Goal: Task Accomplishment & Management: Use online tool/utility

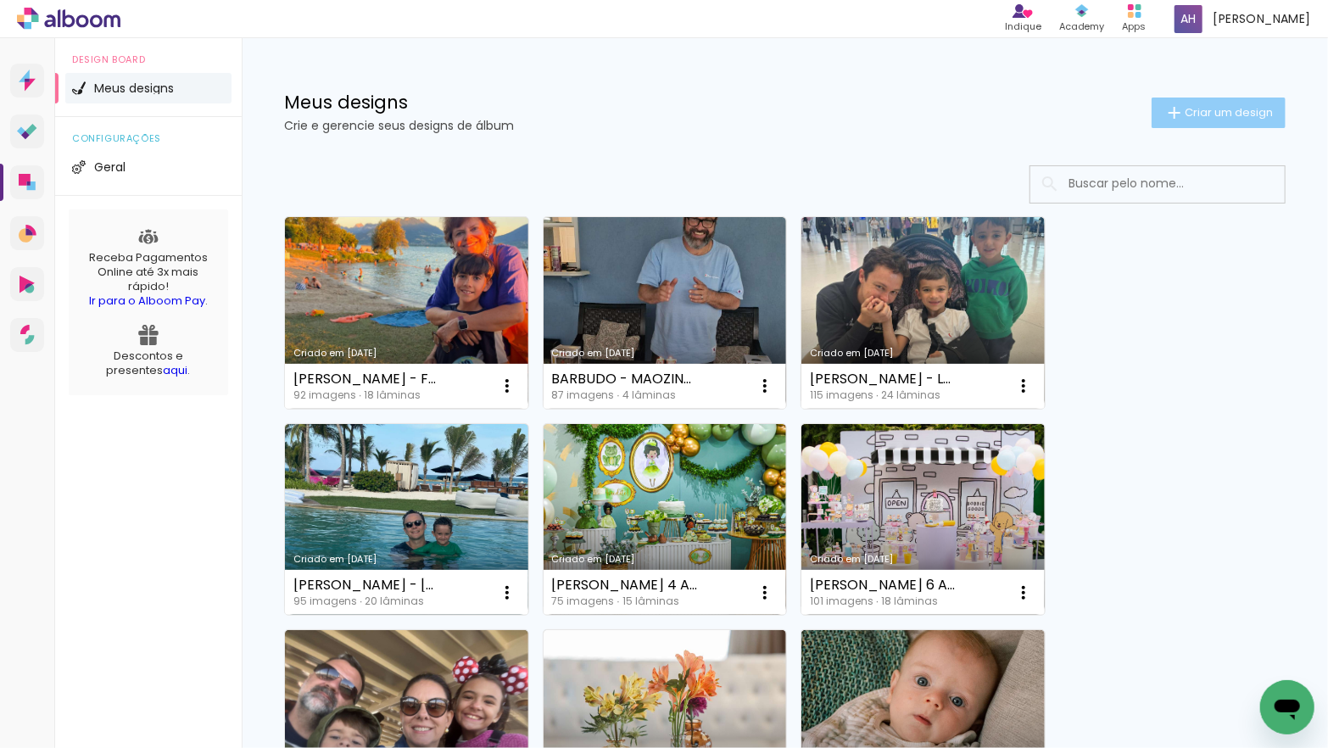
click at [1184, 108] on span "Criar um design" at bounding box center [1228, 112] width 88 height 11
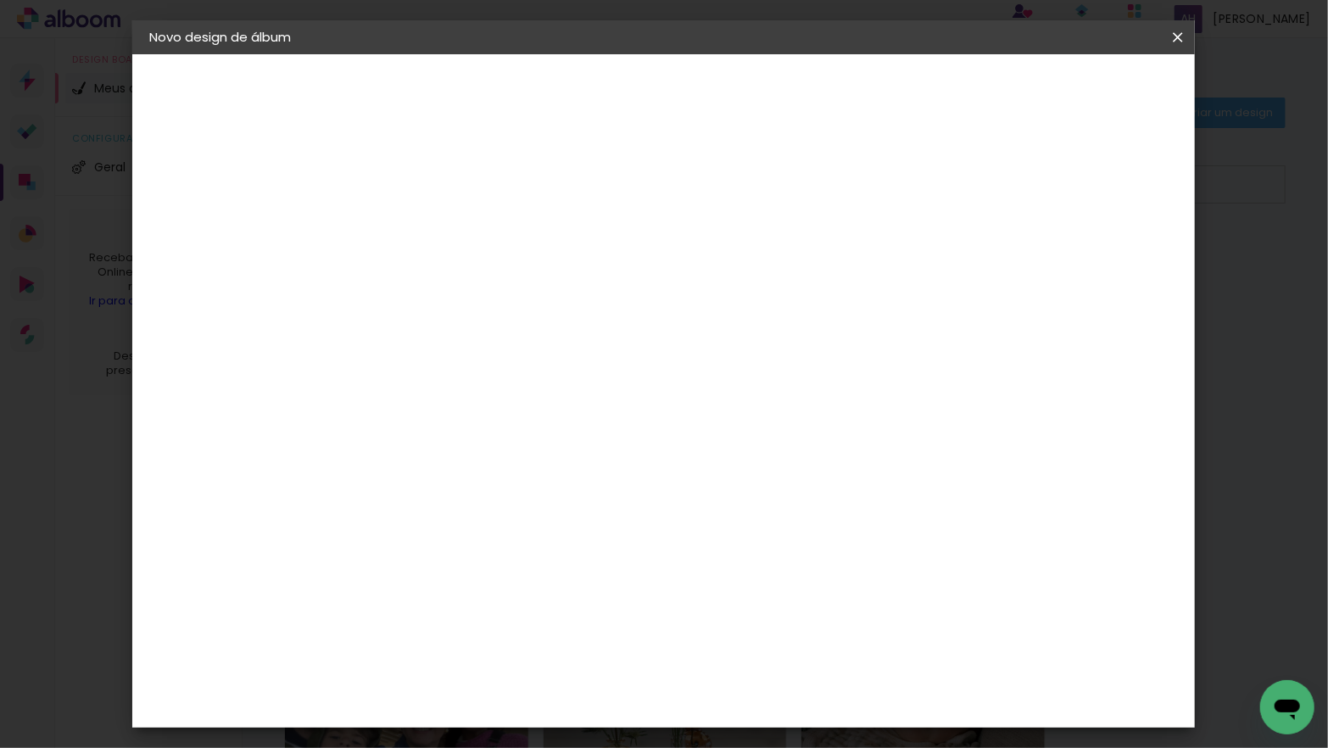
click at [426, 228] on input at bounding box center [426, 227] width 0 height 26
type input "[PERSON_NAME] 3 ANOS"
type paper-input "[PERSON_NAME] 3 ANOS"
click at [0, 0] on slot "Avançar" at bounding box center [0, 0] width 0 height 0
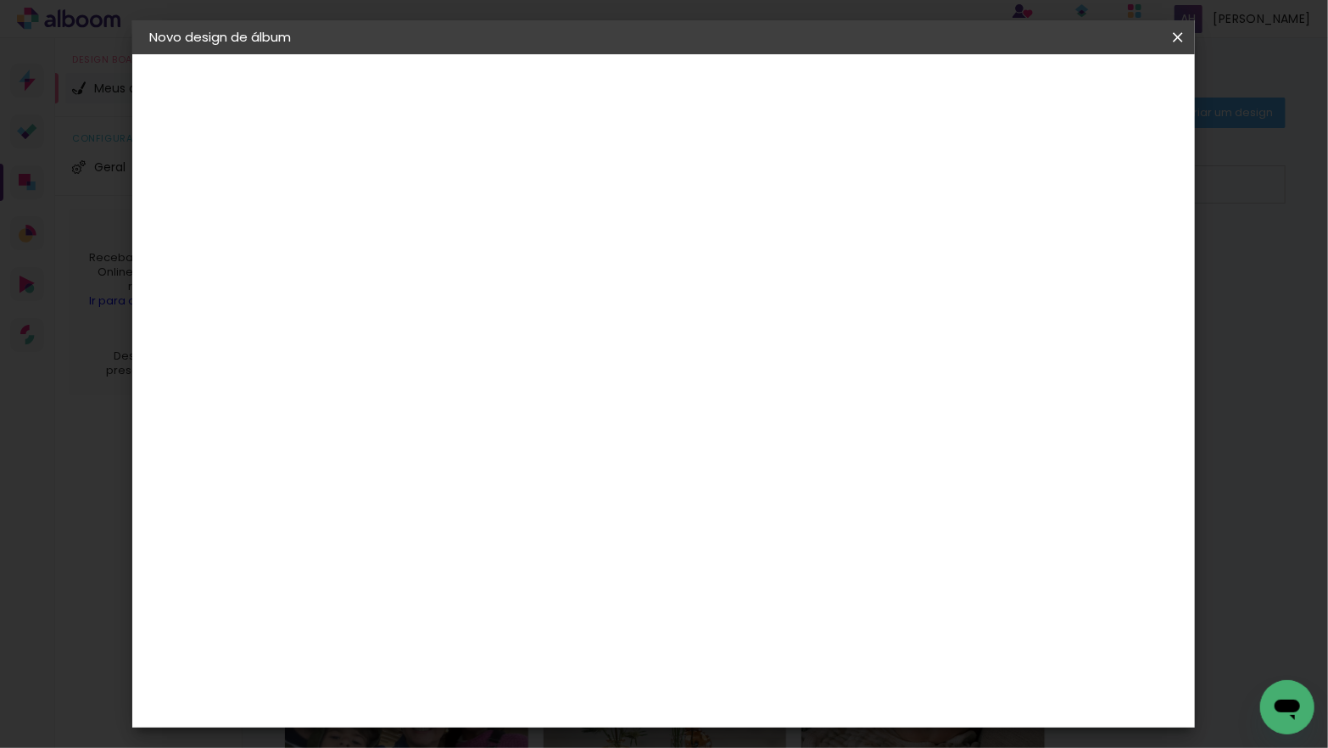
click at [457, 610] on div "Go image" at bounding box center [436, 623] width 42 height 27
click at [0, 0] on slot "Avançar" at bounding box center [0, 0] width 0 height 0
click at [493, 289] on input "text" at bounding box center [459, 295] width 66 height 26
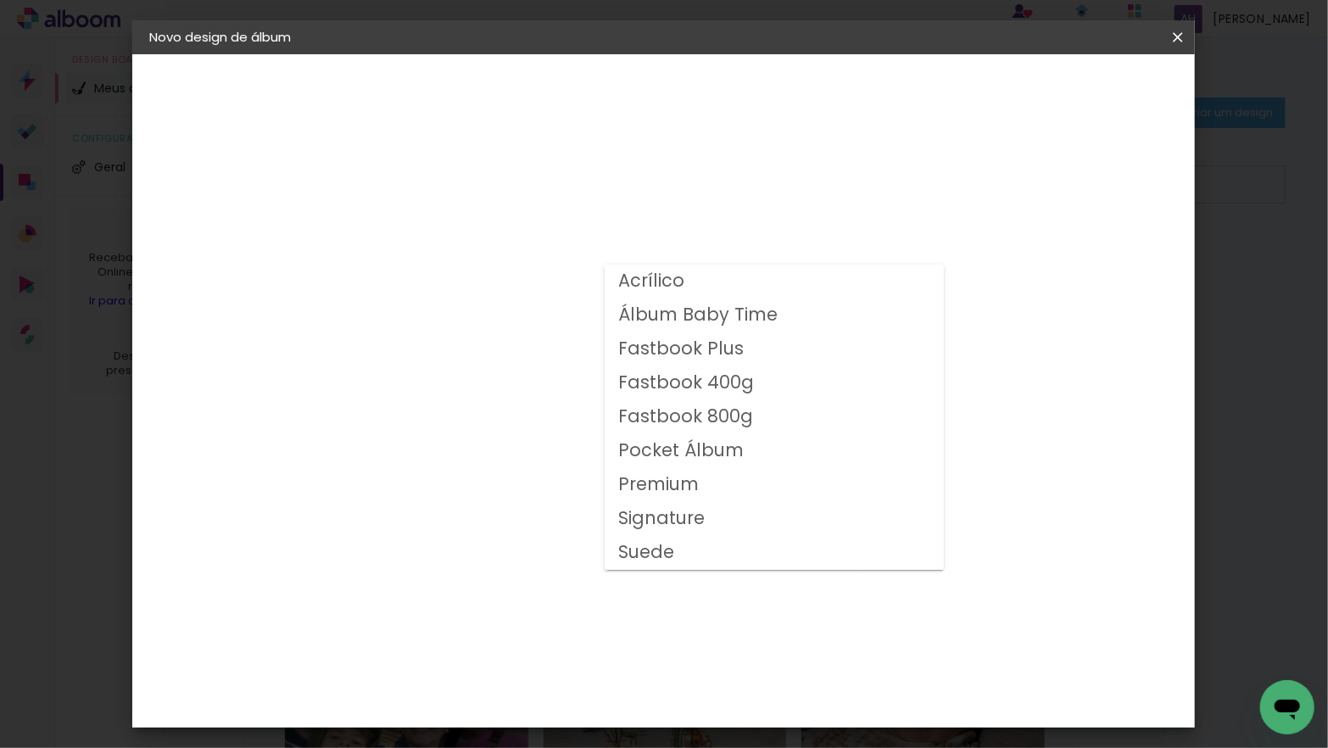
click at [0, 0] on slot "Fastbook 400g" at bounding box center [0, 0] width 0 height 0
type input "Fastbook 400g"
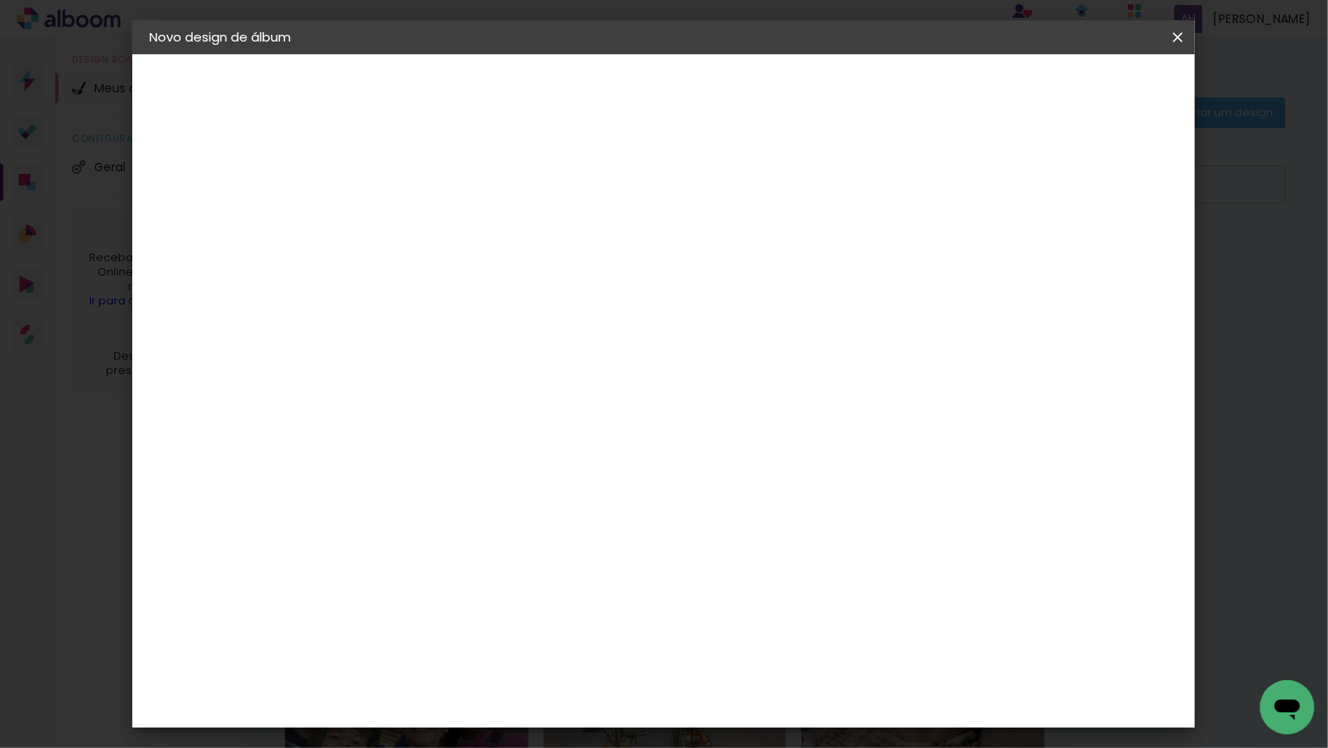
scroll to position [231, 0]
click at [541, 606] on span "25 × 25" at bounding box center [501, 628] width 79 height 45
click at [0, 0] on slot "Avançar" at bounding box center [0, 0] width 0 height 0
drag, startPoint x: 437, startPoint y: 175, endPoint x: 567, endPoint y: 148, distance: 132.7
type input "3"
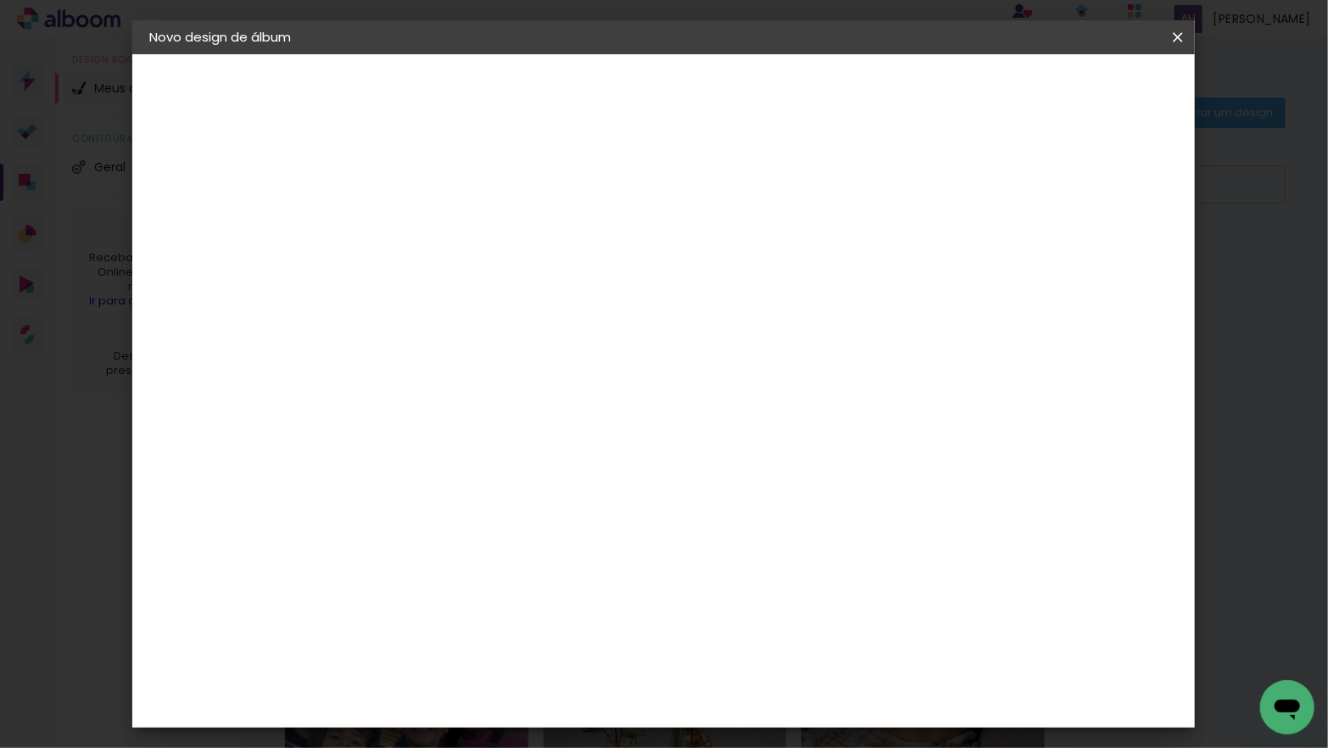
type paper-input "3"
click at [437, 175] on input "3" at bounding box center [413, 182] width 58 height 21
click at [1084, 86] on span "Iniciar design" at bounding box center [1045, 90] width 77 height 12
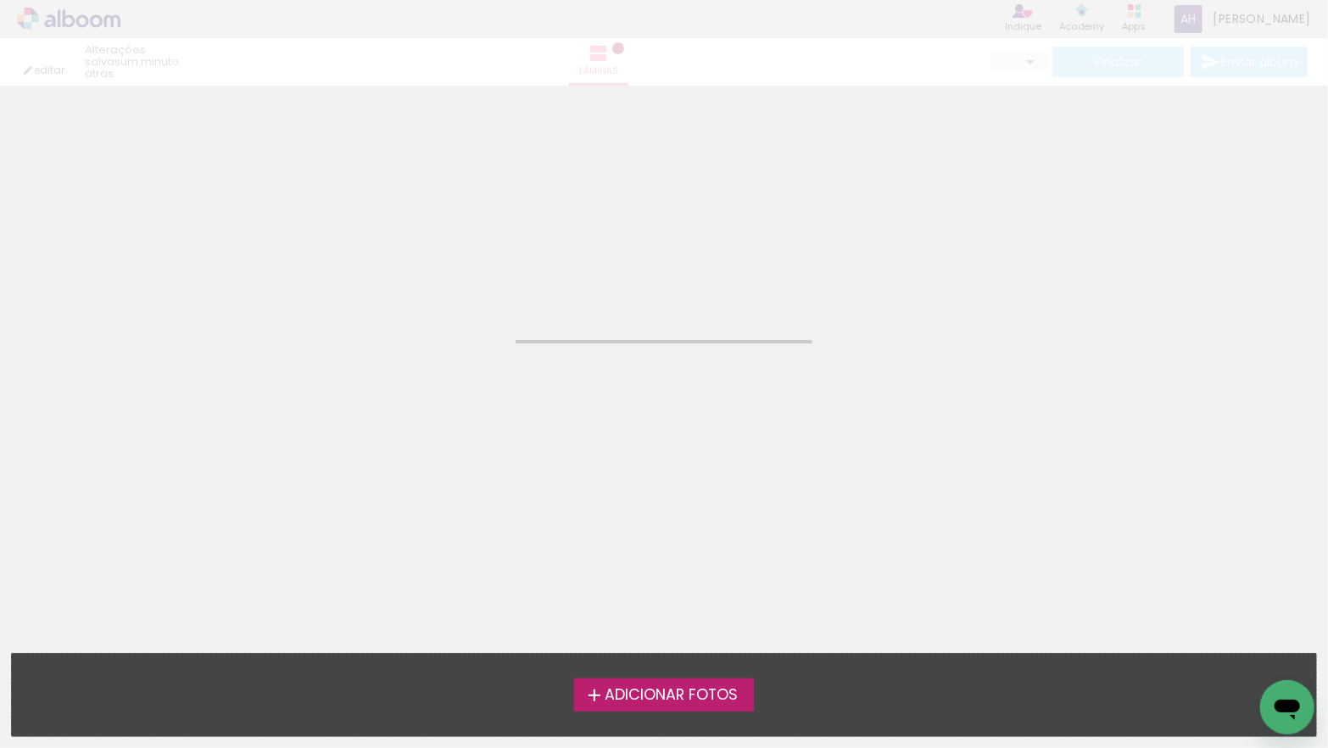
click at [702, 694] on span "Adicionar Fotos" at bounding box center [670, 695] width 133 height 15
click at [0, 0] on input "file" at bounding box center [0, 0] width 0 height 0
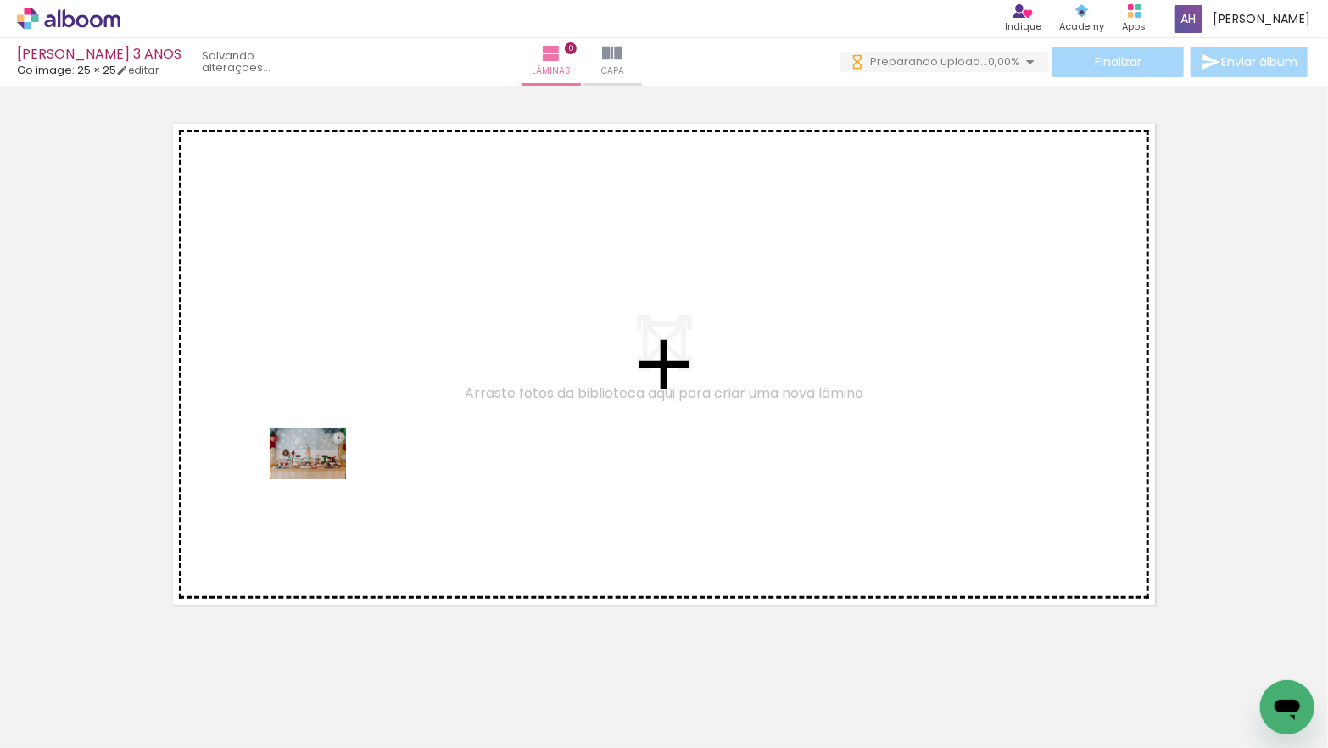
drag, startPoint x: 174, startPoint y: 694, endPoint x: 320, endPoint y: 479, distance: 260.5
click at [320, 479] on quentale-workspace at bounding box center [664, 374] width 1328 height 748
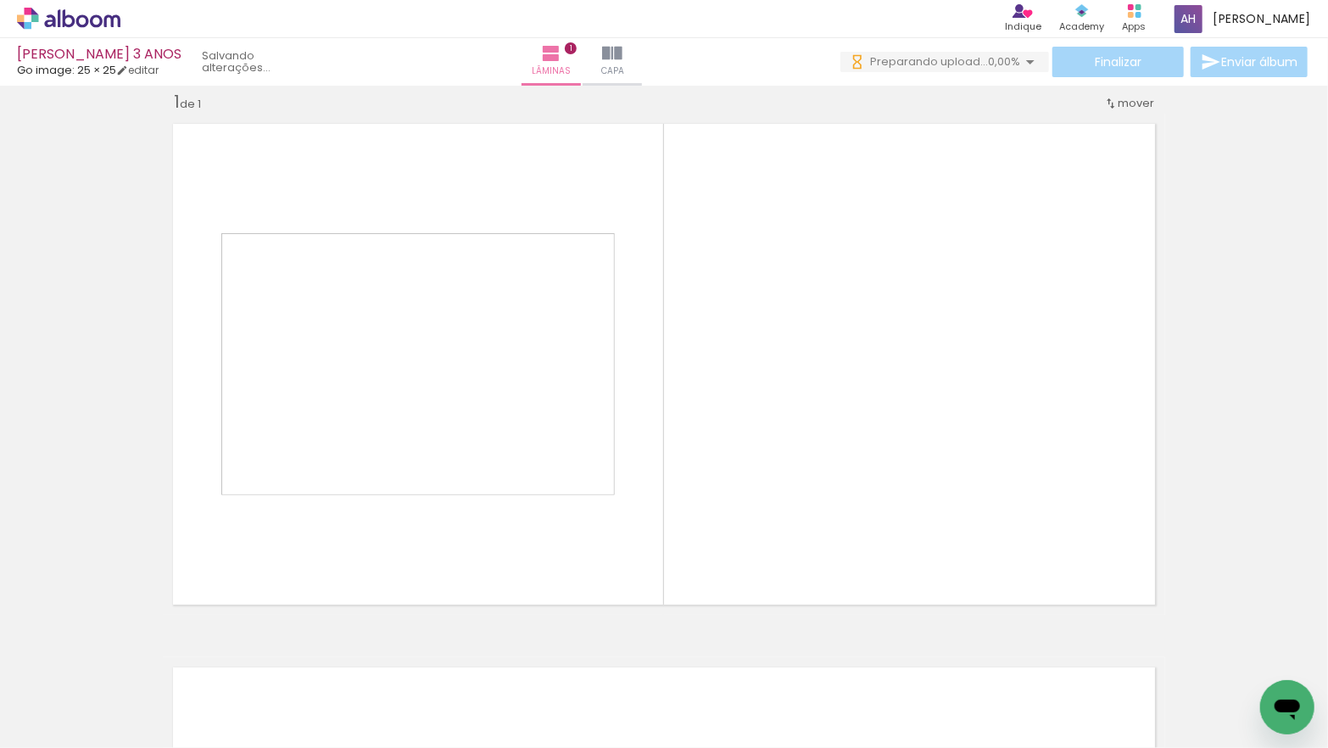
scroll to position [21, 0]
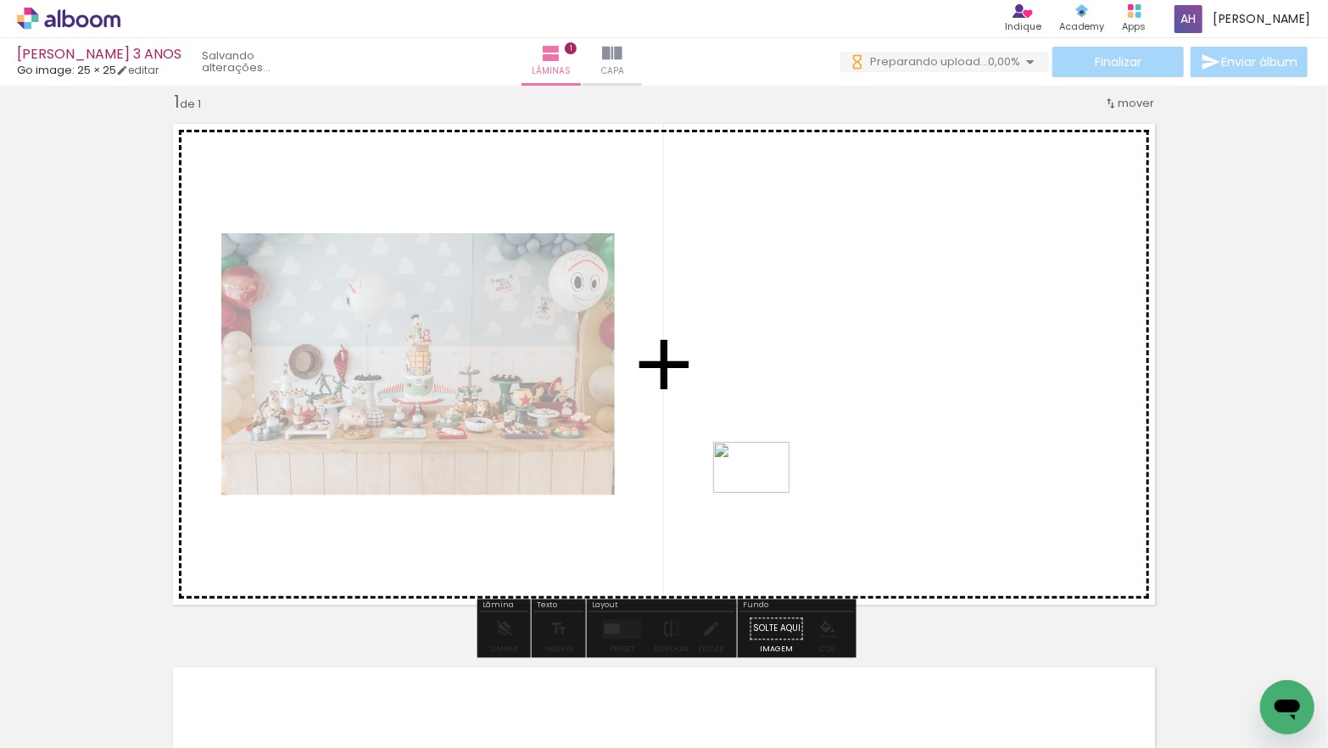
drag, startPoint x: 530, startPoint y: 568, endPoint x: 206, endPoint y: 710, distance: 353.8
click at [764, 493] on quentale-workspace at bounding box center [664, 374] width 1328 height 748
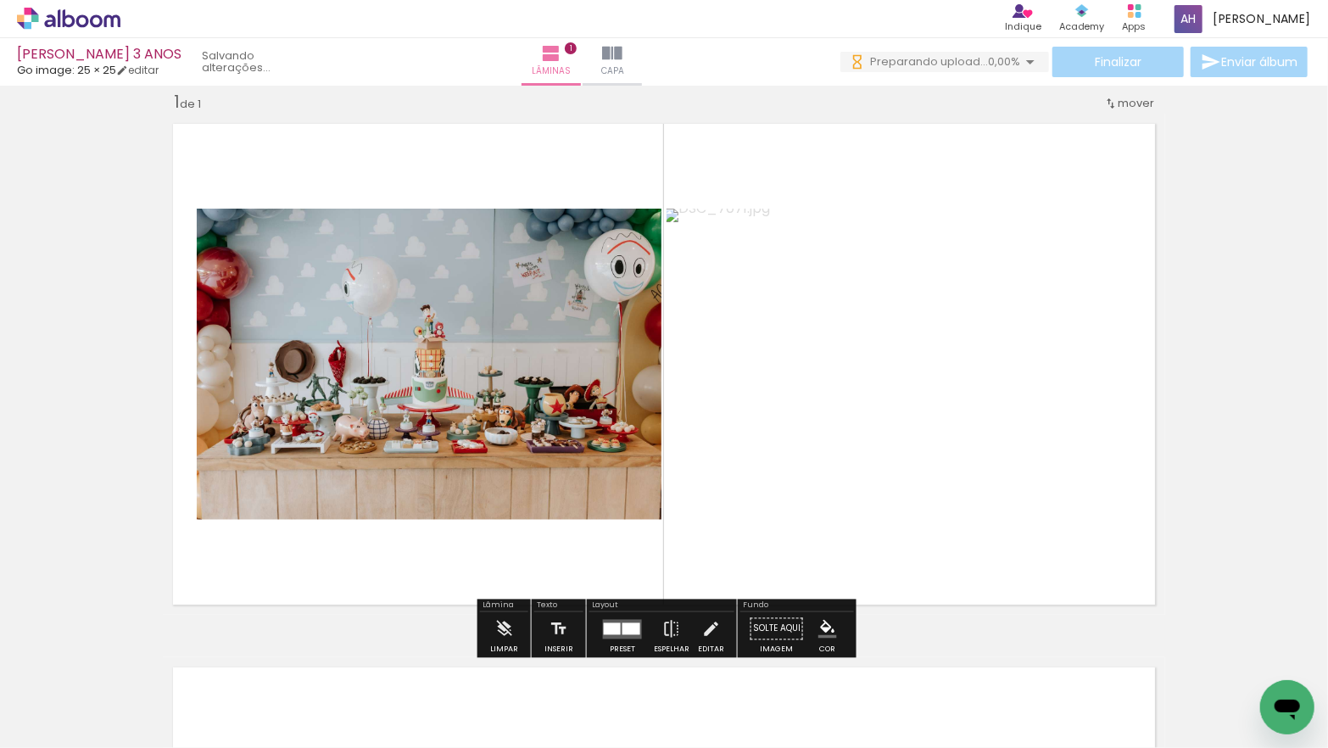
click at [75, 693] on input "Todas as fotos" at bounding box center [47, 696] width 64 height 14
click at [0, 0] on slot "Não utilizadas" at bounding box center [0, 0] width 0 height 0
type input "Não utilizadas"
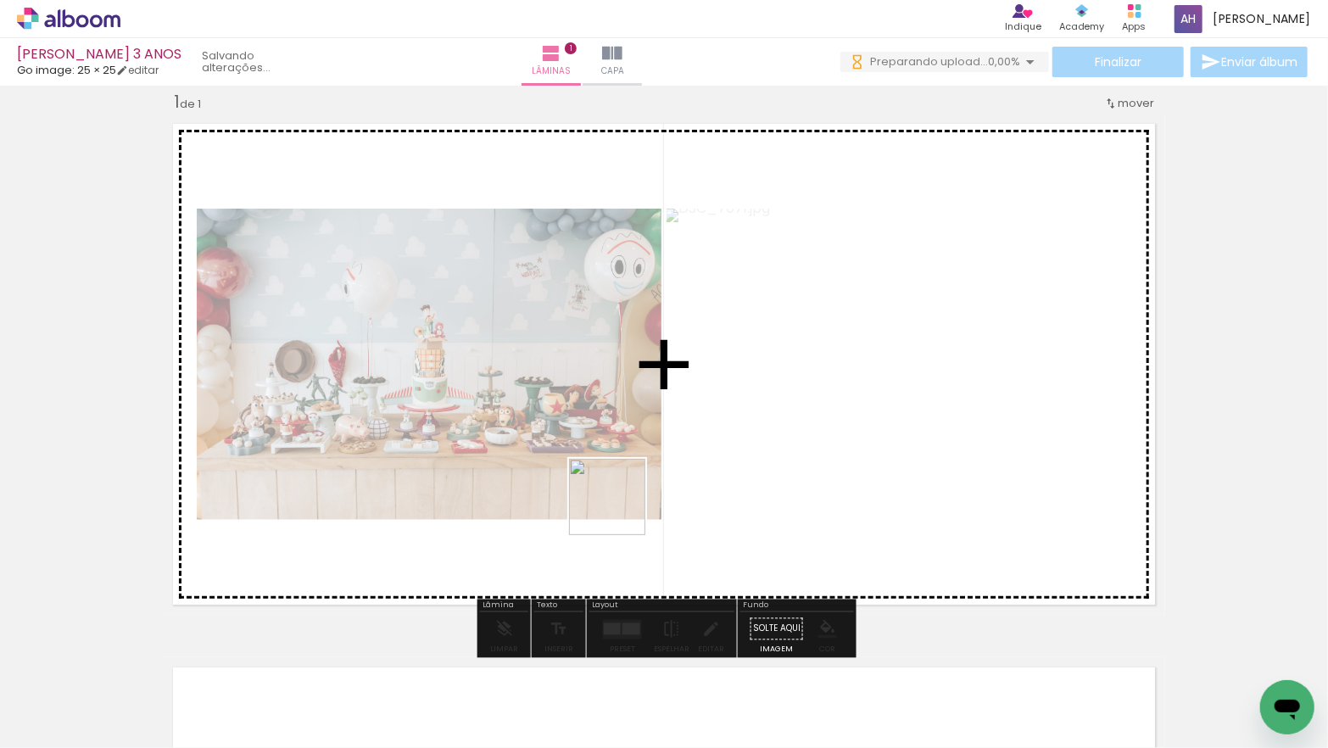
drag, startPoint x: 671, startPoint y: 700, endPoint x: 630, endPoint y: 532, distance: 172.7
click at [620, 509] on quentale-workspace at bounding box center [664, 374] width 1328 height 748
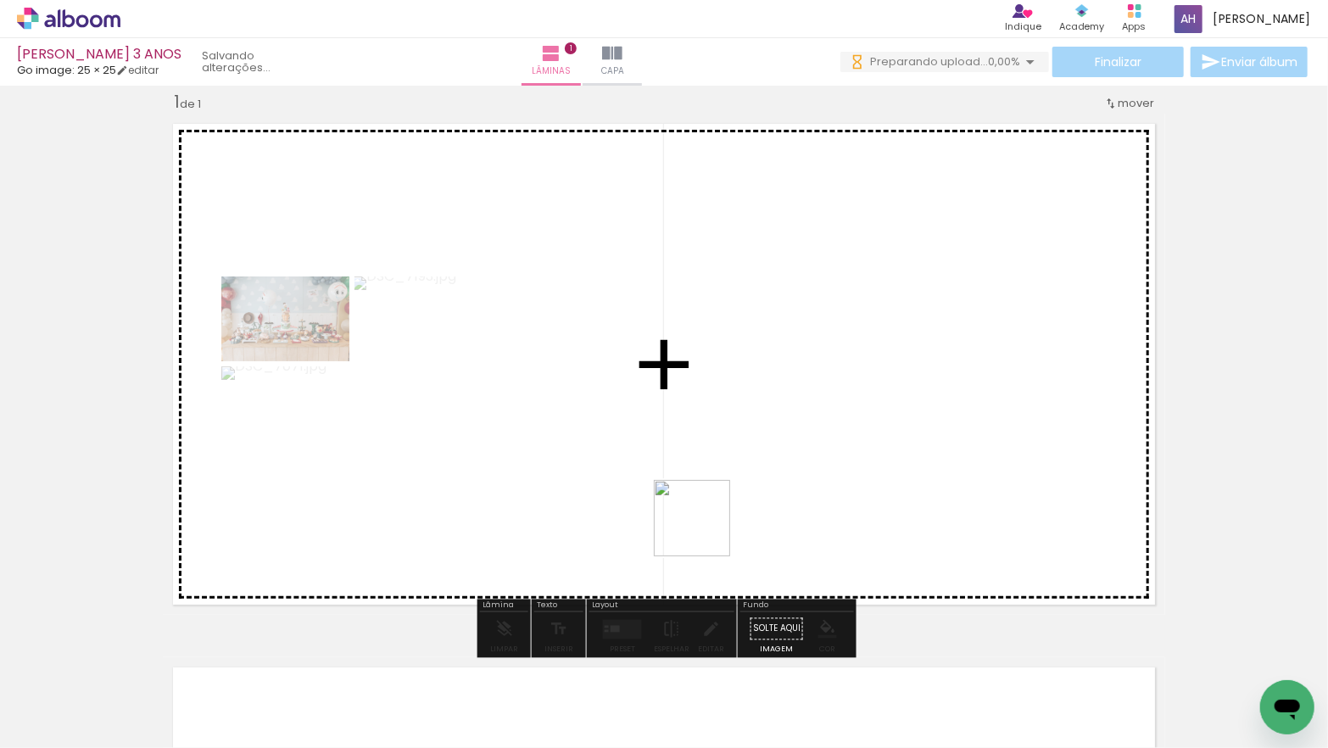
drag, startPoint x: 700, startPoint y: 553, endPoint x: 734, endPoint y: 654, distance: 106.4
click at [704, 531] on quentale-workspace at bounding box center [664, 374] width 1328 height 748
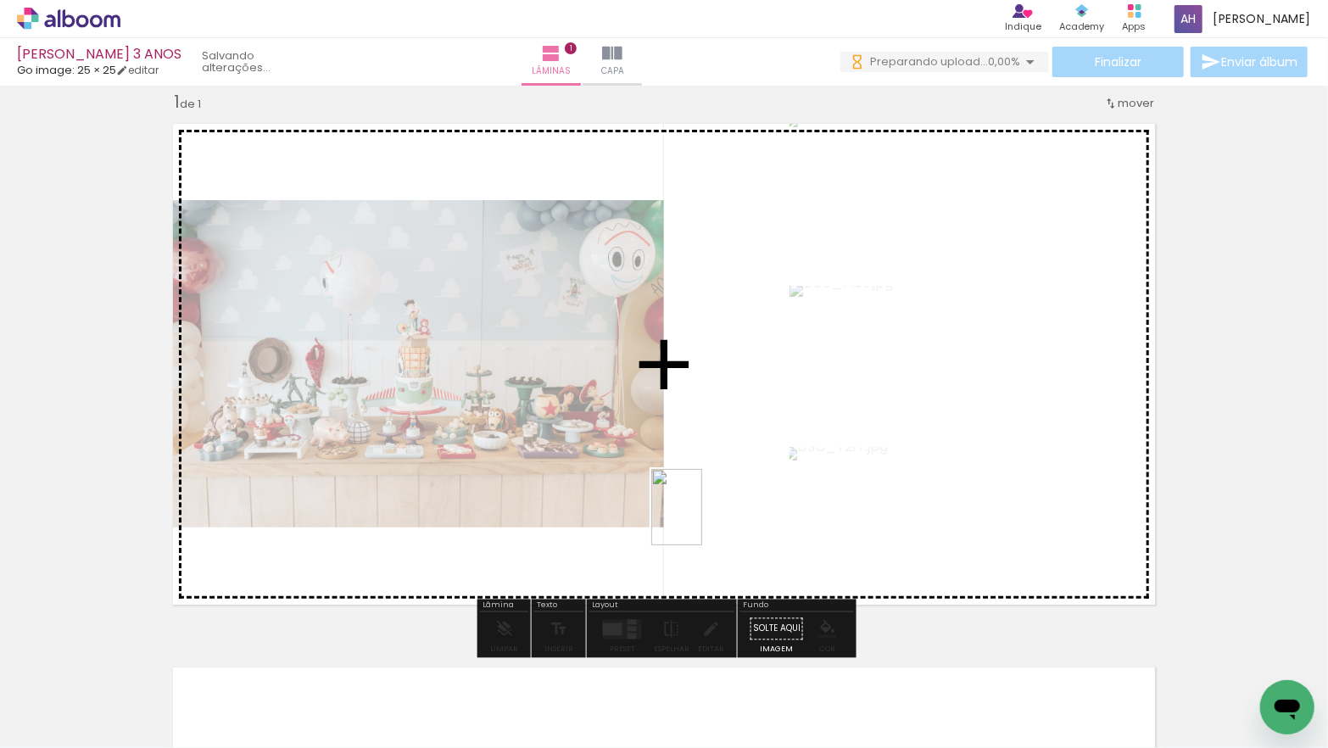
drag, startPoint x: 671, startPoint y: 688, endPoint x: 710, endPoint y: 548, distance: 145.0
click at [702, 520] on quentale-workspace at bounding box center [664, 374] width 1328 height 748
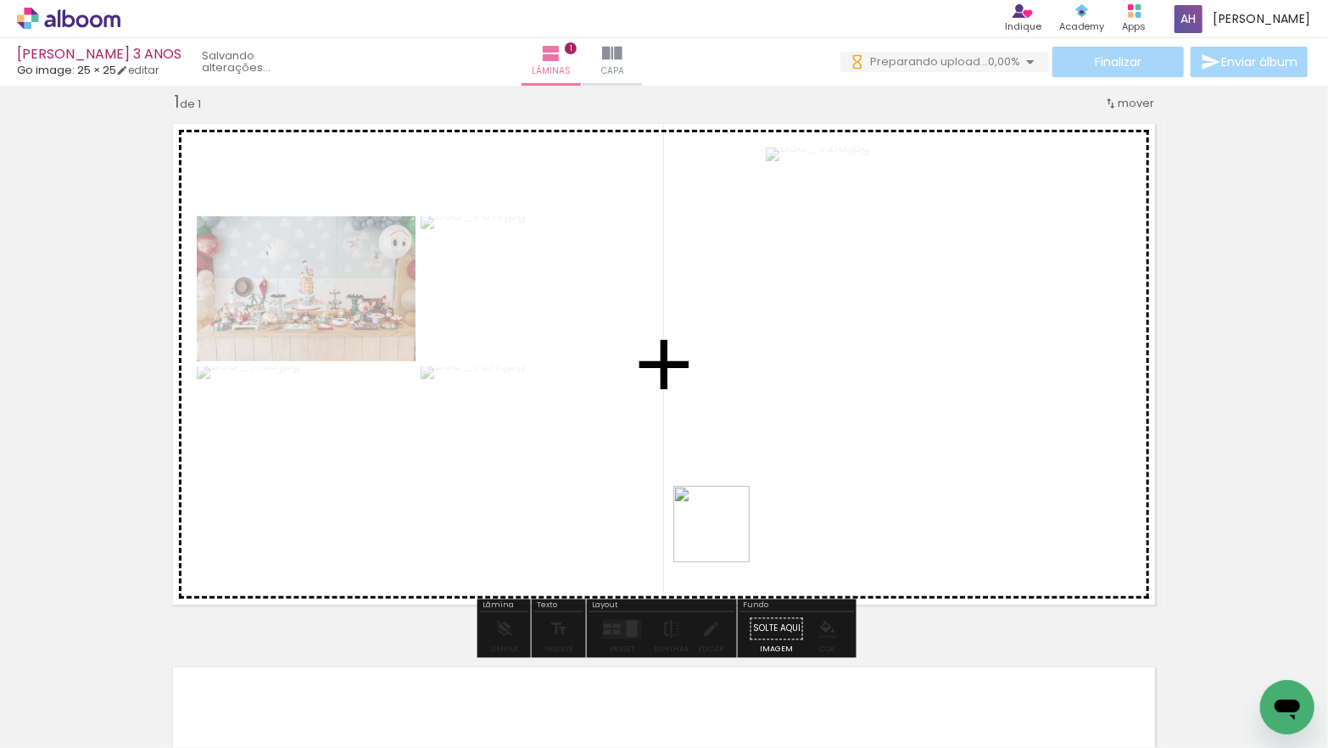
drag, startPoint x: 687, startPoint y: 680, endPoint x: 726, endPoint y: 528, distance: 156.7
click at [726, 528] on quentale-workspace at bounding box center [664, 374] width 1328 height 748
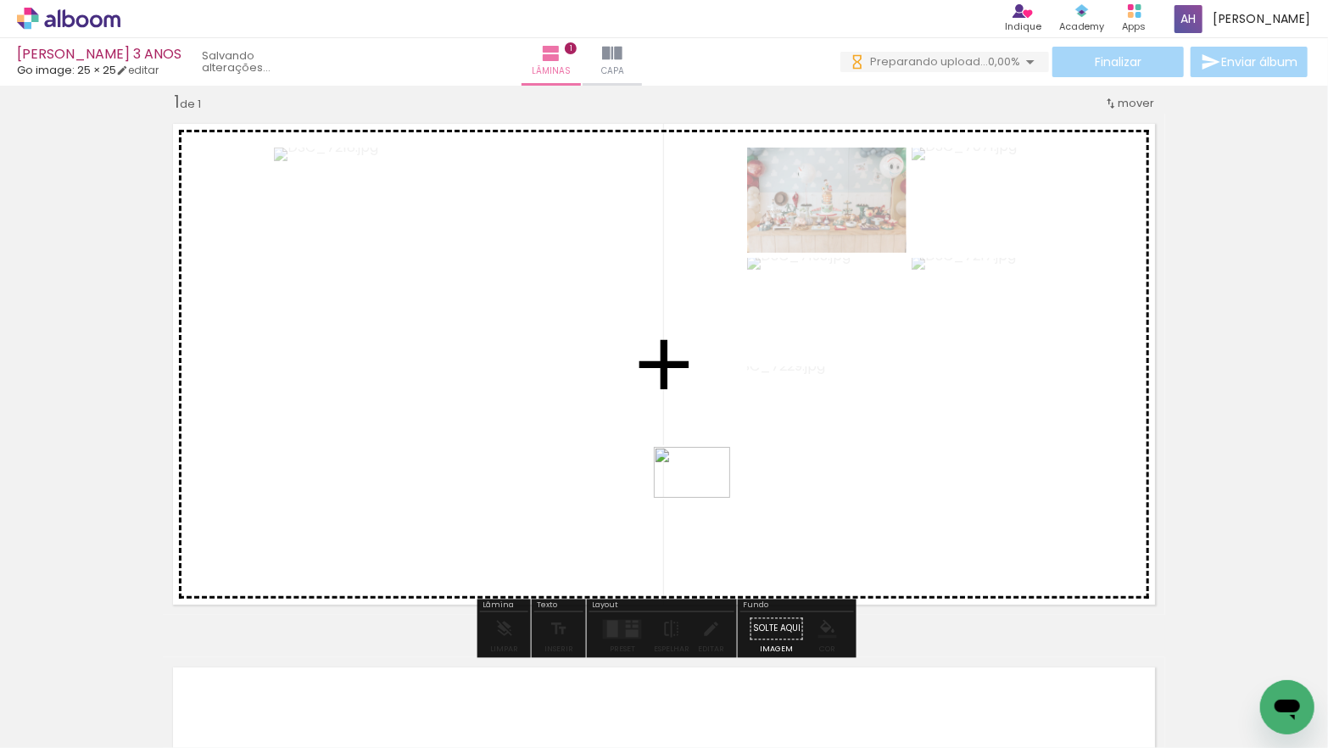
drag, startPoint x: 1031, startPoint y: 685, endPoint x: 704, endPoint y: 498, distance: 376.3
click at [704, 498] on quentale-workspace at bounding box center [664, 374] width 1328 height 748
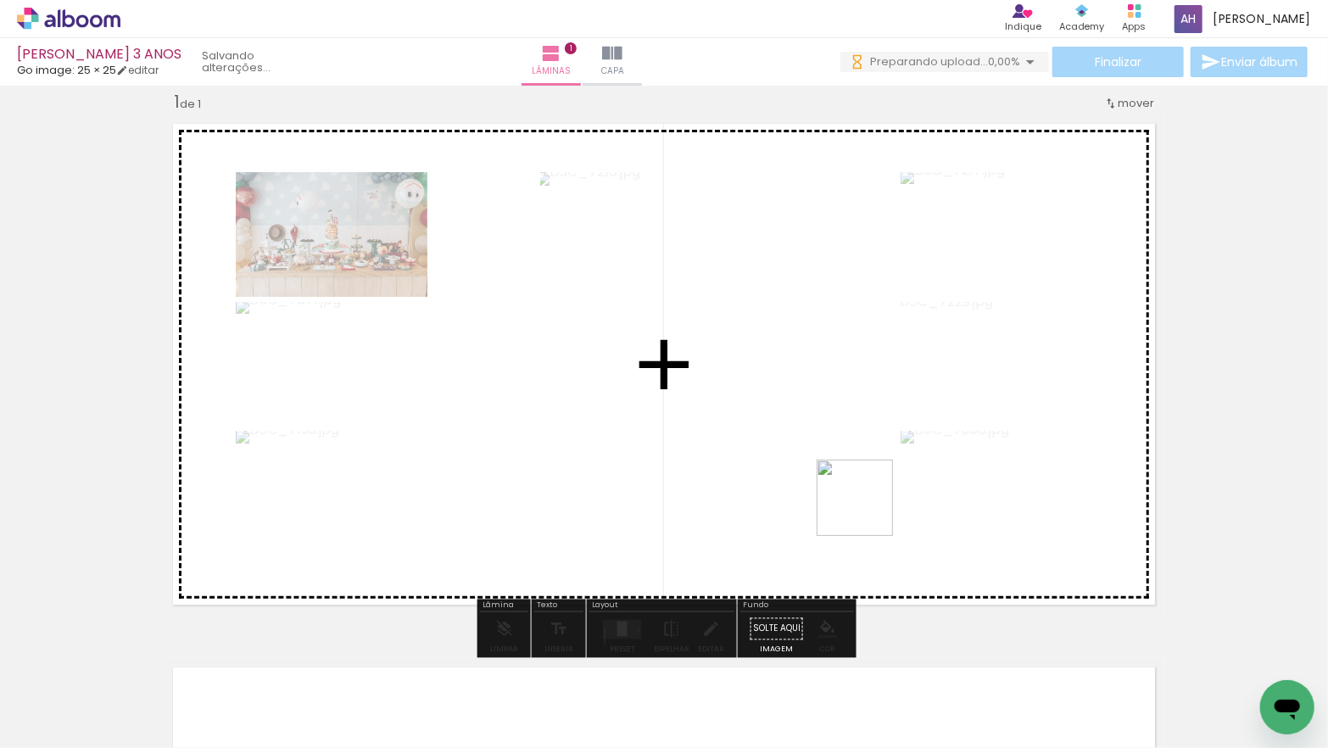
drag, startPoint x: 963, startPoint y: 605, endPoint x: 948, endPoint y: 626, distance: 26.1
click at [861, 503] on quentale-workspace at bounding box center [664, 374] width 1328 height 748
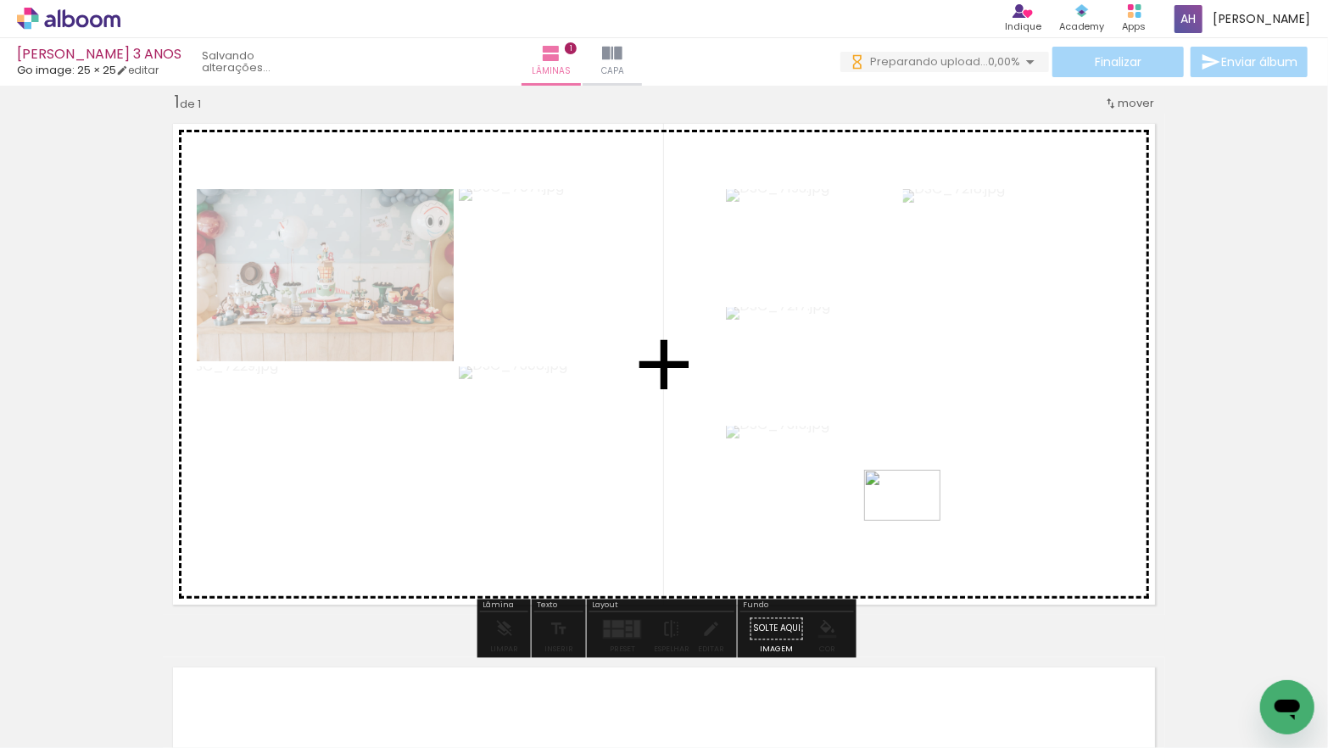
drag, startPoint x: 926, startPoint y: 564, endPoint x: 913, endPoint y: 521, distance: 45.1
click at [914, 521] on quentale-workspace at bounding box center [664, 374] width 1328 height 748
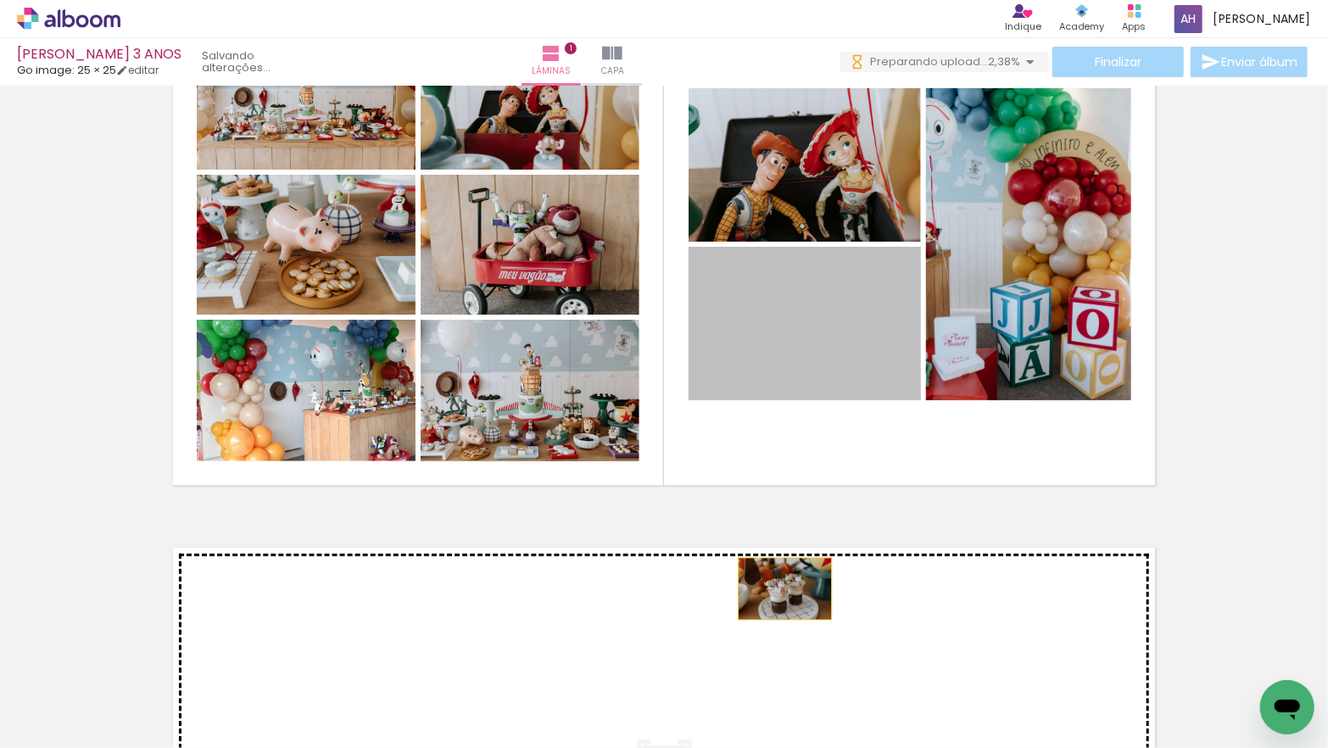
drag, startPoint x: 765, startPoint y: 352, endPoint x: 883, endPoint y: 451, distance: 154.0
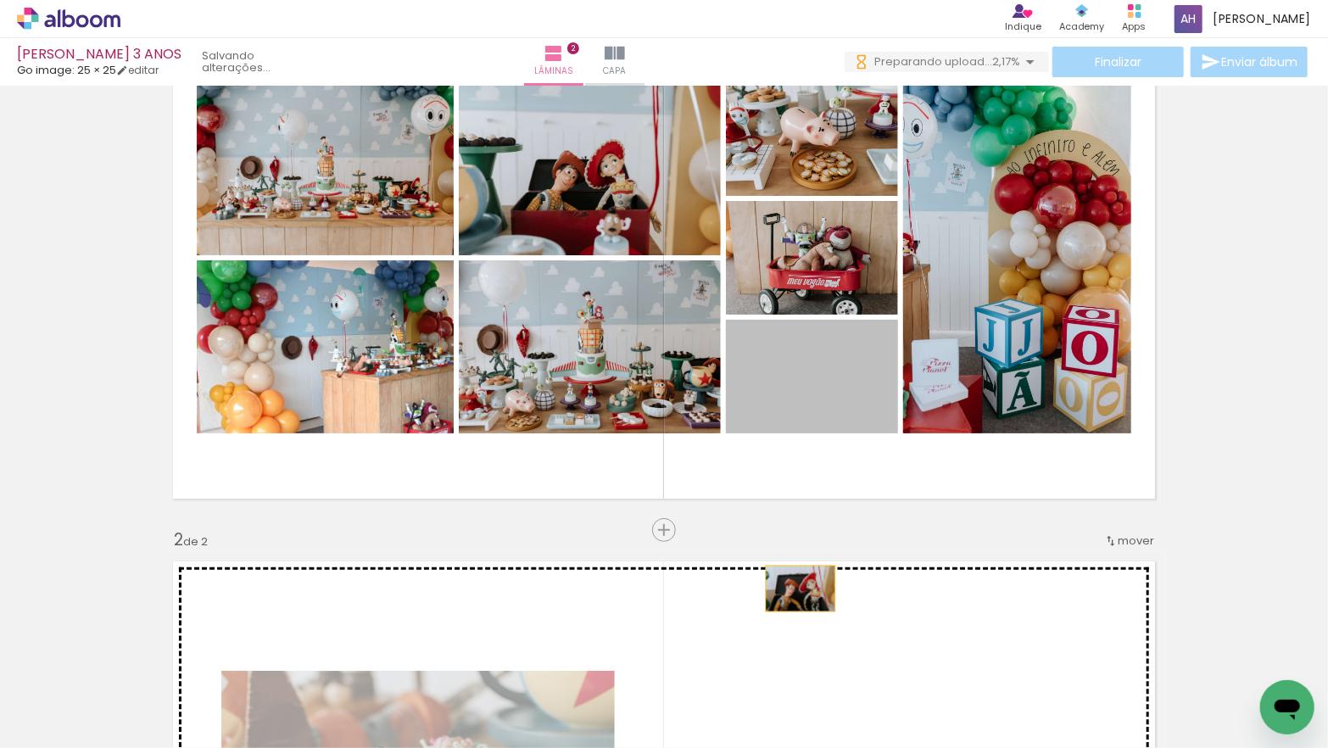
drag, startPoint x: 801, startPoint y: 390, endPoint x: 819, endPoint y: 448, distance: 61.1
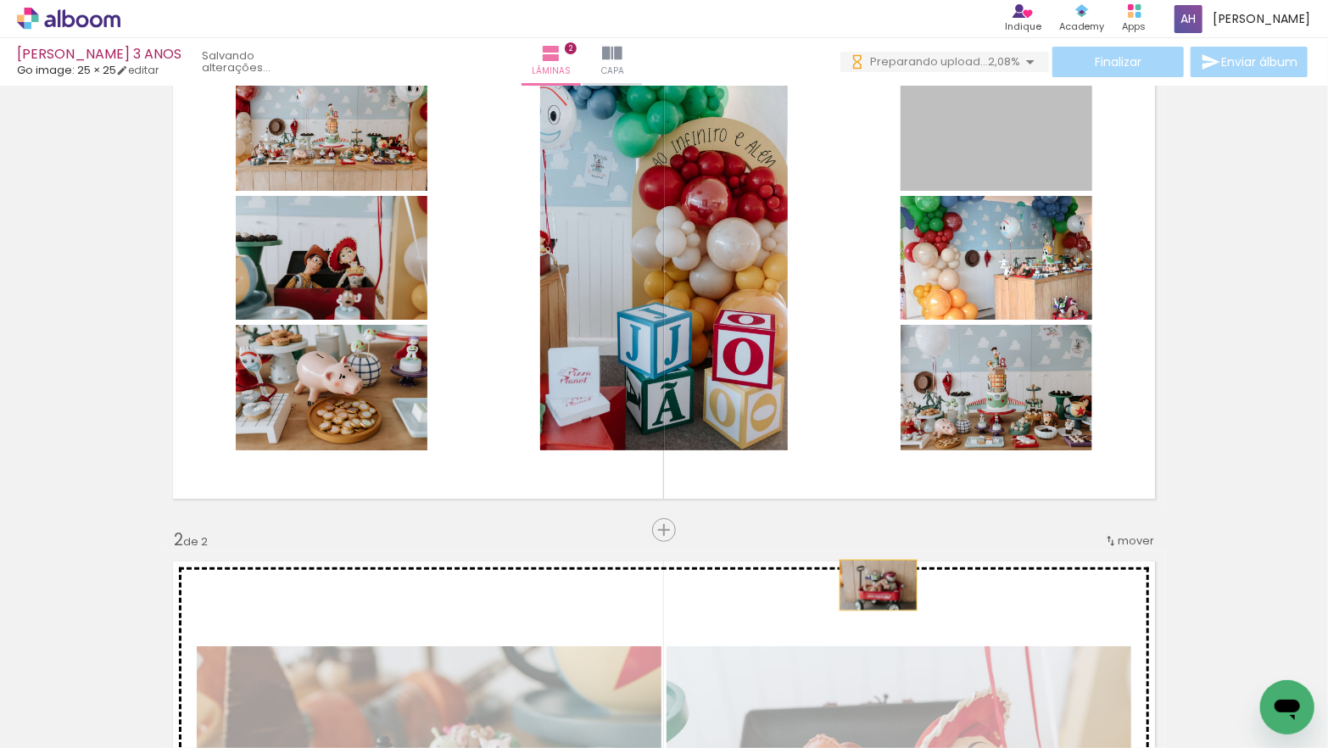
drag, startPoint x: 960, startPoint y: 154, endPoint x: 878, endPoint y: 585, distance: 438.4
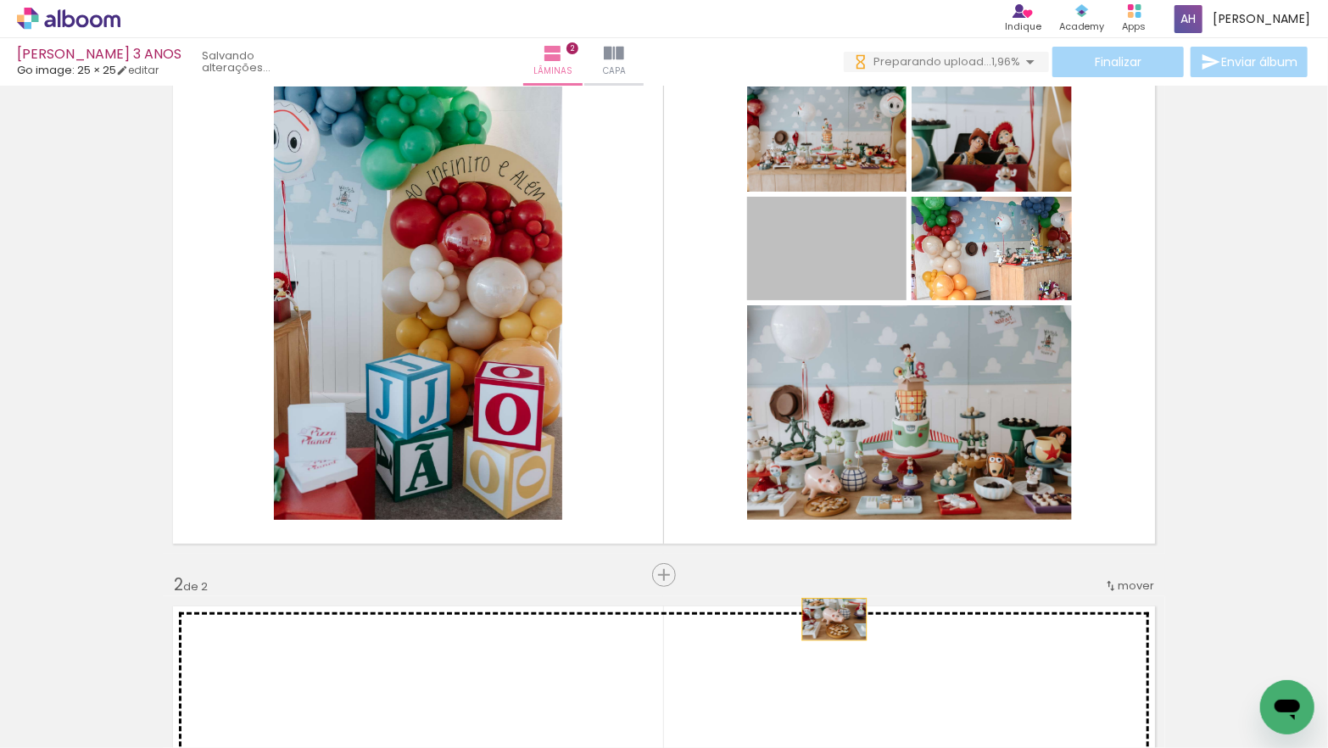
drag, startPoint x: 836, startPoint y: 393, endPoint x: 863, endPoint y: 504, distance: 113.5
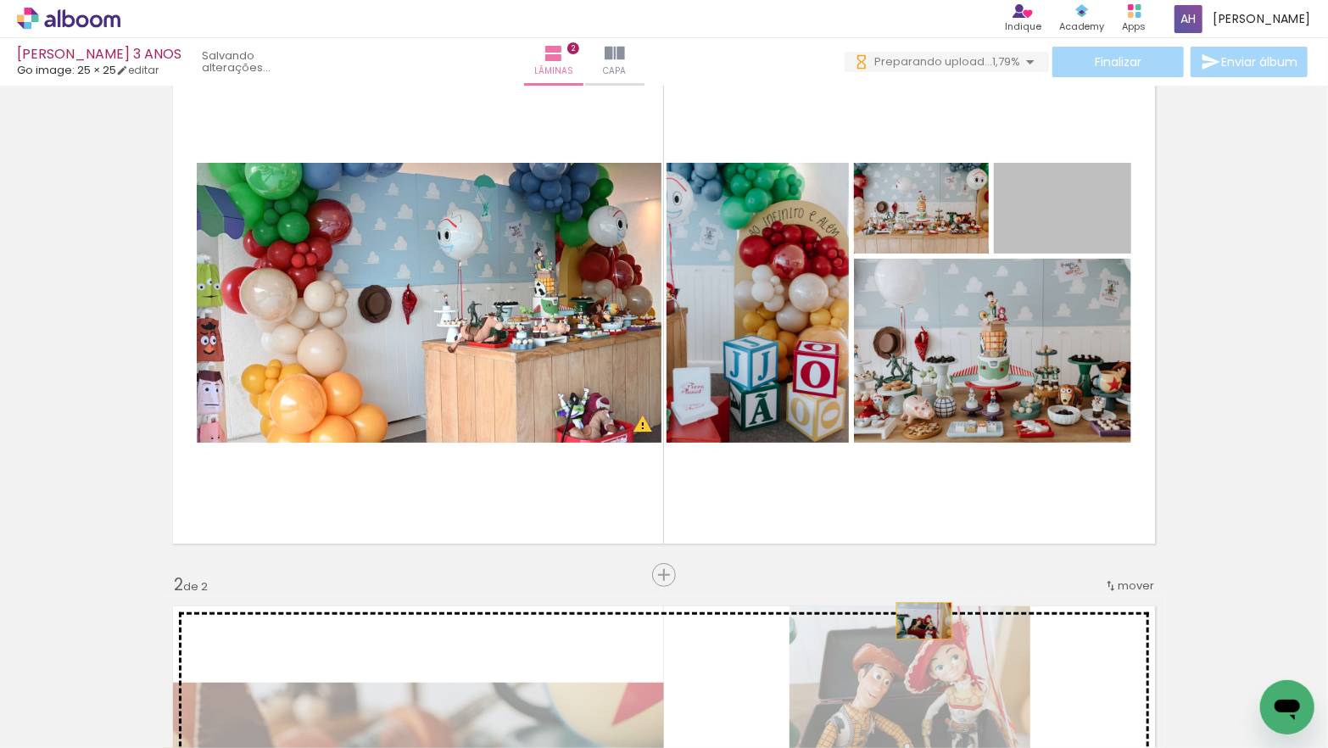
drag, startPoint x: 1044, startPoint y: 225, endPoint x: 923, endPoint y: 621, distance: 413.8
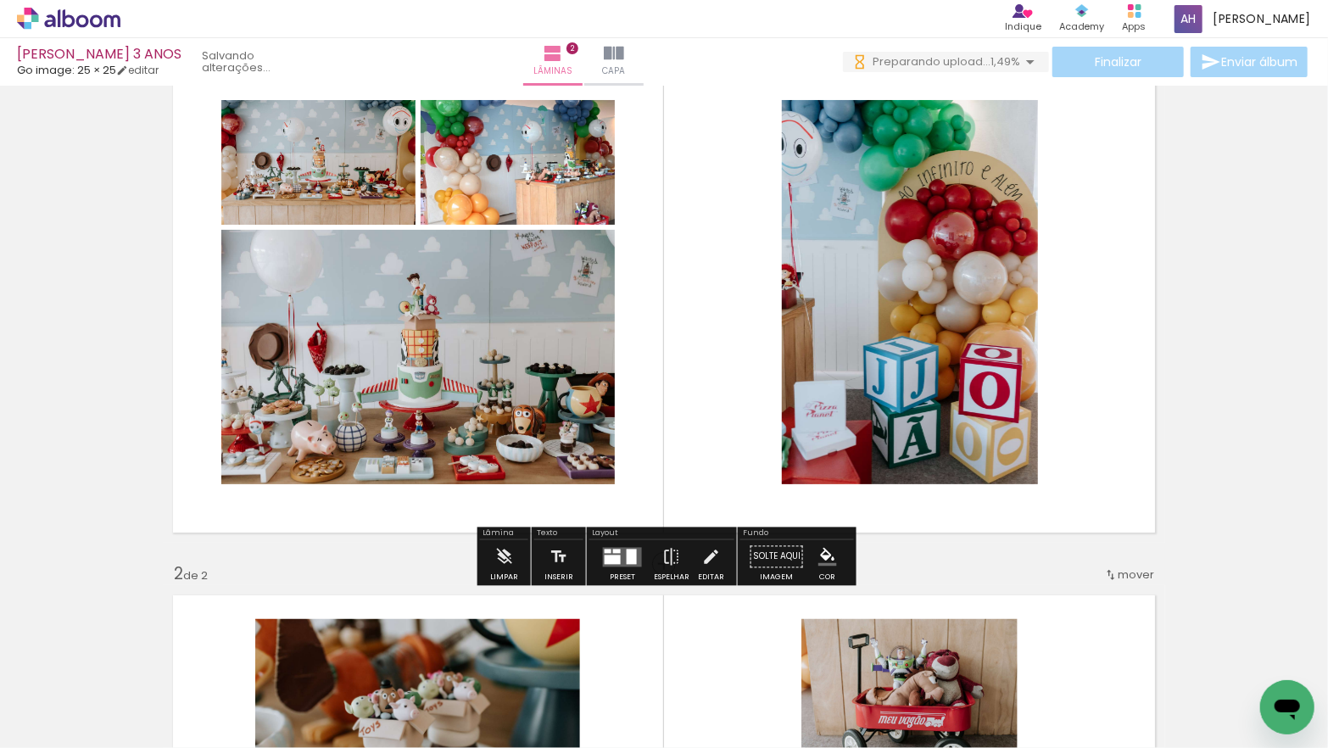
click at [630, 559] on div at bounding box center [631, 555] width 10 height 15
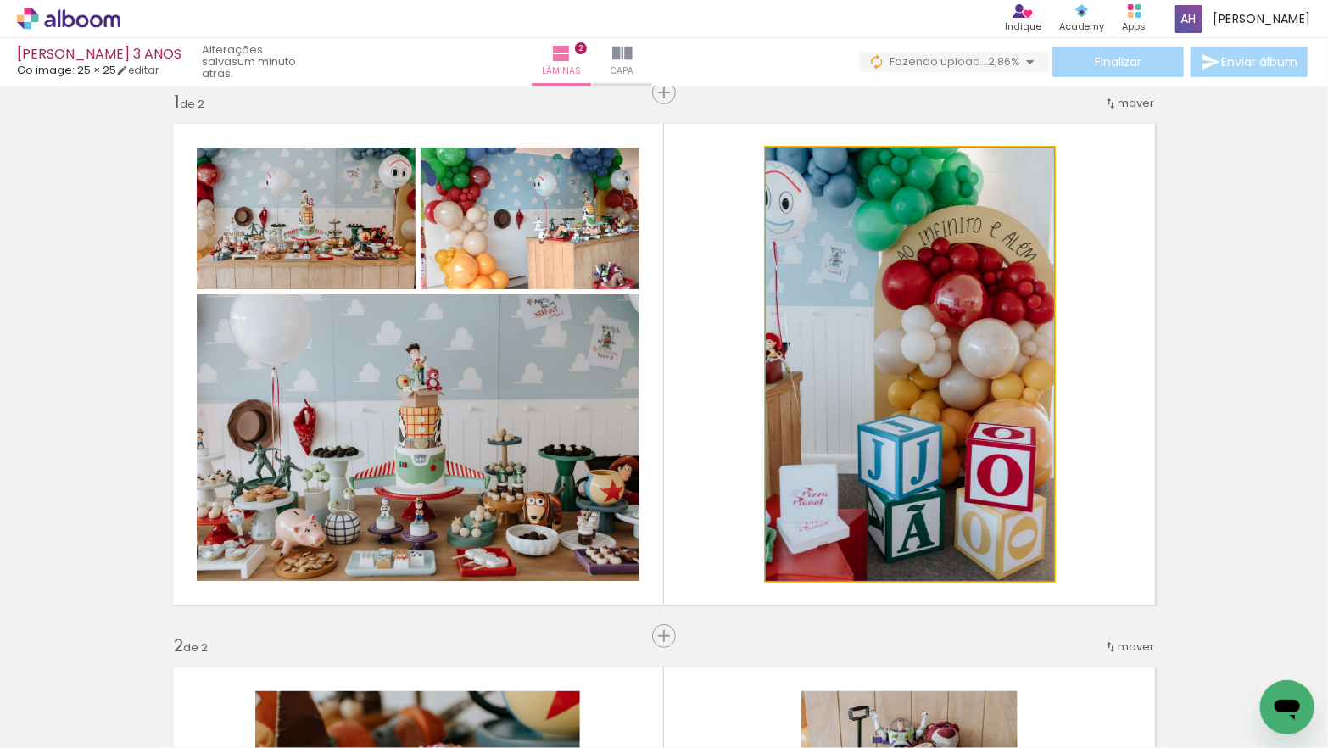
click at [848, 401] on quentale-photo at bounding box center [910, 364] width 288 height 433
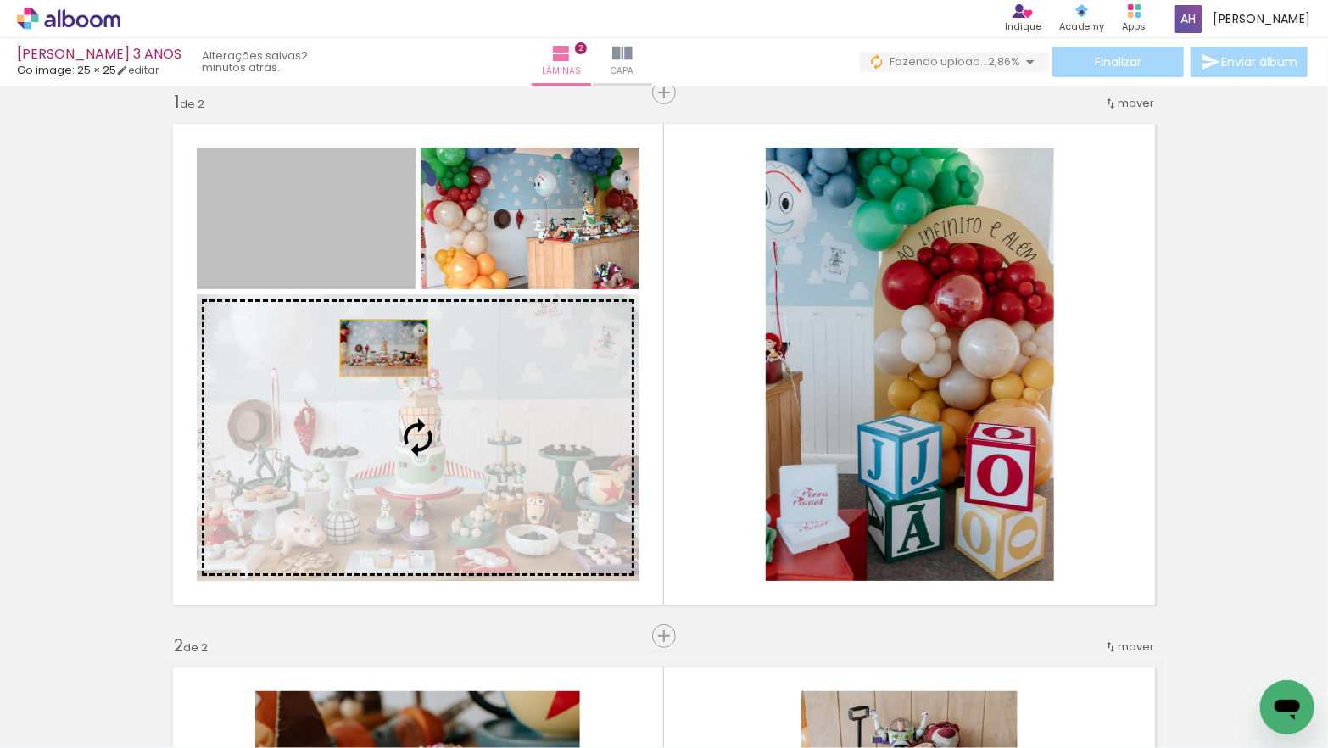
drag, startPoint x: 363, startPoint y: 241, endPoint x: 391, endPoint y: 385, distance: 146.8
click at [0, 0] on slot at bounding box center [0, 0] width 0 height 0
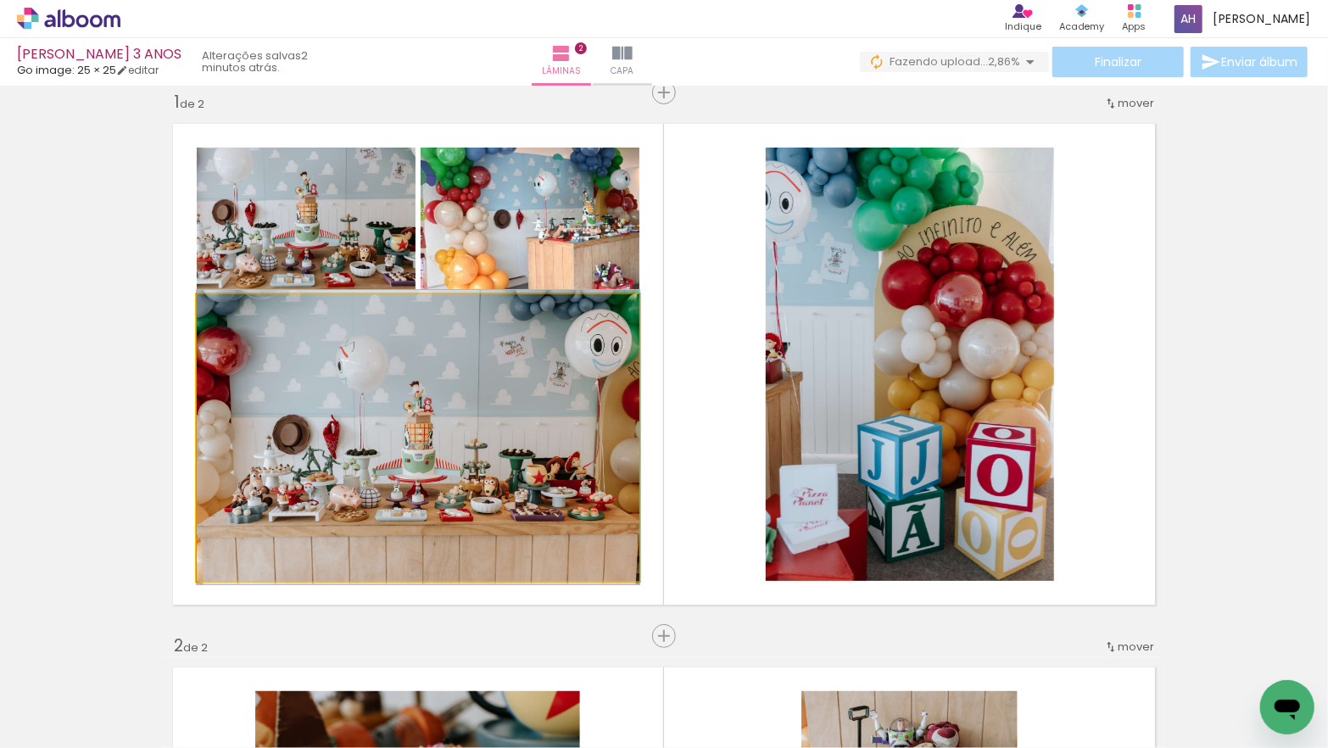
click at [530, 454] on quentale-photo at bounding box center [418, 437] width 443 height 287
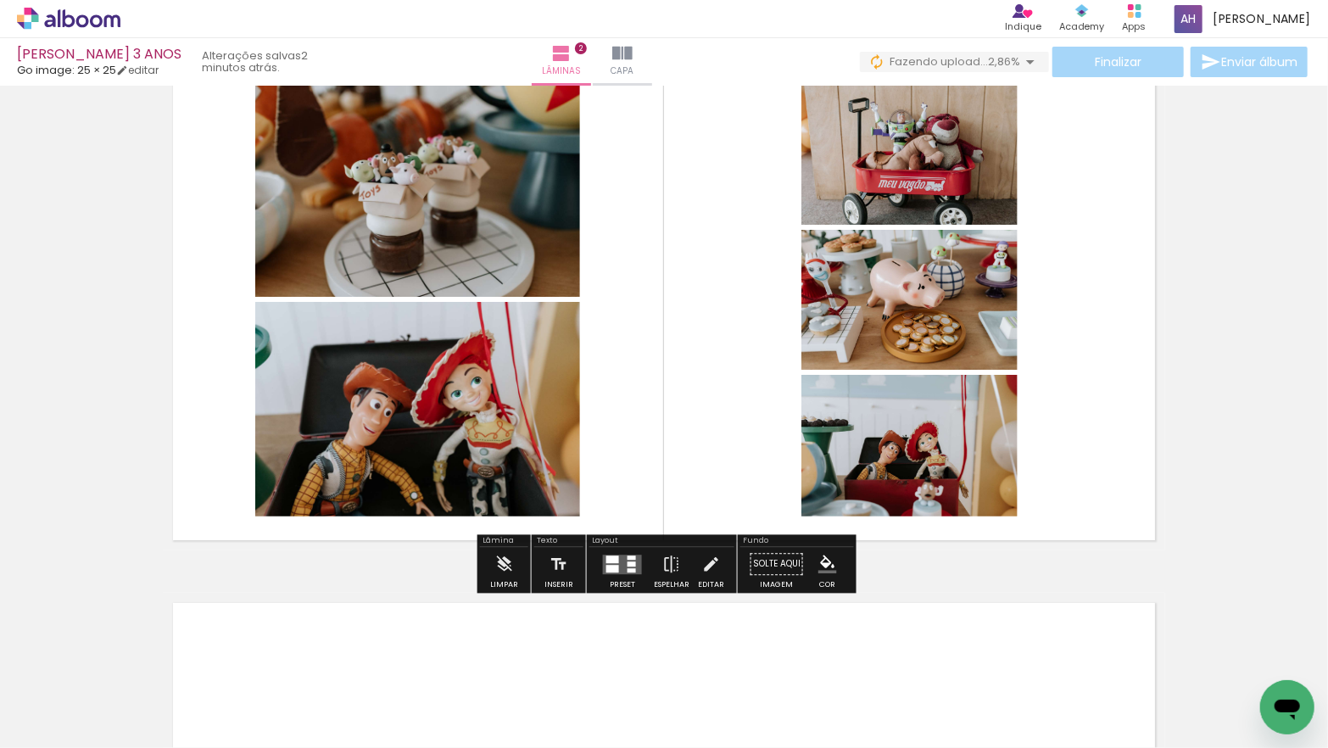
click at [632, 554] on quentale-layouter at bounding box center [622, 563] width 39 height 19
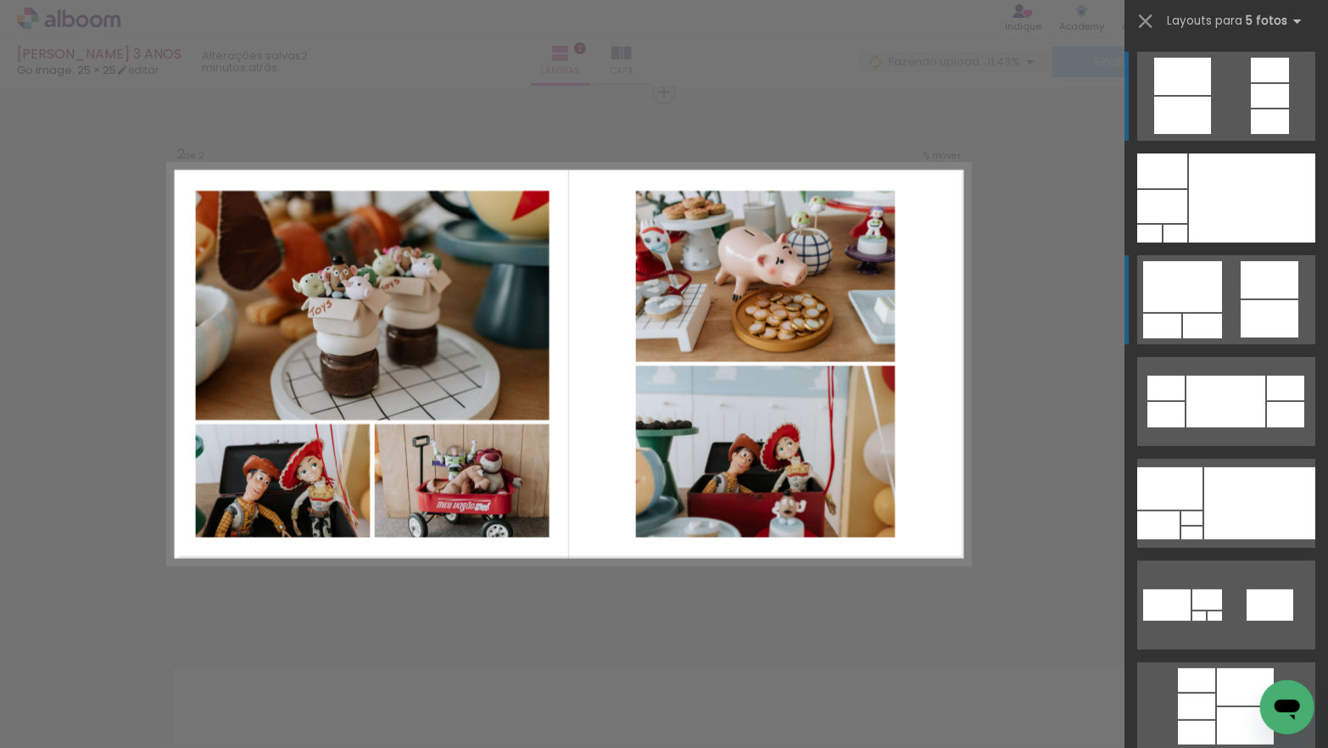
click at [1187, 188] on div at bounding box center [1162, 170] width 50 height 35
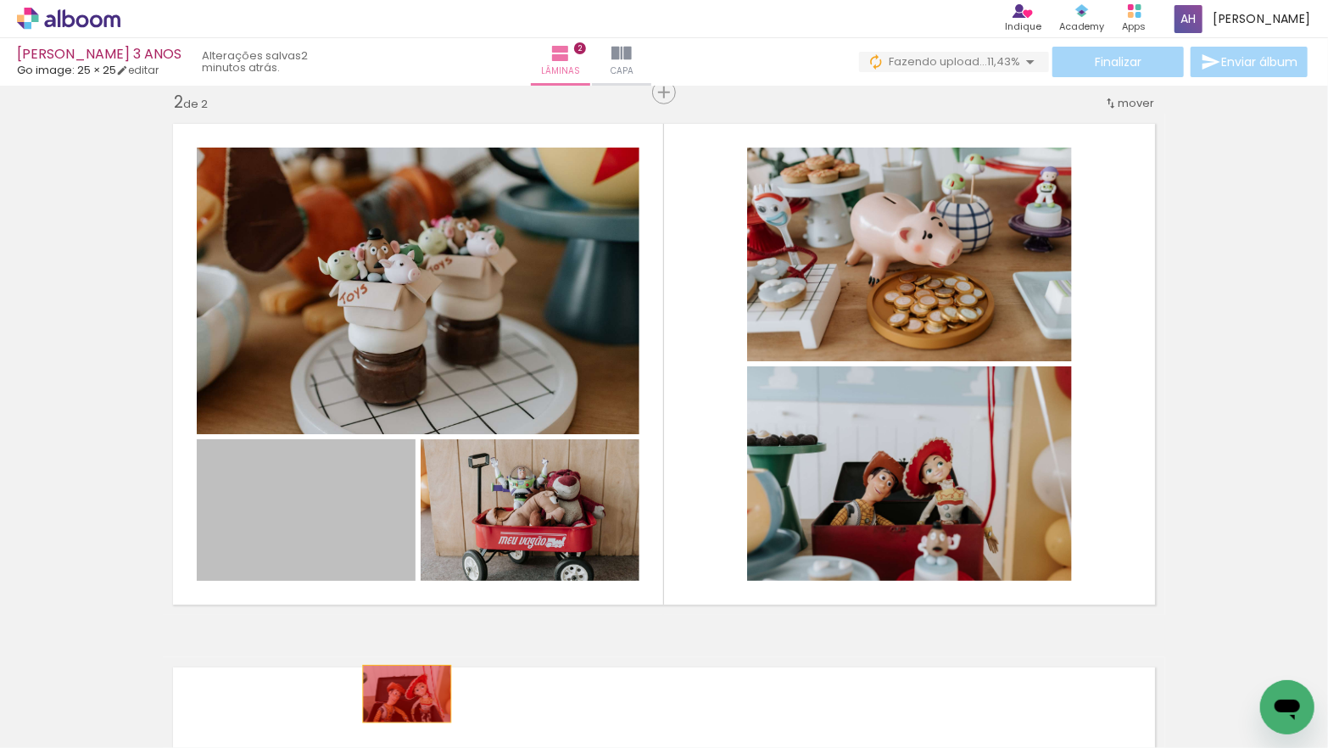
drag, startPoint x: 340, startPoint y: 511, endPoint x: 406, endPoint y: 693, distance: 193.9
click at [406, 693] on quentale-workspace at bounding box center [664, 374] width 1328 height 748
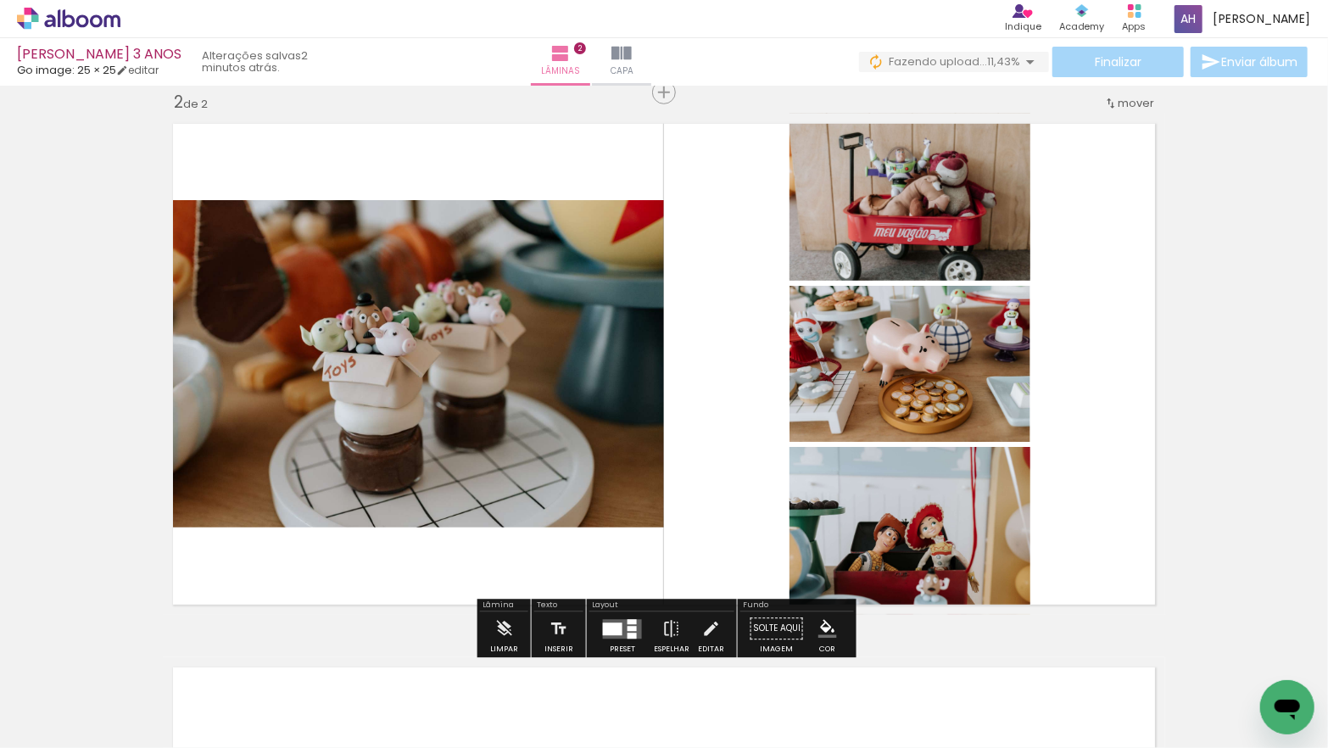
click at [604, 628] on div at bounding box center [612, 628] width 19 height 13
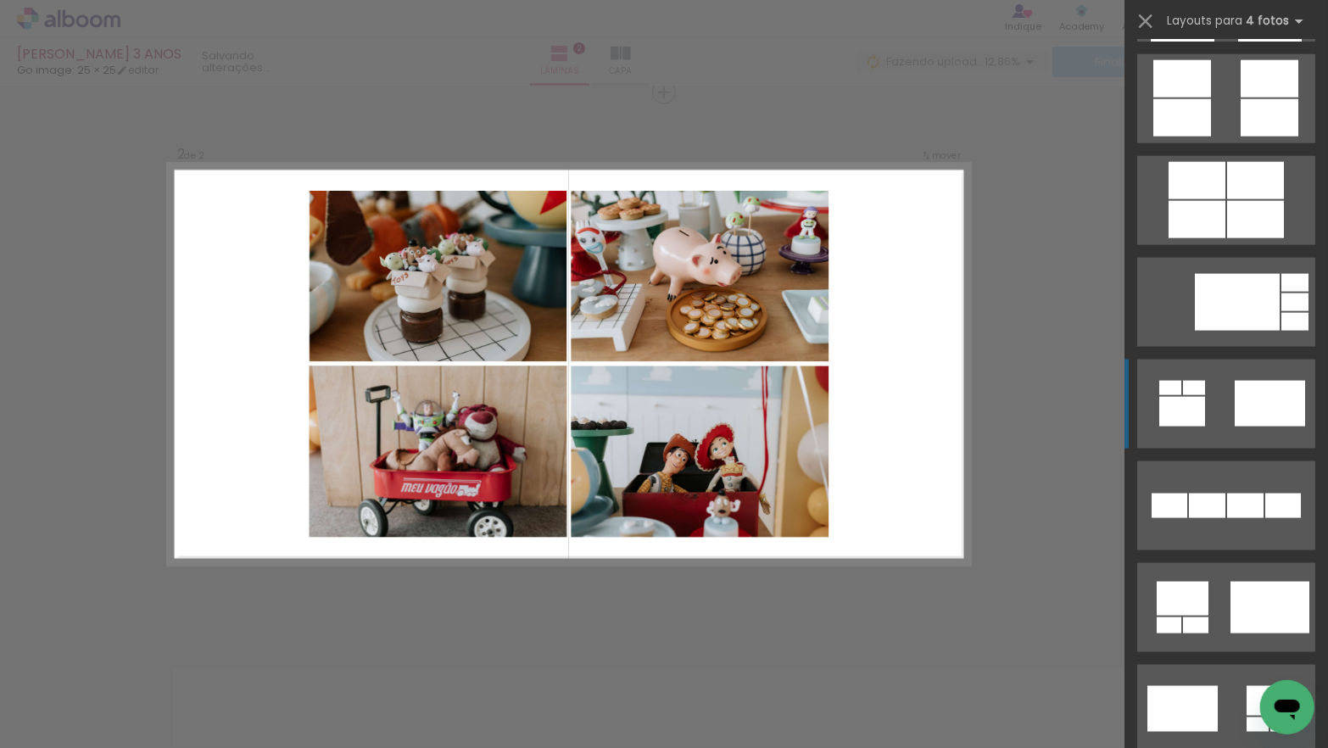
scroll to position [4721, 0]
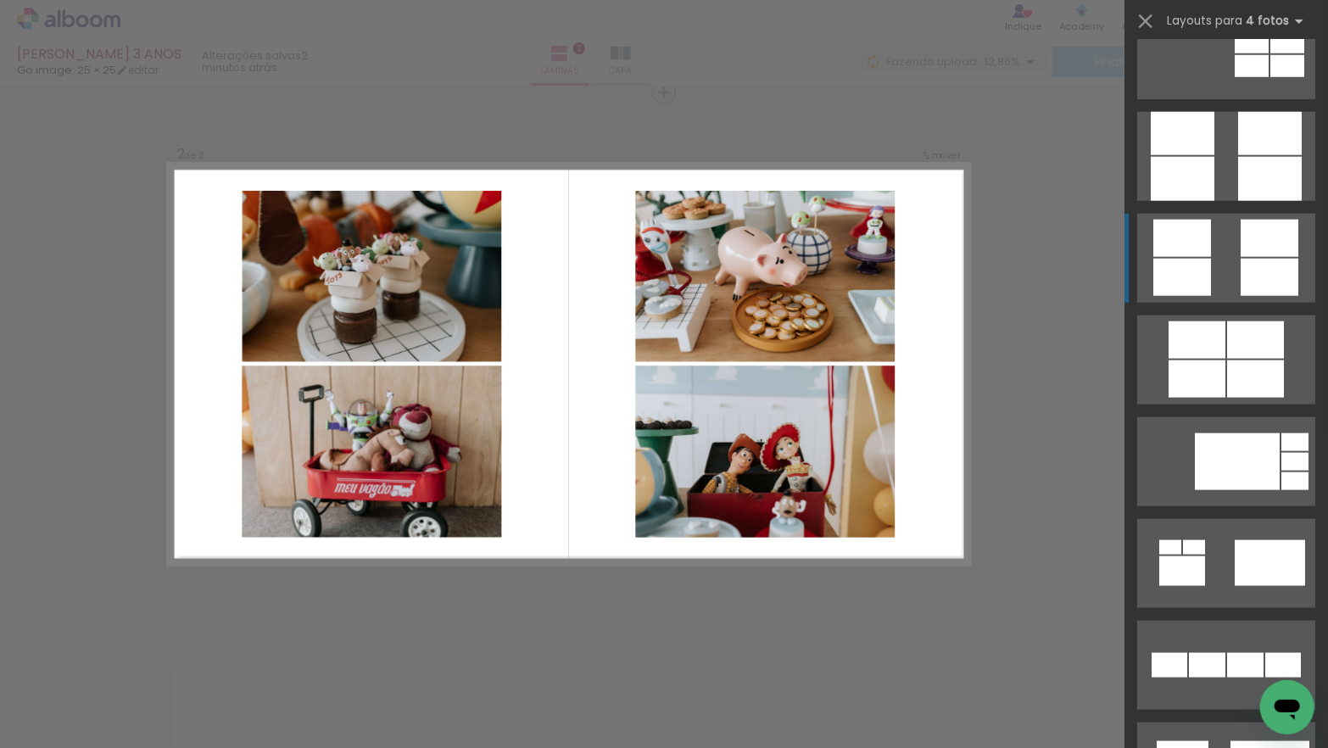
click at [1265, 653] on div at bounding box center [1283, 665] width 36 height 25
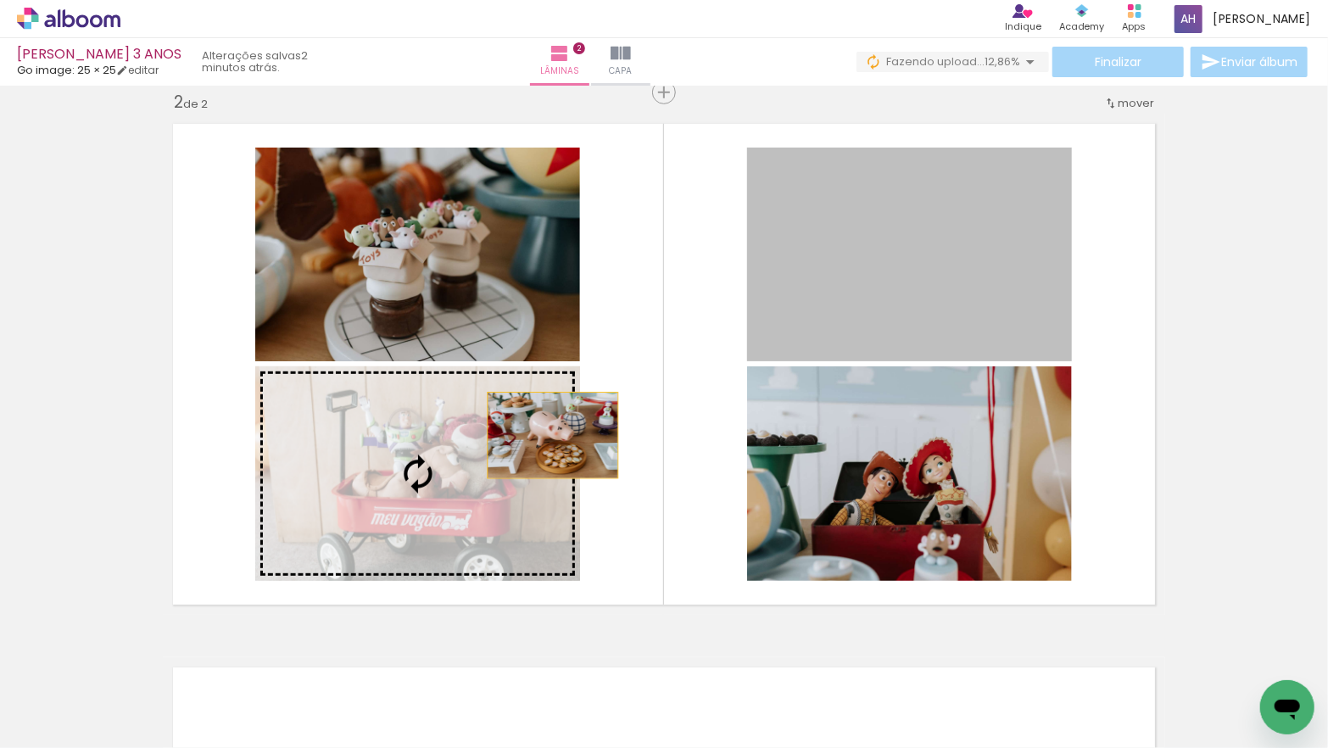
drag, startPoint x: 842, startPoint y: 280, endPoint x: 565, endPoint y: 429, distance: 314.1
click at [0, 0] on slot at bounding box center [0, 0] width 0 height 0
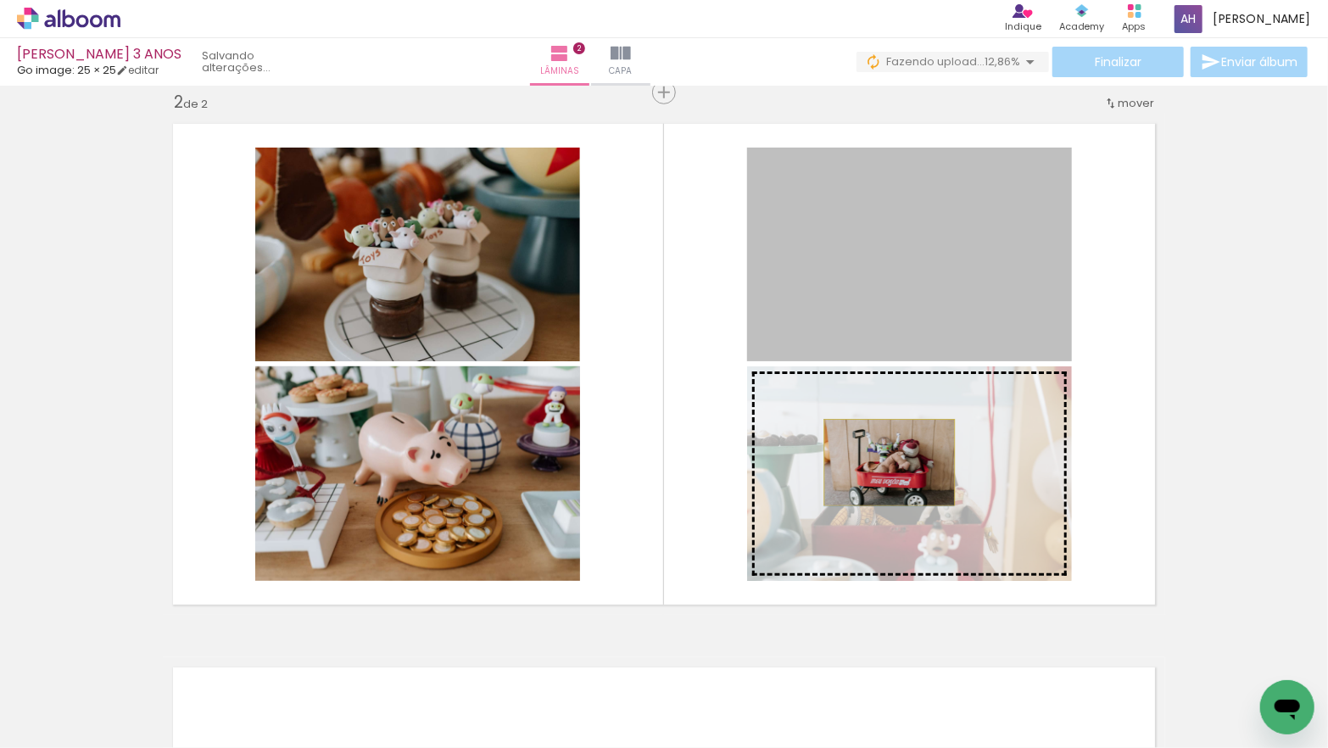
drag, startPoint x: 888, startPoint y: 287, endPoint x: 889, endPoint y: 465, distance: 178.9
click at [0, 0] on slot at bounding box center [0, 0] width 0 height 0
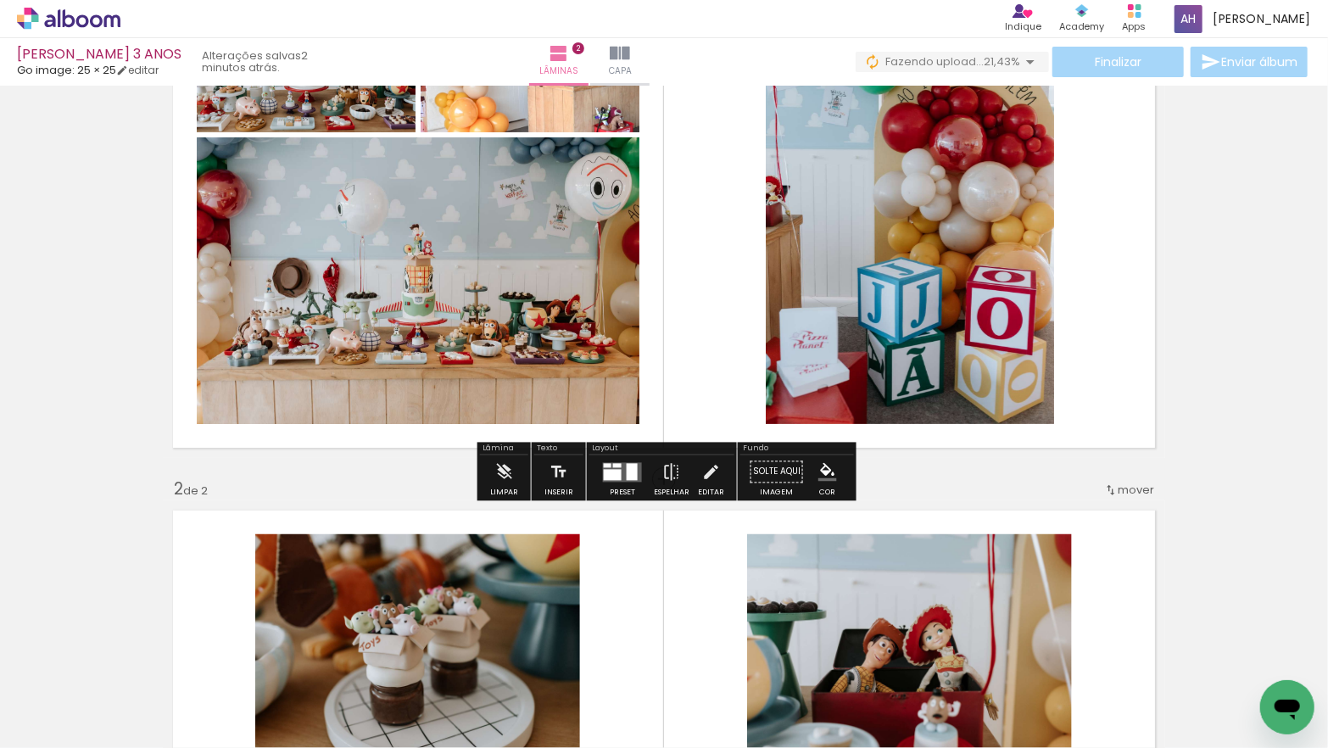
scroll to position [164, 0]
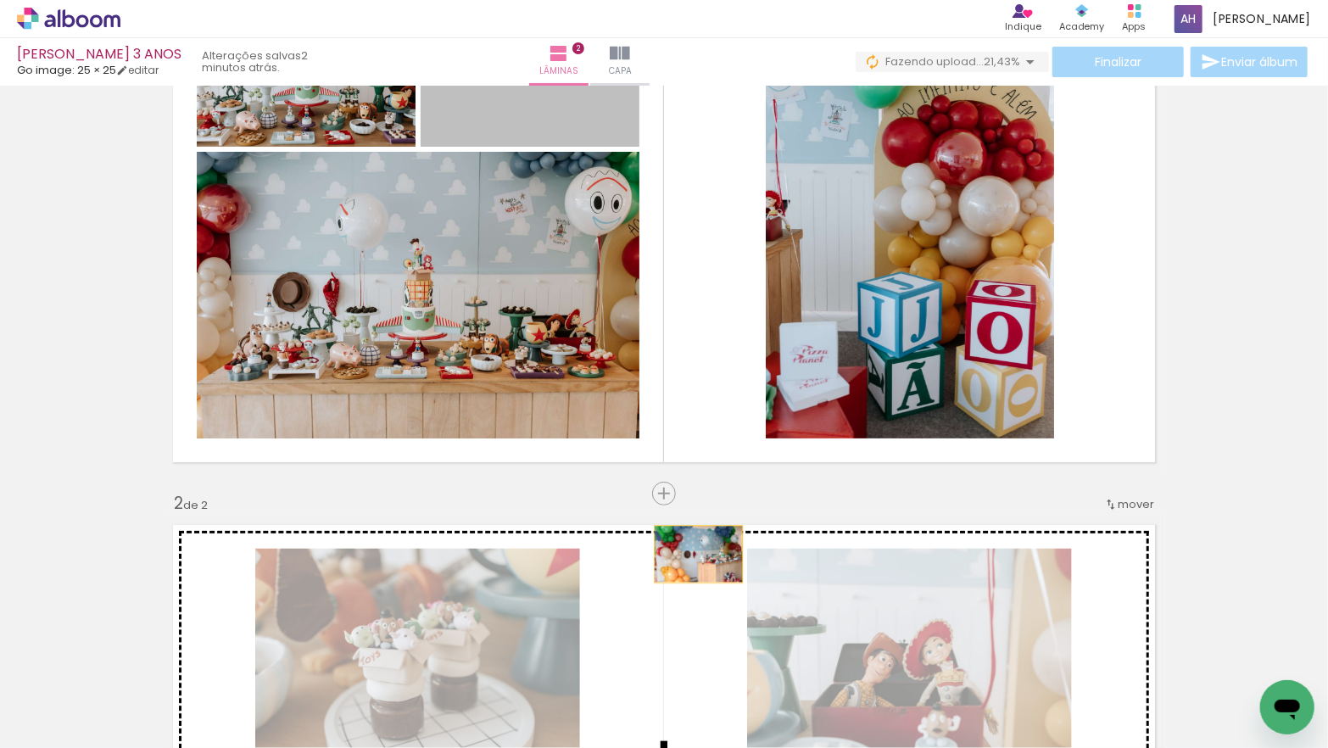
drag, startPoint x: 537, startPoint y: 121, endPoint x: 699, endPoint y: 554, distance: 461.7
click at [699, 554] on div "Inserir lâmina 1 de 2 Inserir lâmina 2 de 2" at bounding box center [664, 743] width 1328 height 1631
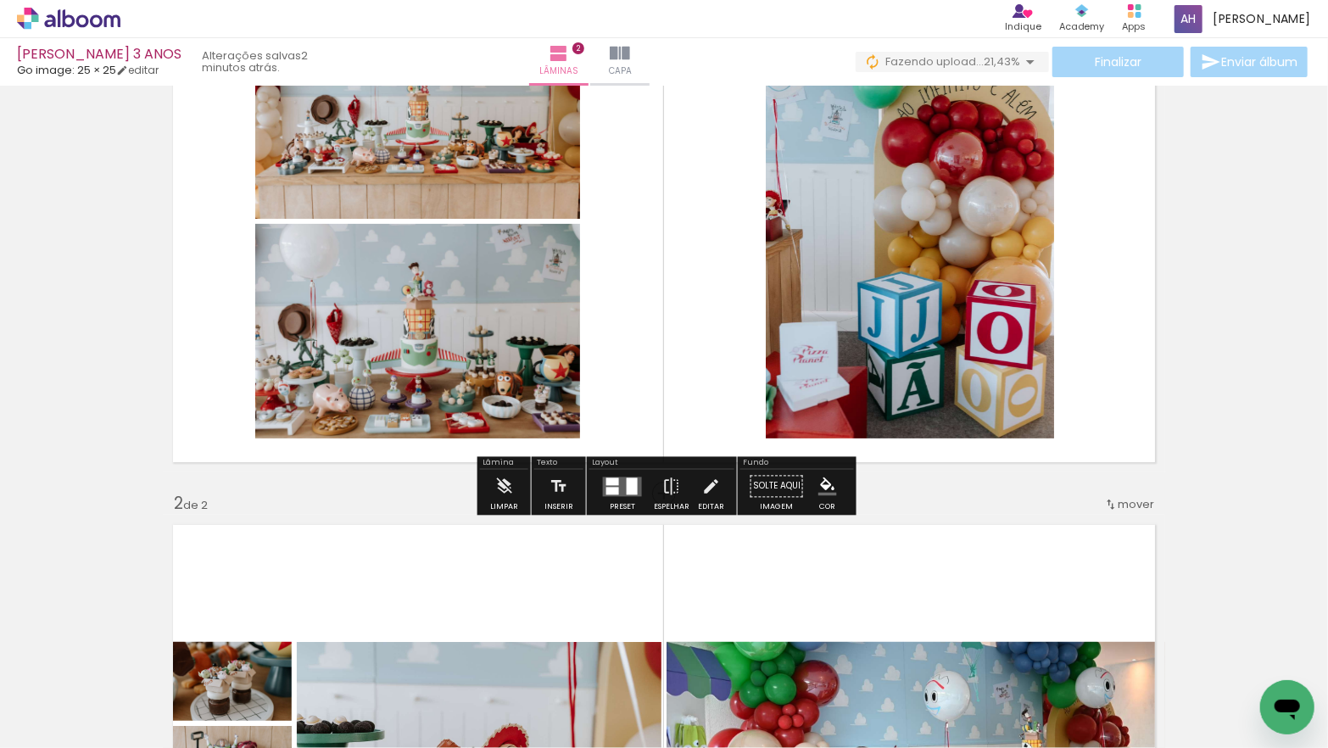
click at [627, 480] on div at bounding box center [631, 485] width 11 height 17
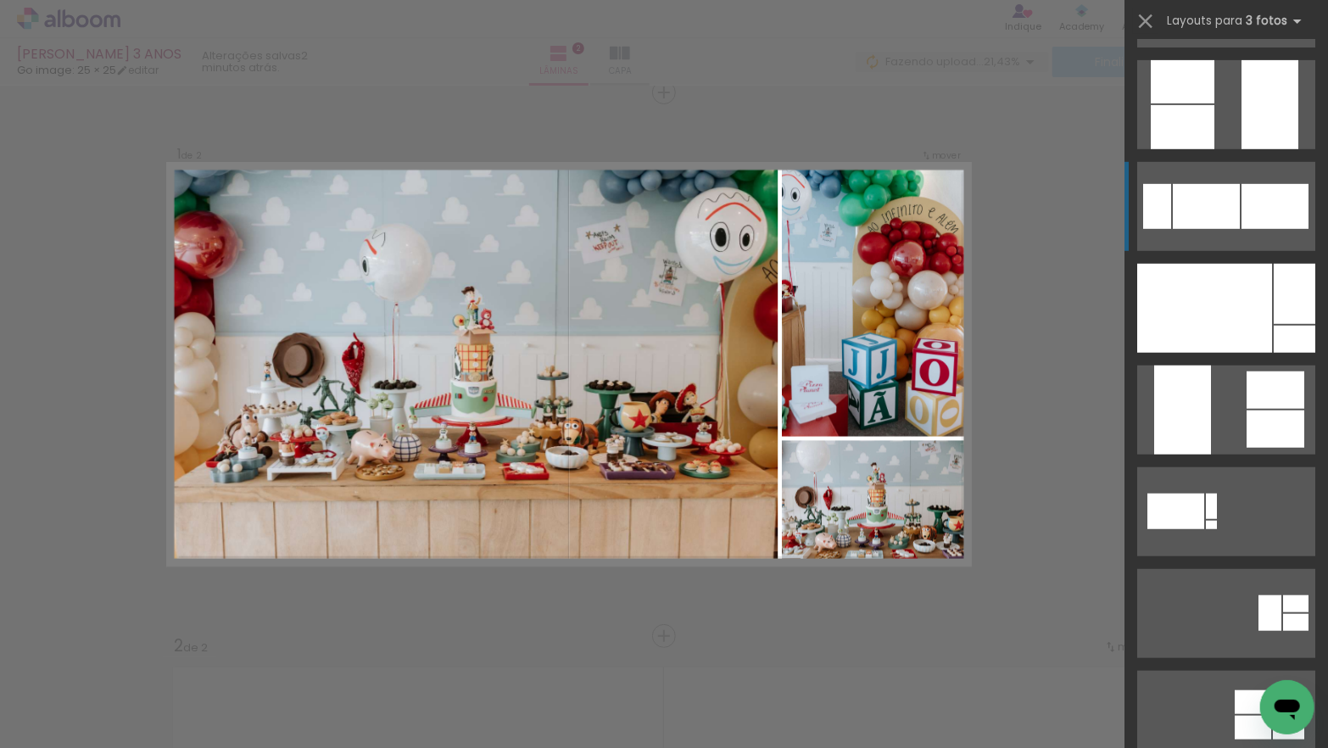
scroll to position [603, 0]
click at [1244, 303] on div at bounding box center [1204, 307] width 135 height 89
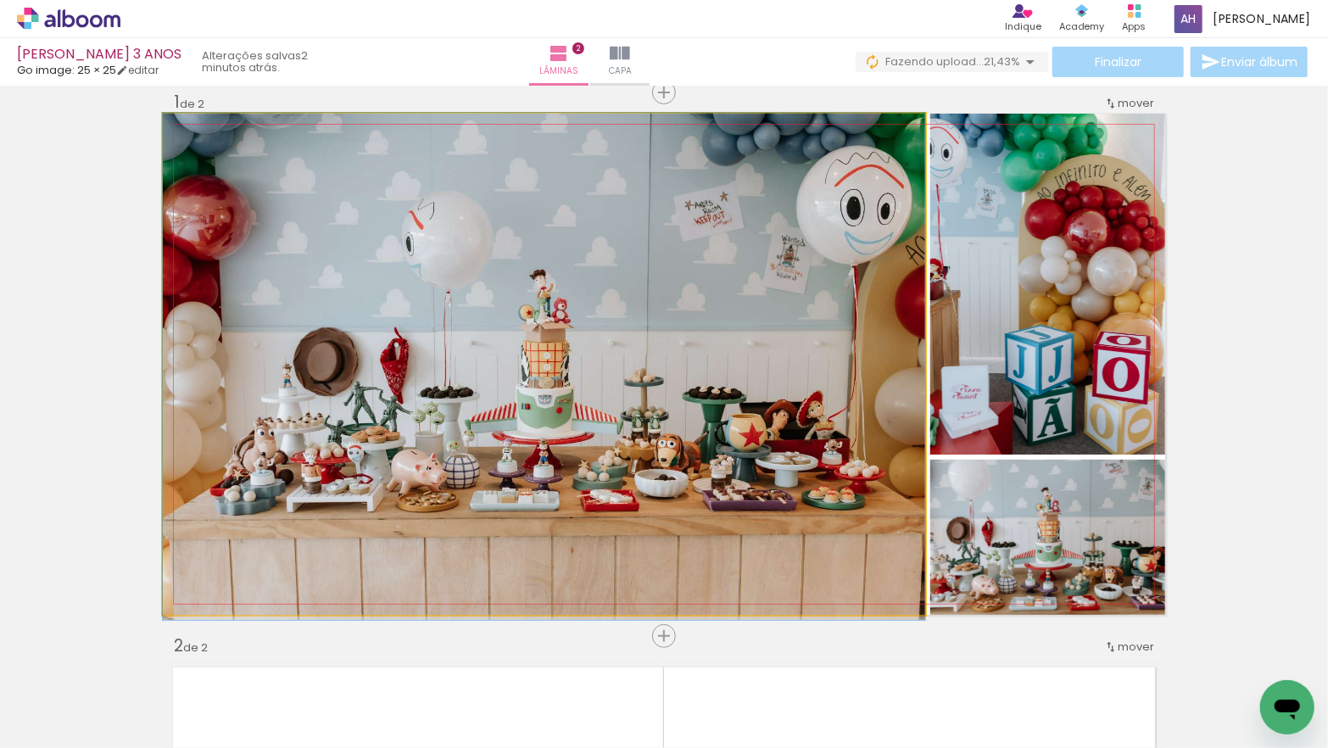
drag, startPoint x: 700, startPoint y: 442, endPoint x: 710, endPoint y: 462, distance: 22.4
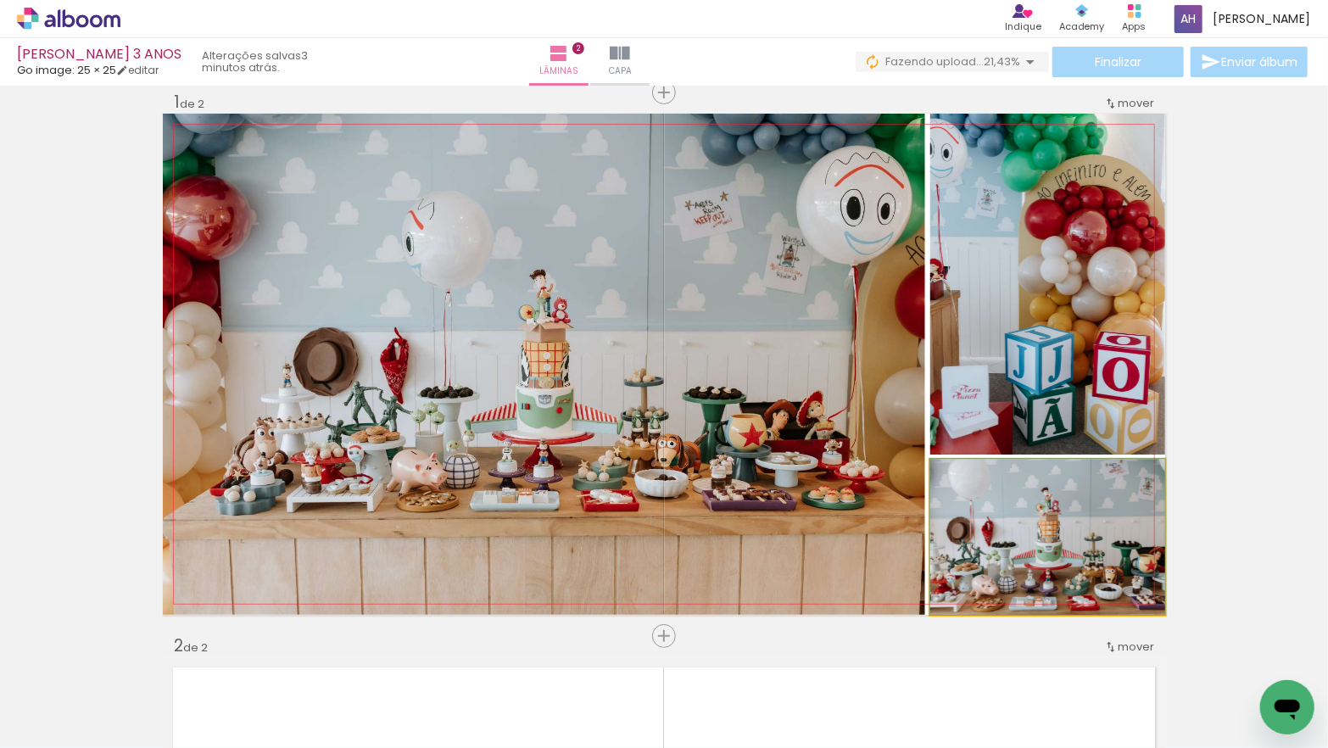
drag, startPoint x: 1054, startPoint y: 543, endPoint x: 1038, endPoint y: 530, distance: 19.9
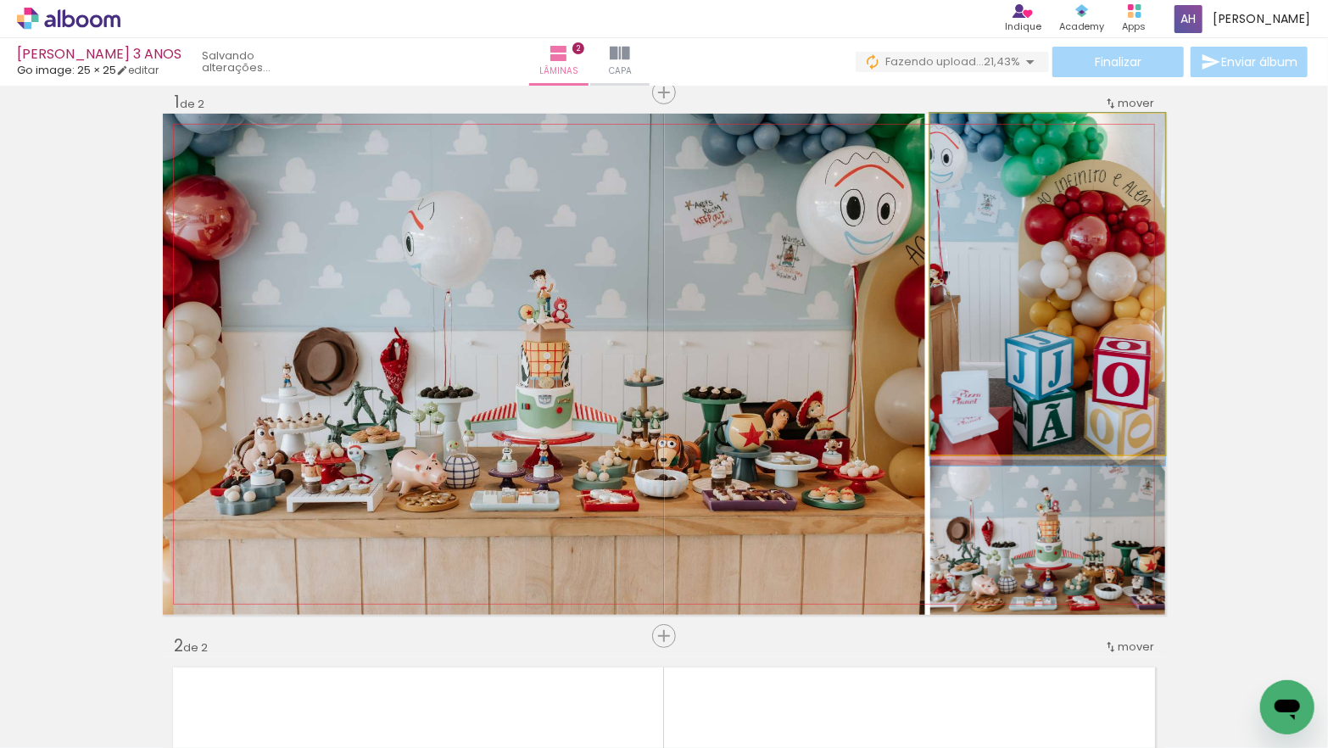
drag, startPoint x: 1093, startPoint y: 353, endPoint x: 1077, endPoint y: 364, distance: 18.8
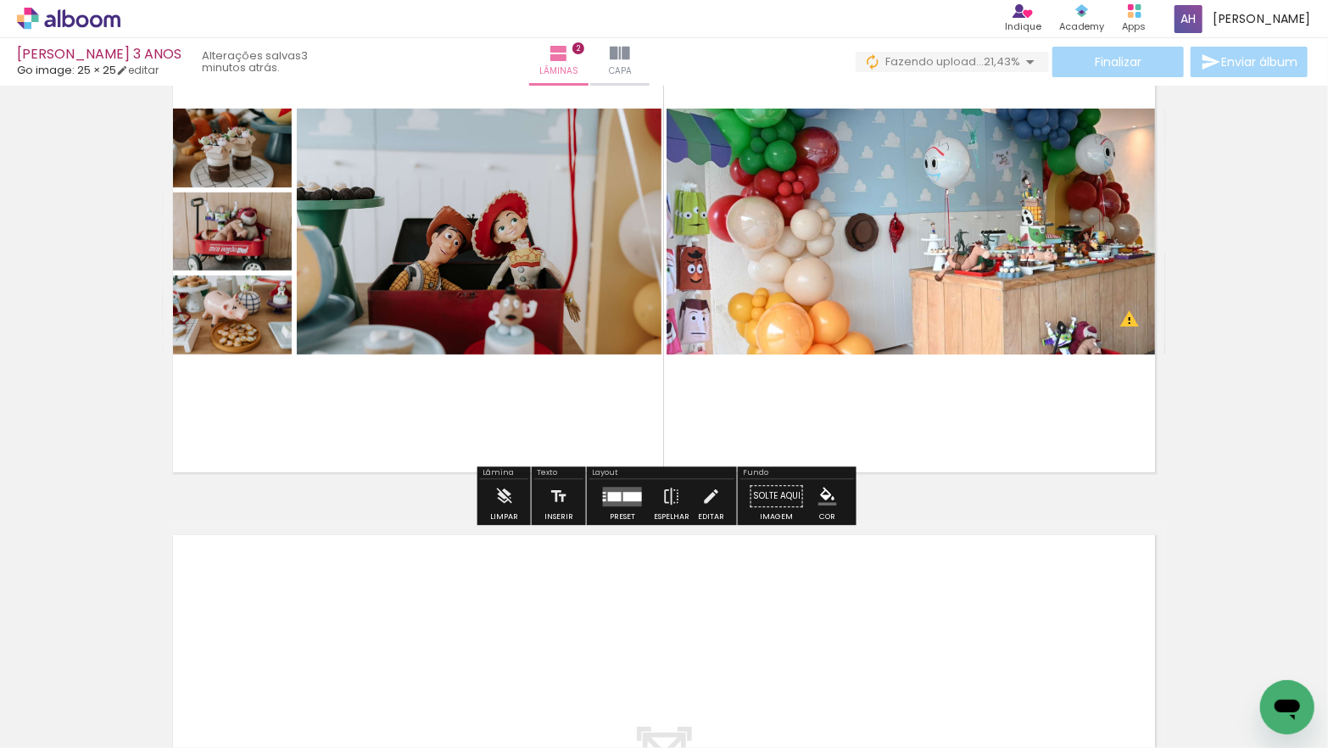
scroll to position [717, 0]
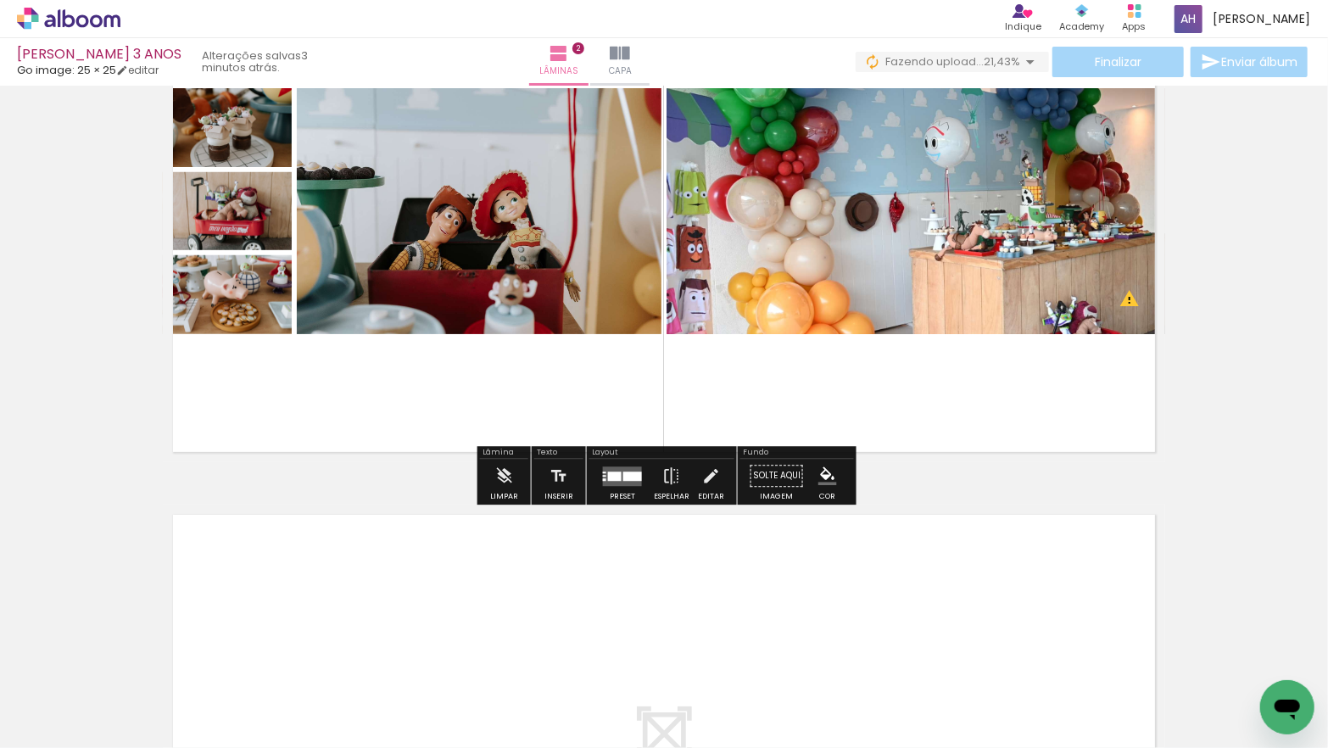
click at [617, 473] on quentale-layouter at bounding box center [622, 475] width 39 height 19
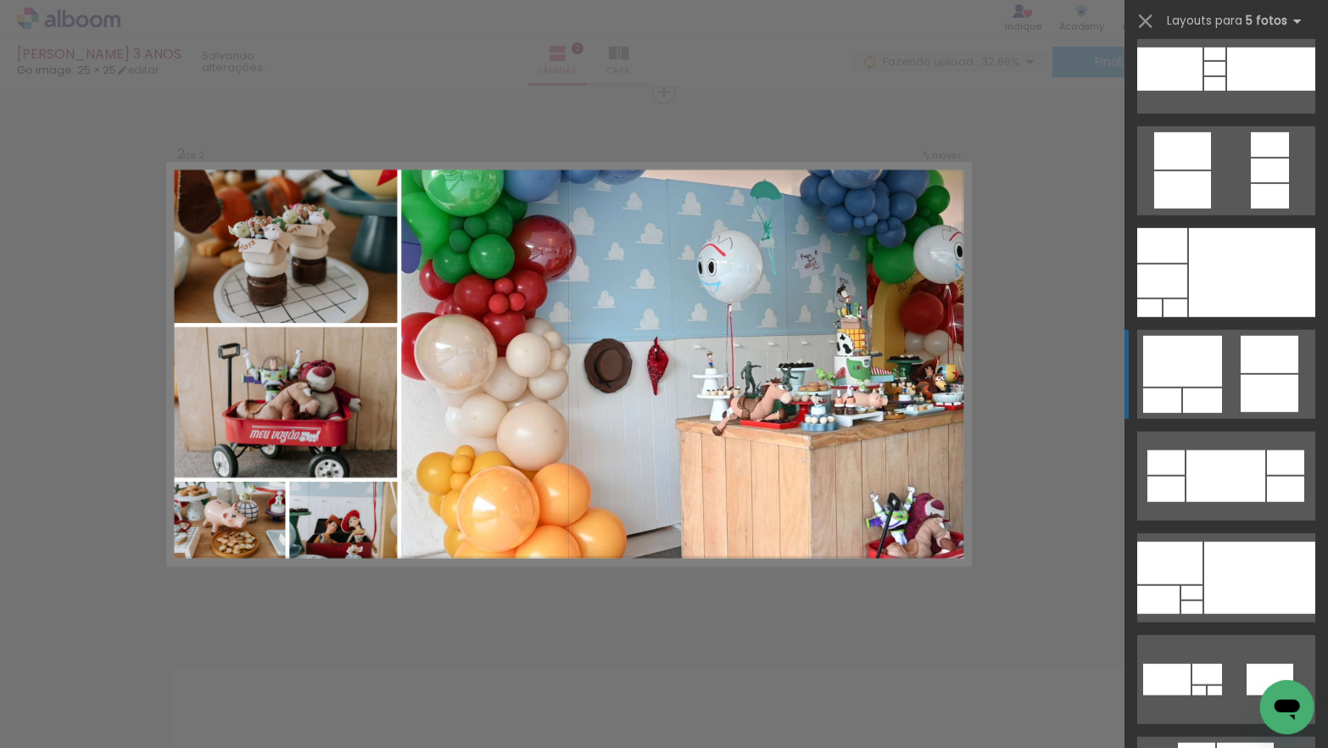
scroll to position [544, 0]
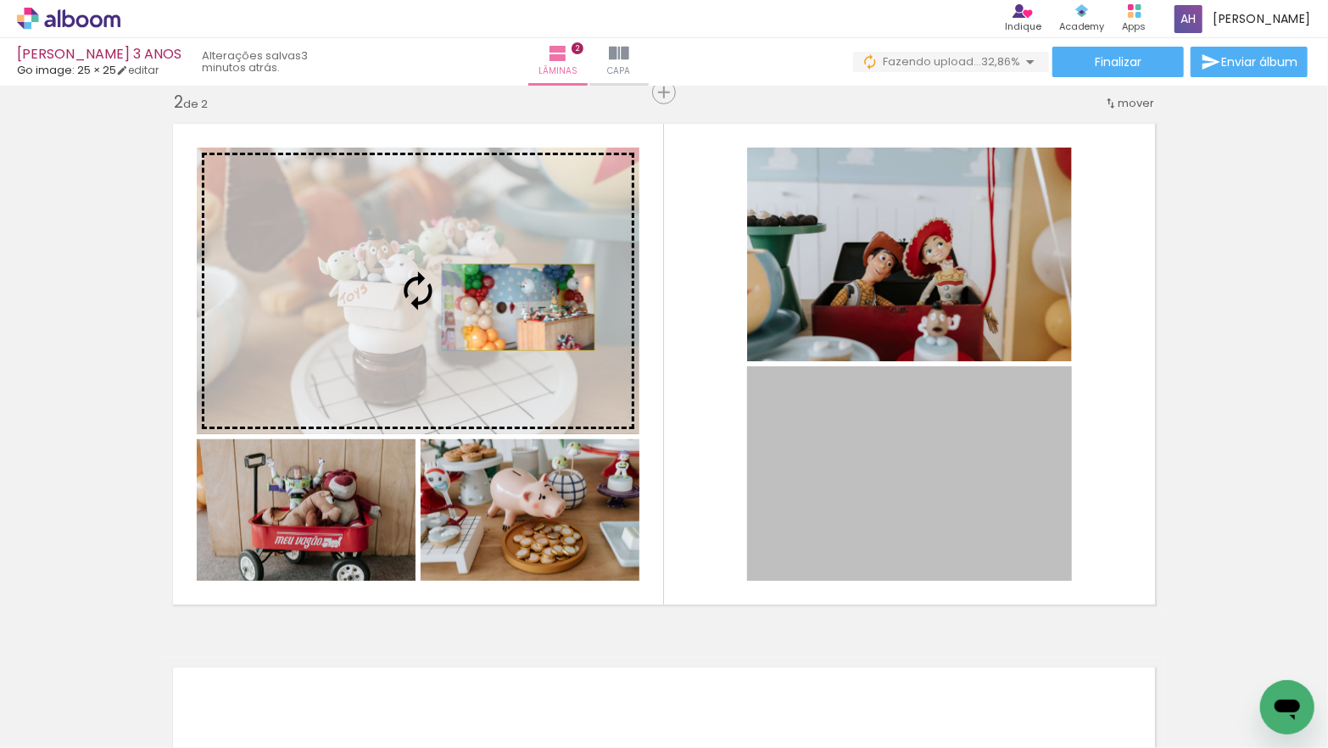
drag, startPoint x: 920, startPoint y: 472, endPoint x: 530, endPoint y: 307, distance: 423.6
click at [0, 0] on slot at bounding box center [0, 0] width 0 height 0
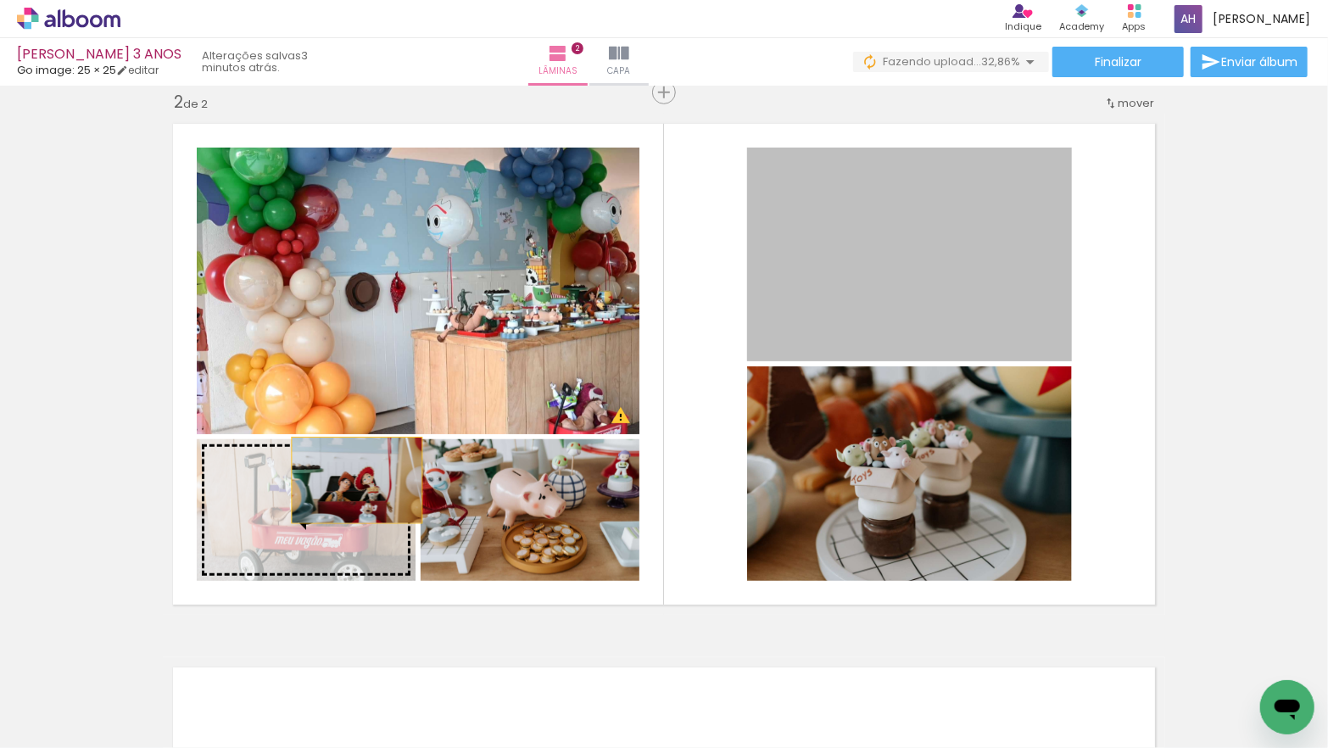
drag, startPoint x: 837, startPoint y: 287, endPoint x: 350, endPoint y: 482, distance: 524.5
click at [0, 0] on slot at bounding box center [0, 0] width 0 height 0
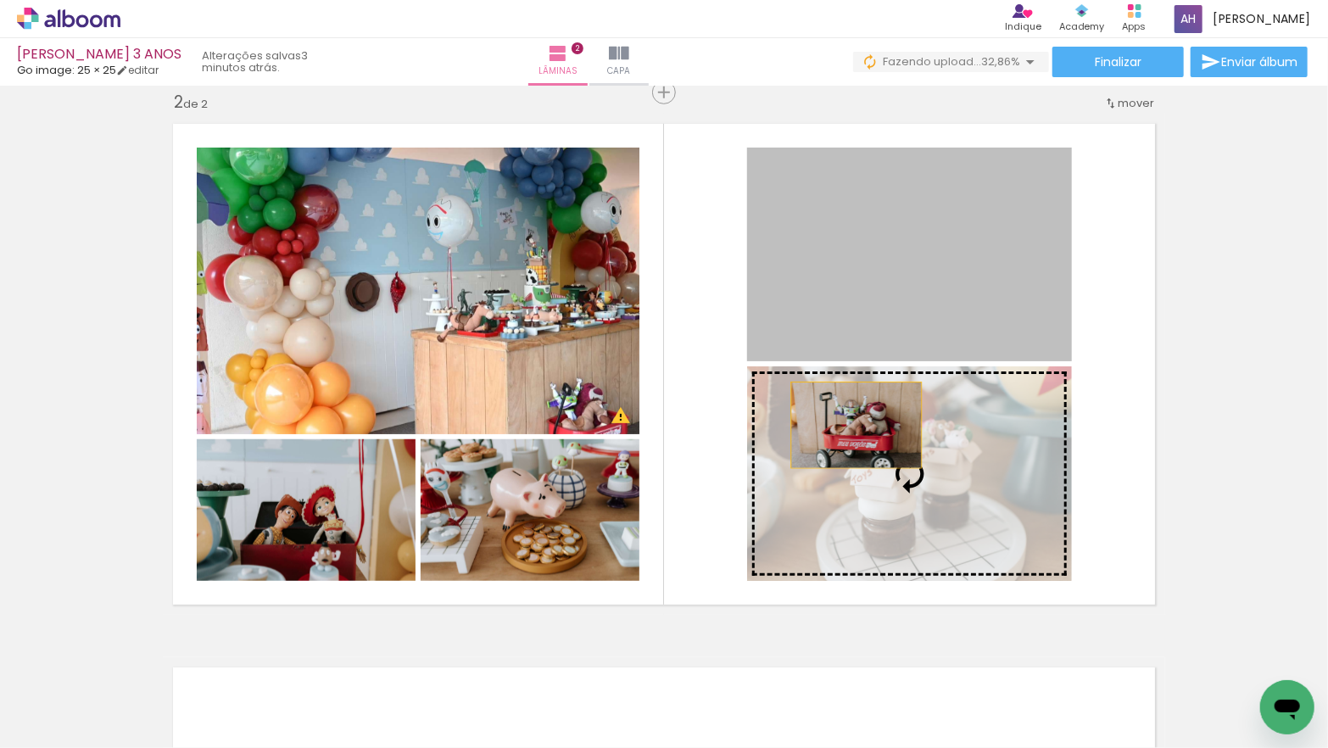
drag, startPoint x: 866, startPoint y: 322, endPoint x: 856, endPoint y: 452, distance: 130.1
click at [0, 0] on slot at bounding box center [0, 0] width 0 height 0
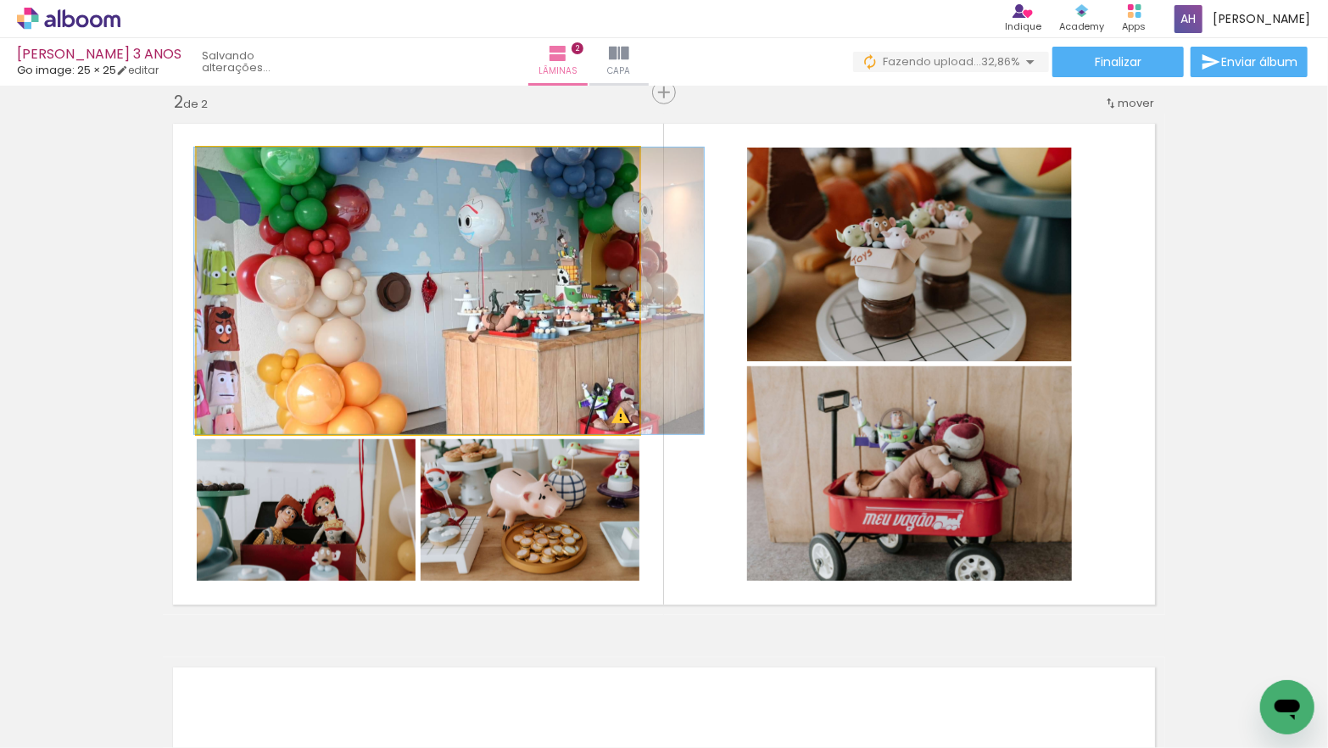
drag, startPoint x: 489, startPoint y: 322, endPoint x: 521, endPoint y: 314, distance: 32.5
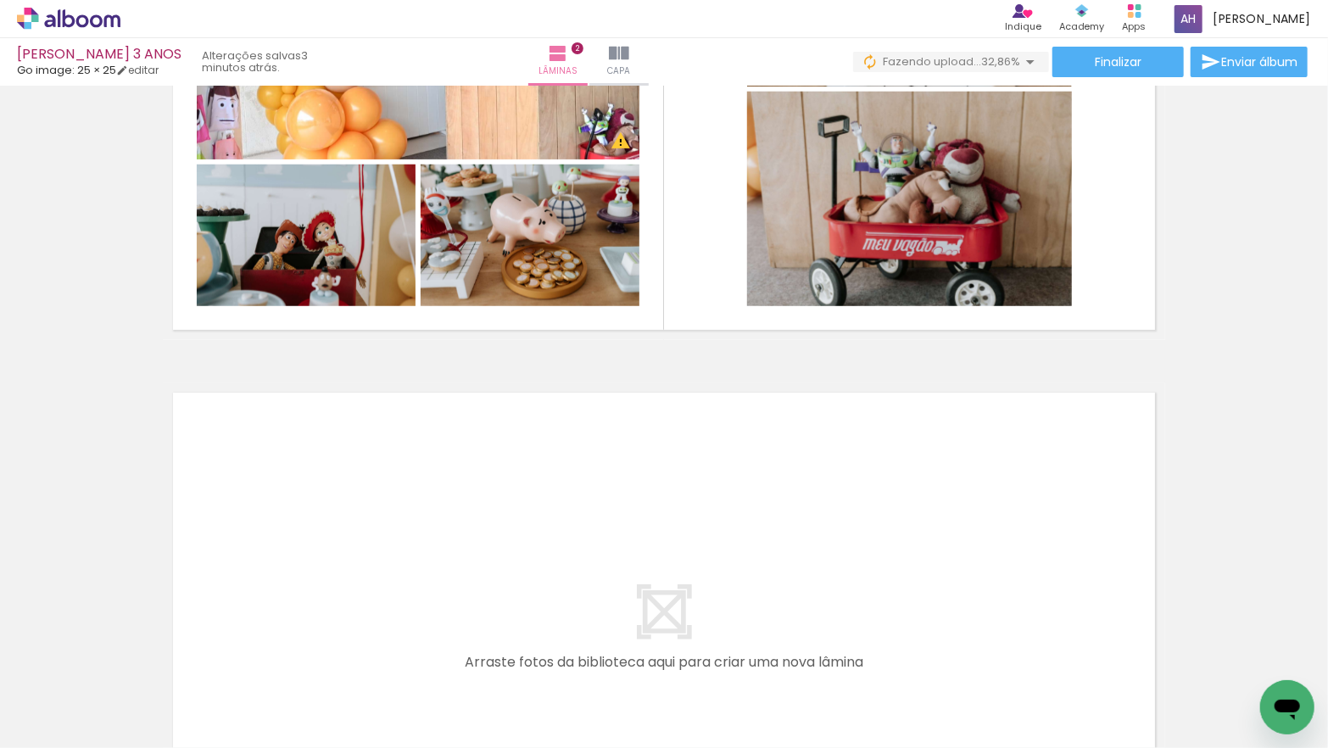
scroll to position [0, 0]
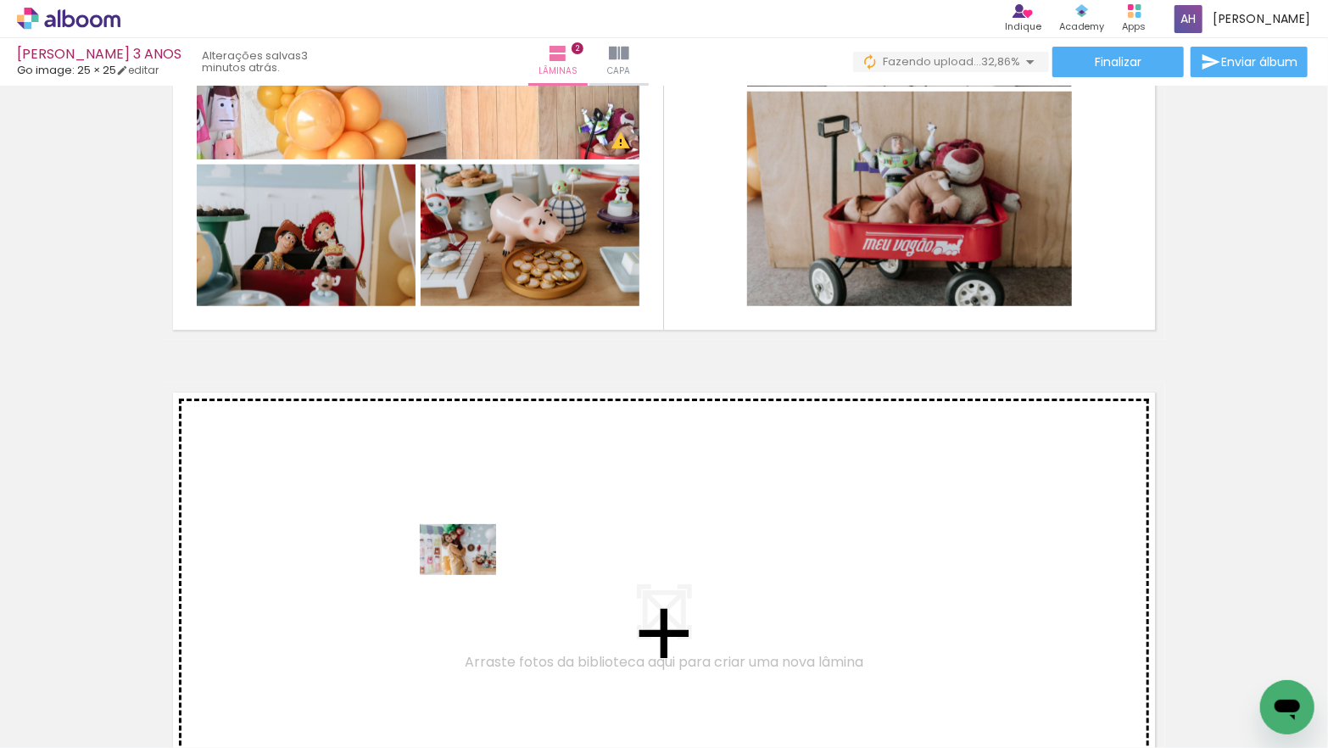
drag, startPoint x: 470, startPoint y: 688, endPoint x: 470, endPoint y: 575, distance: 112.8
click at [470, 575] on quentale-workspace at bounding box center [664, 374] width 1328 height 748
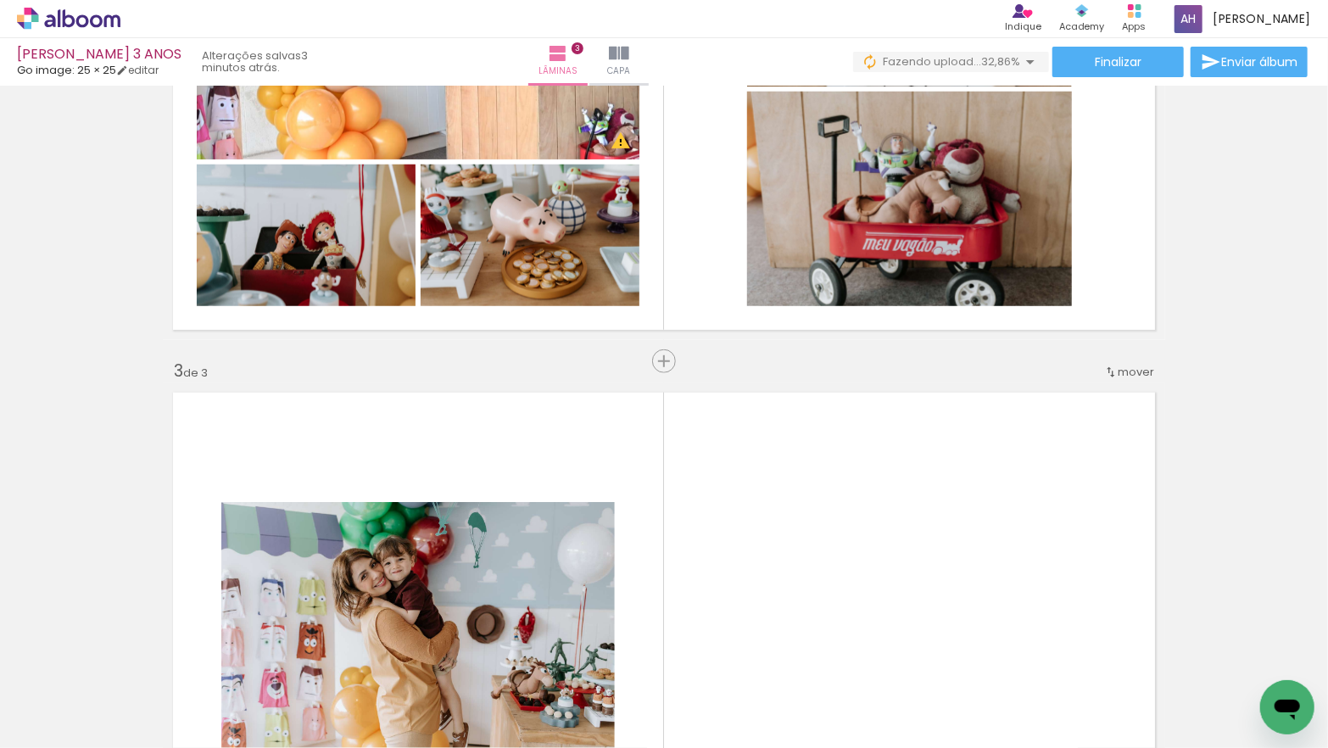
scroll to position [1108, 0]
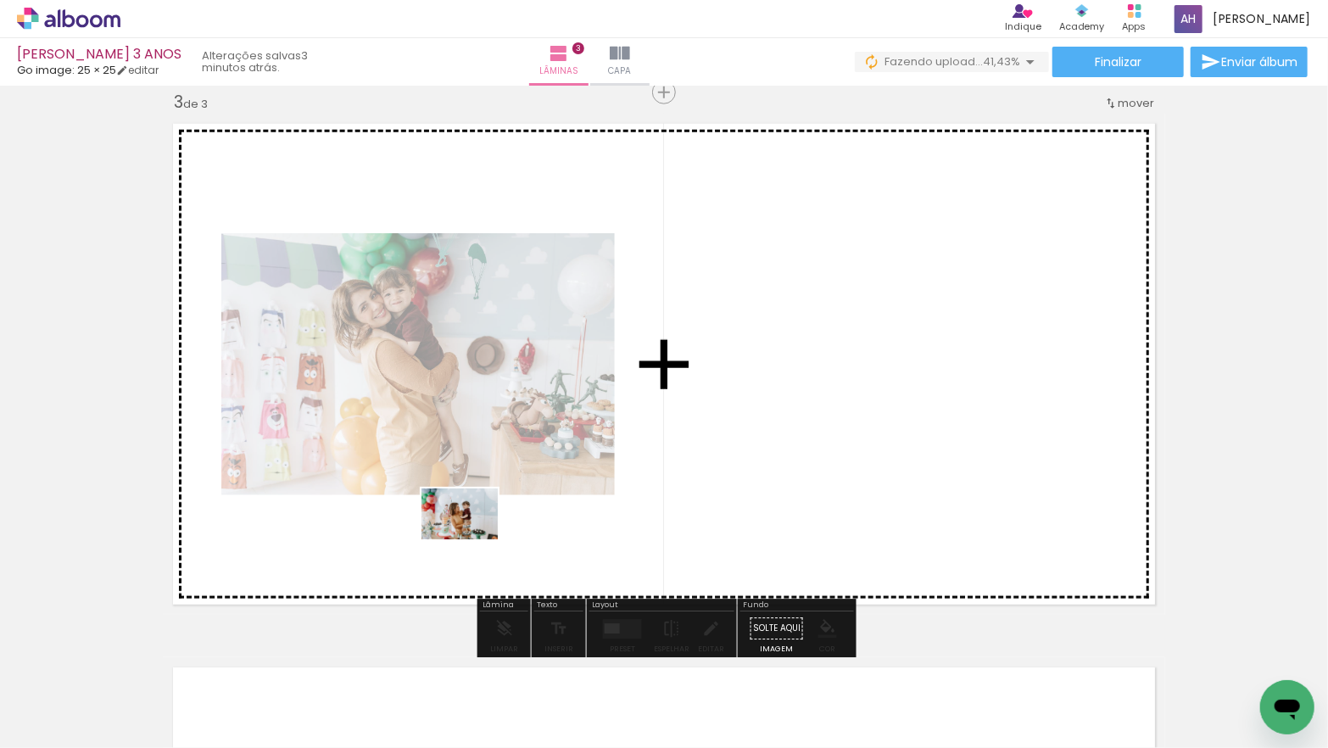
drag, startPoint x: 462, startPoint y: 698, endPoint x: 472, endPoint y: 537, distance: 161.4
click at [472, 537] on quentale-workspace at bounding box center [664, 374] width 1328 height 748
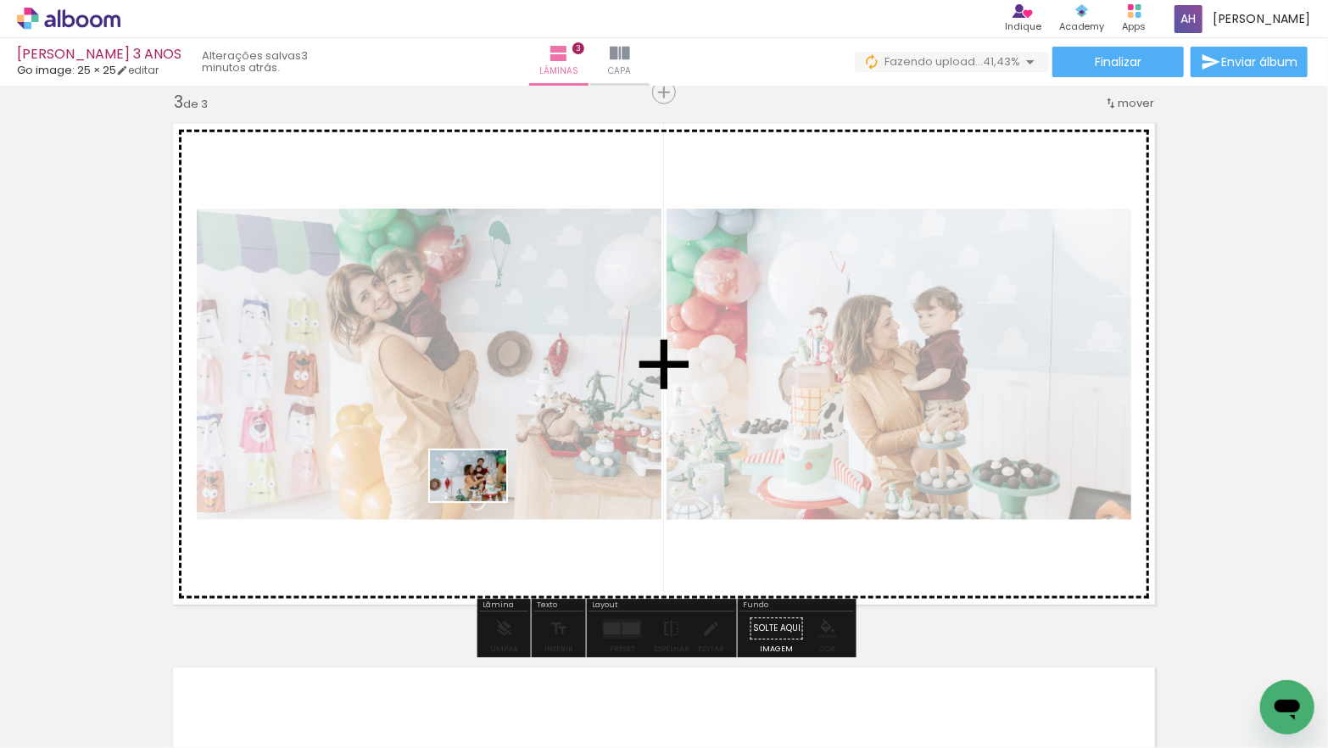
drag, startPoint x: 476, startPoint y: 695, endPoint x: 481, endPoint y: 501, distance: 194.2
click at [481, 501] on quentale-workspace at bounding box center [664, 374] width 1328 height 748
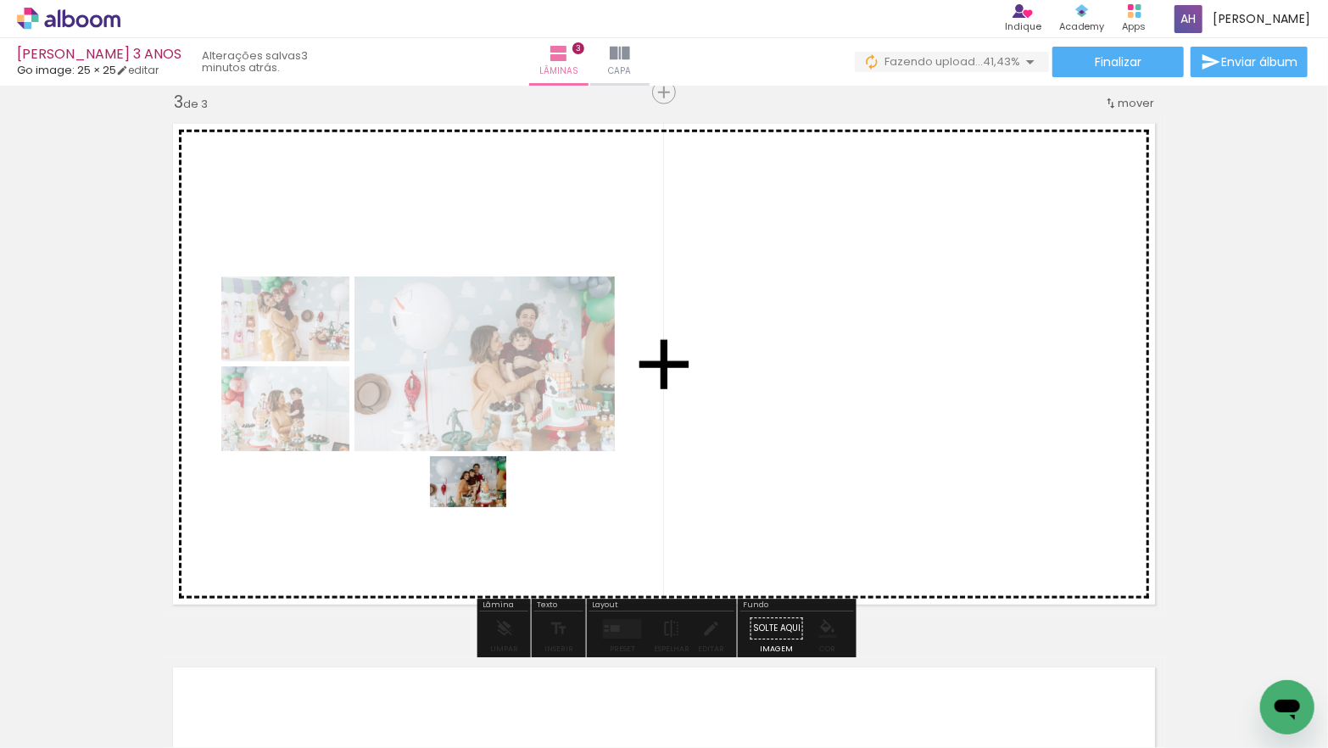
drag, startPoint x: 494, startPoint y: 679, endPoint x: 477, endPoint y: 508, distance: 172.1
click at [480, 507] on quentale-workspace at bounding box center [664, 374] width 1328 height 748
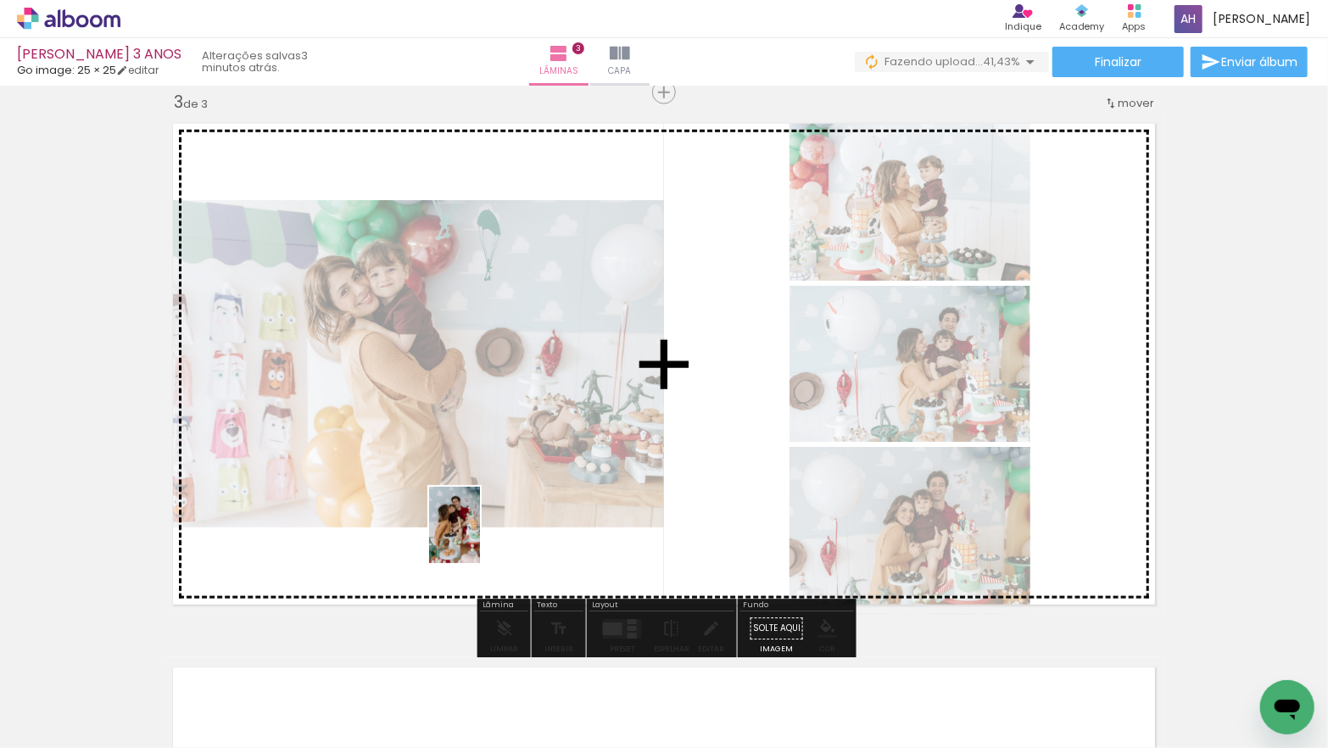
drag, startPoint x: 465, startPoint y: 678, endPoint x: 479, endPoint y: 538, distance: 140.6
click at [479, 538] on quentale-workspace at bounding box center [664, 374] width 1328 height 748
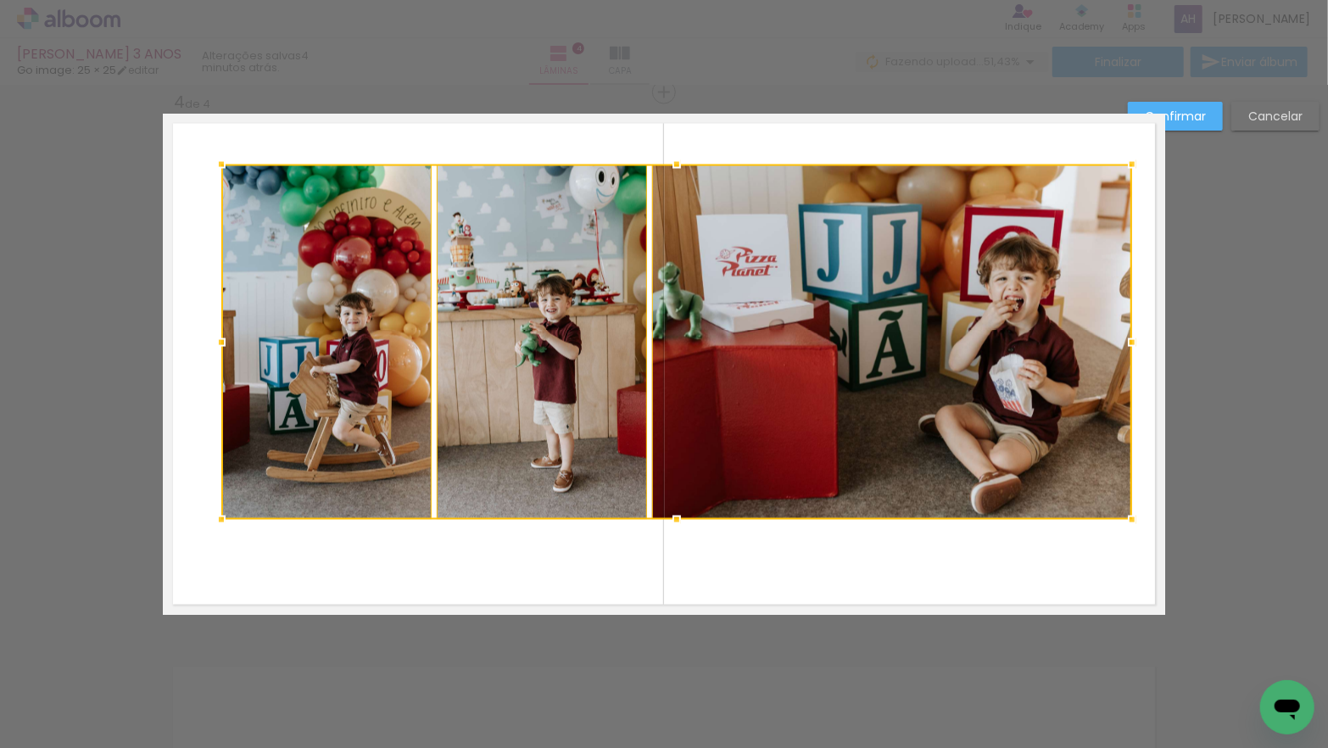
drag, startPoint x: 1105, startPoint y: 206, endPoint x: 1131, endPoint y: 163, distance: 50.6
click at [1131, 163] on div at bounding box center [1132, 165] width 34 height 34
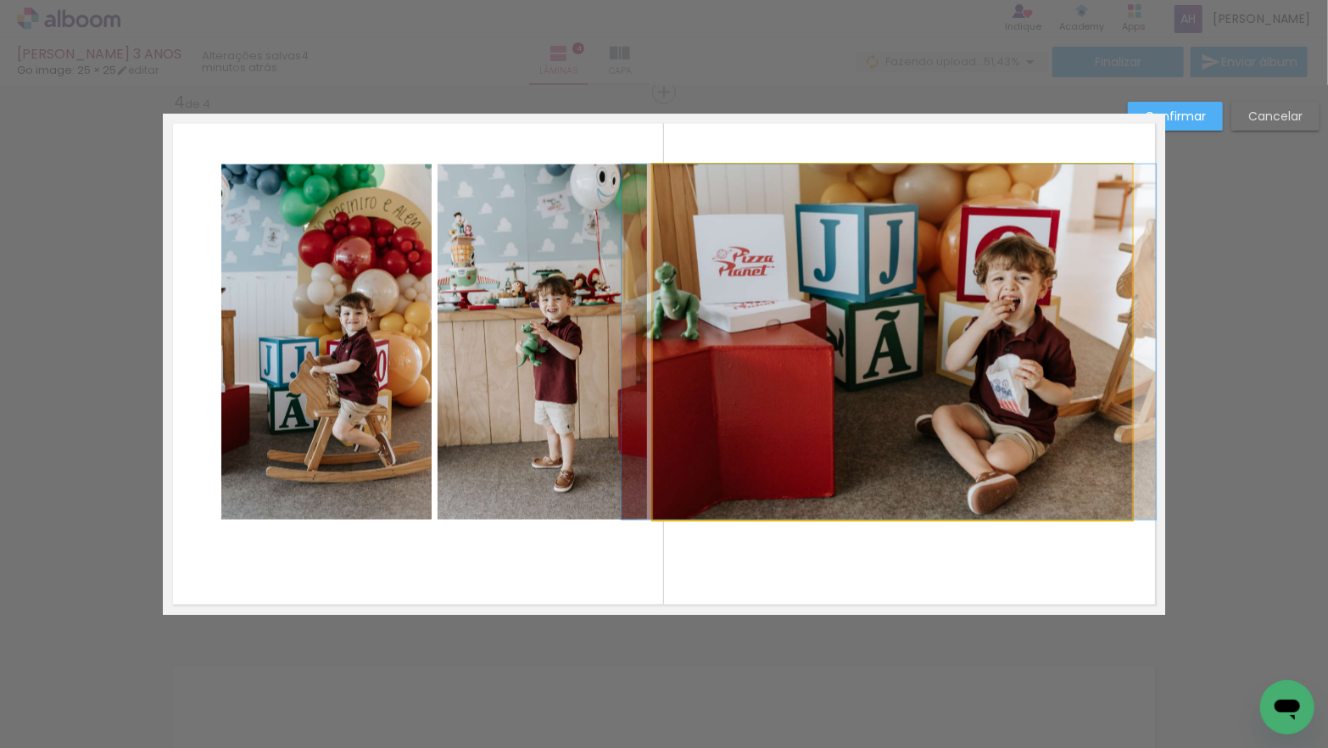
drag, startPoint x: 849, startPoint y: 376, endPoint x: 845, endPoint y: 390, distance: 15.0
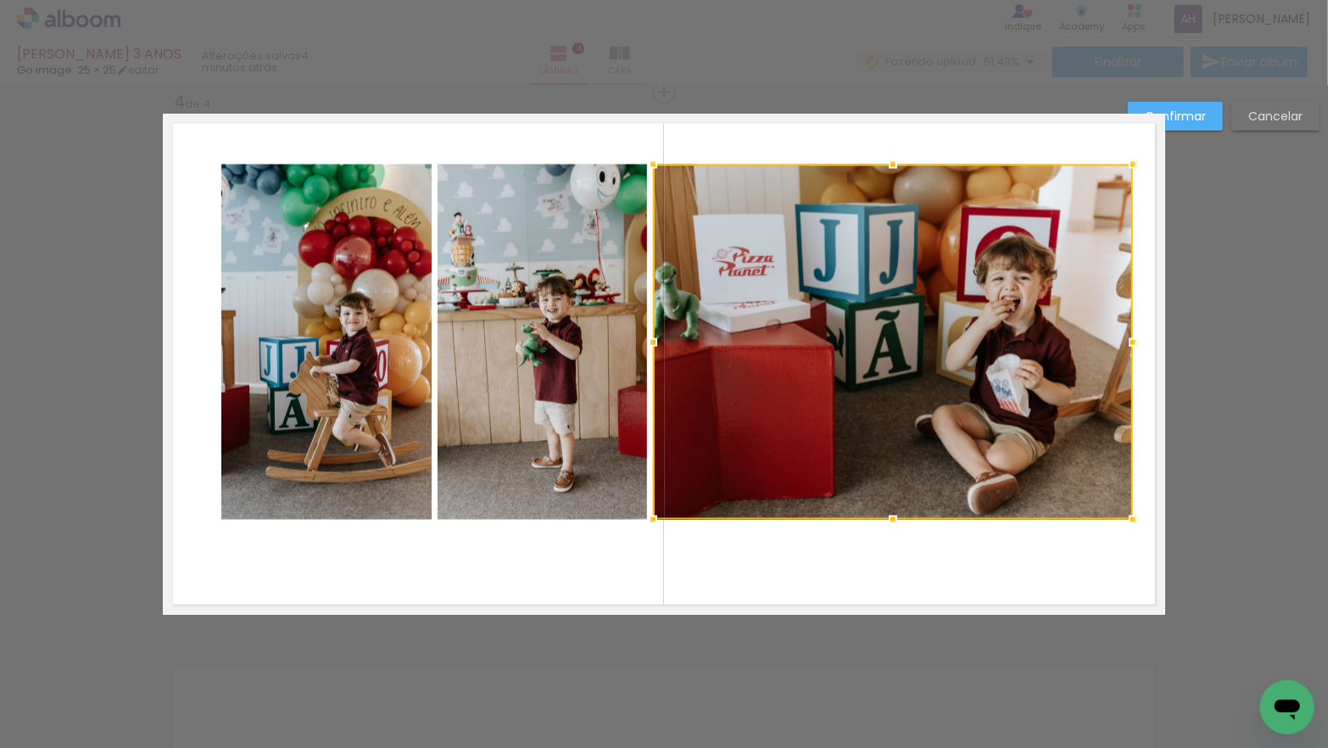
click at [573, 366] on quentale-photo at bounding box center [541, 341] width 209 height 355
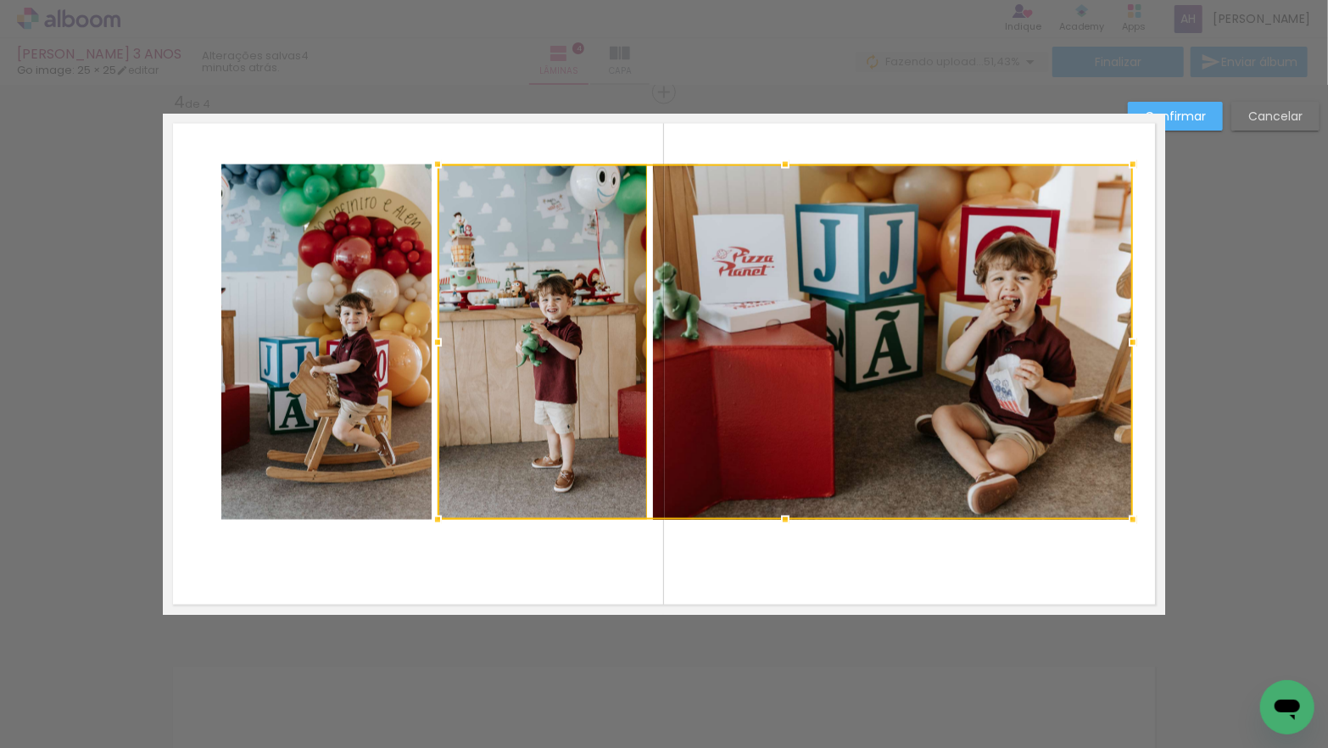
click at [365, 359] on quentale-photo at bounding box center [326, 341] width 210 height 355
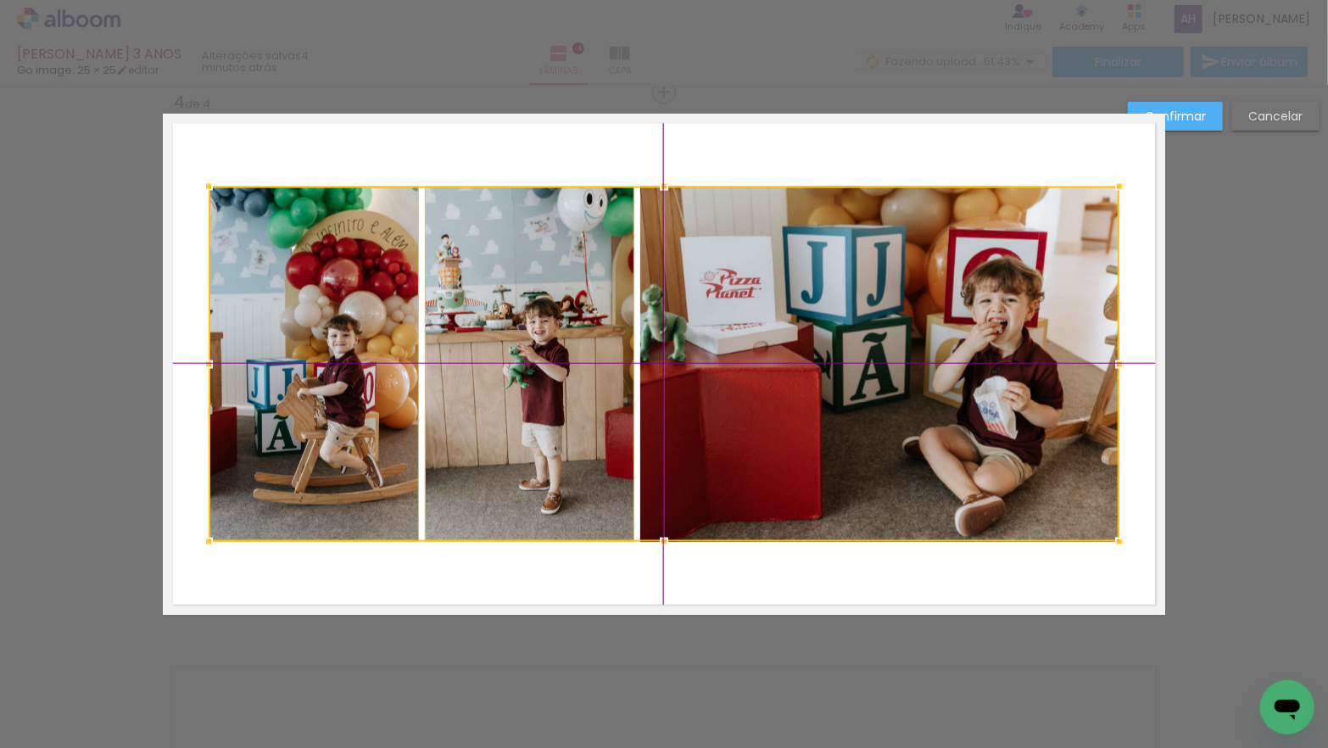
drag, startPoint x: 743, startPoint y: 358, endPoint x: 740, endPoint y: 375, distance: 17.1
click at [740, 375] on div at bounding box center [664, 364] width 910 height 355
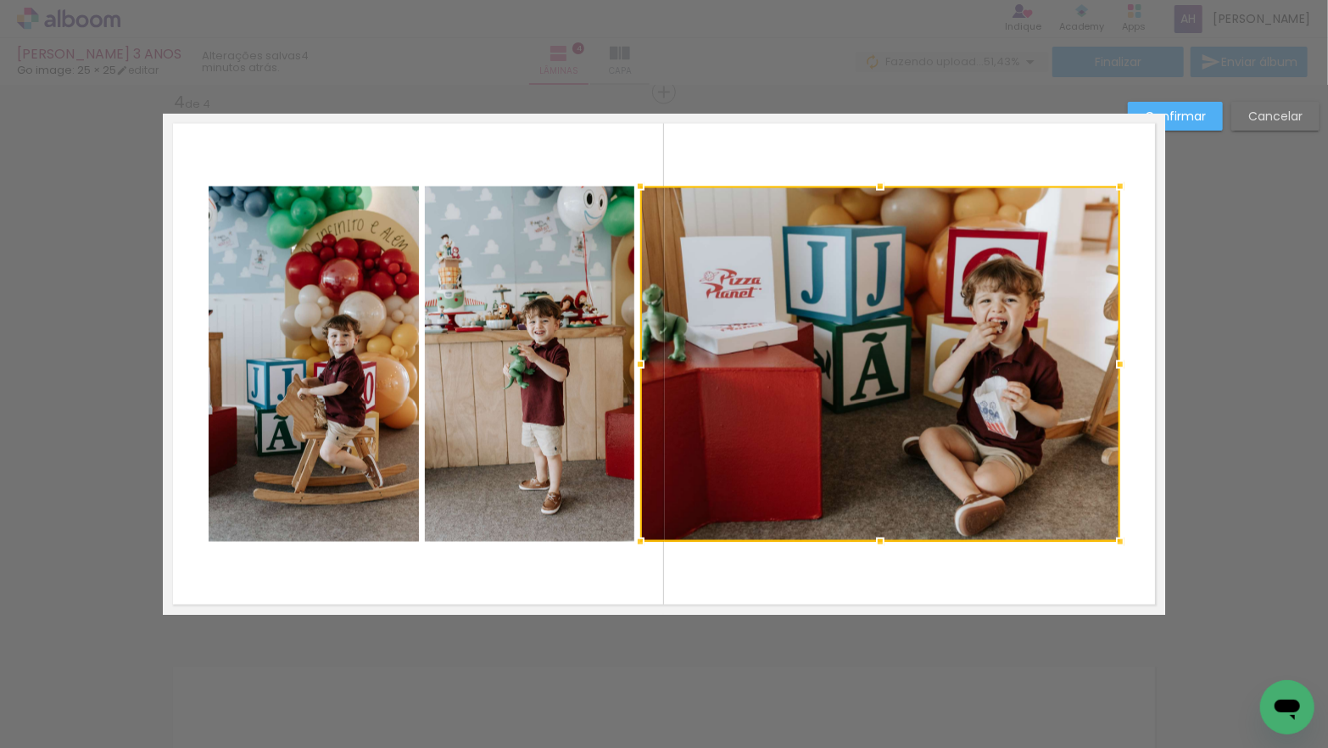
click at [0, 0] on slot "Confirmar" at bounding box center [0, 0] width 0 height 0
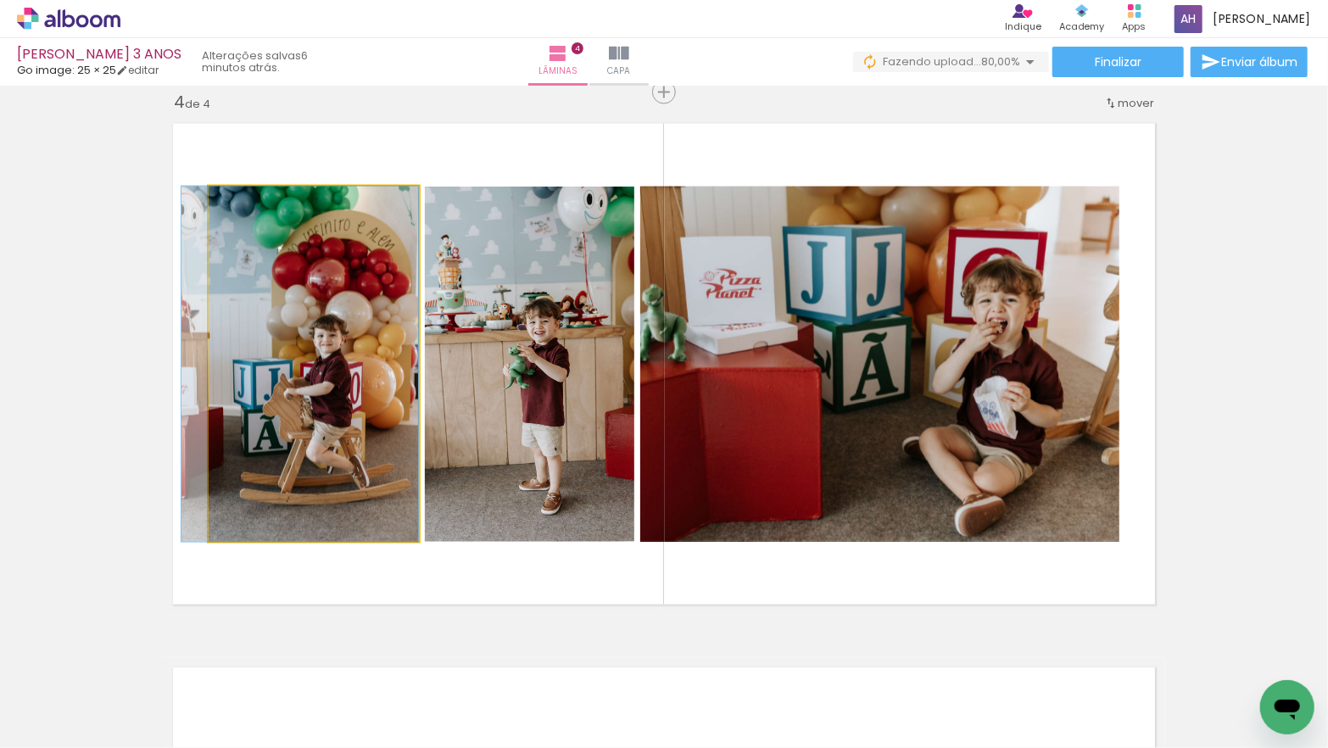
drag, startPoint x: 345, startPoint y: 360, endPoint x: 326, endPoint y: 362, distance: 18.7
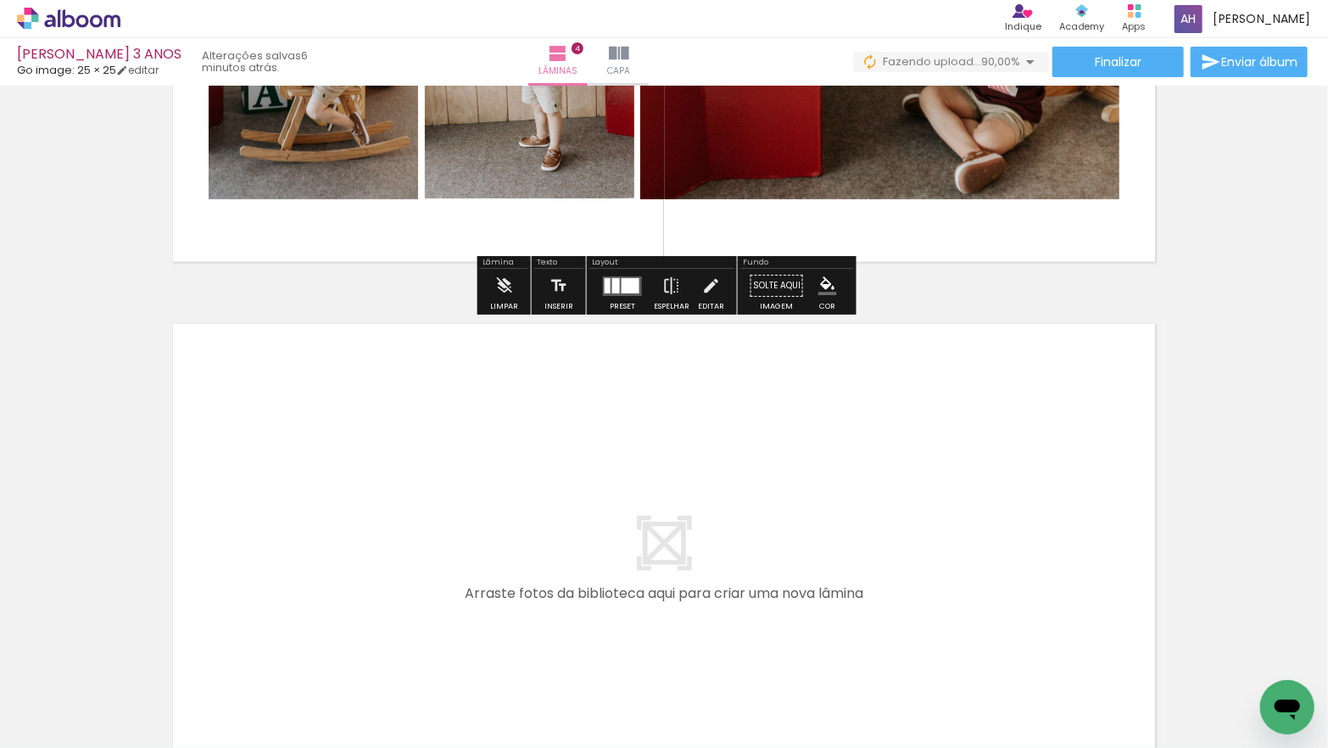
scroll to position [2006, 0]
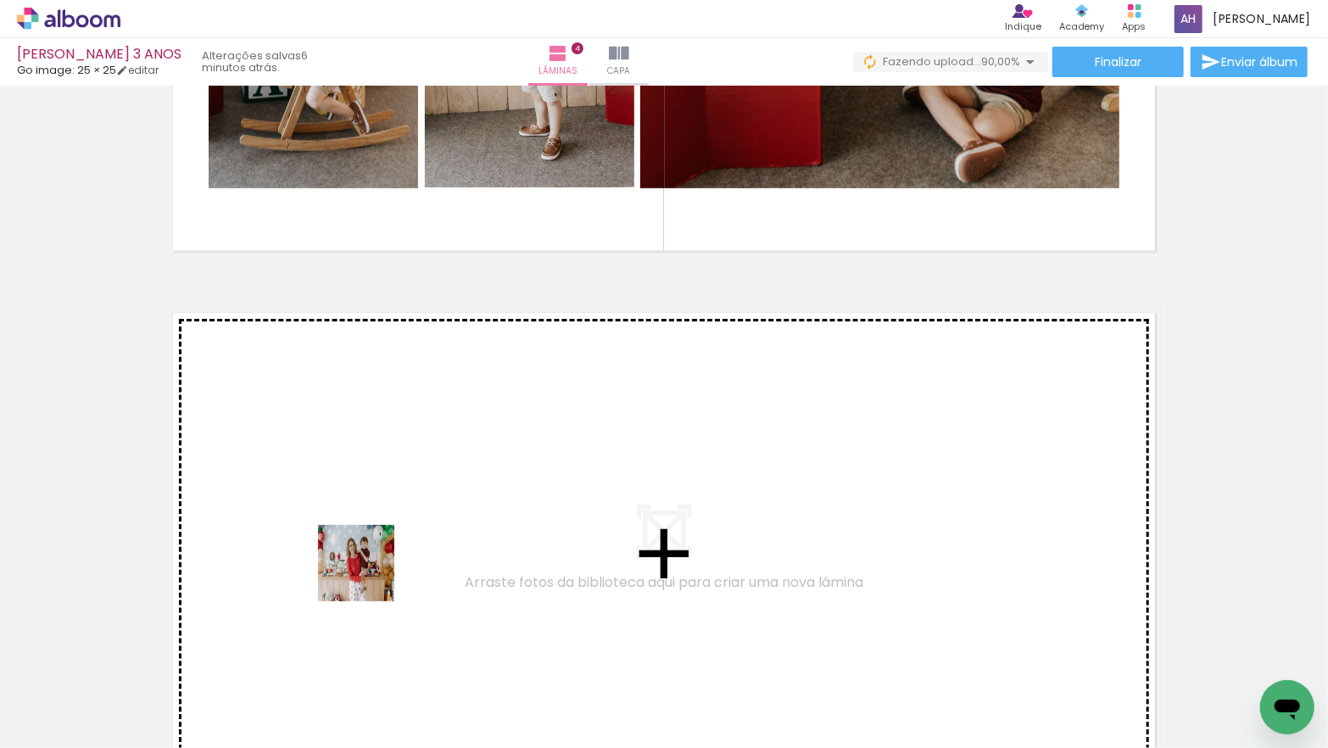
drag, startPoint x: 380, startPoint y: 688, endPoint x: 365, endPoint y: 559, distance: 129.7
click at [365, 559] on quentale-workspace at bounding box center [664, 374] width 1328 height 748
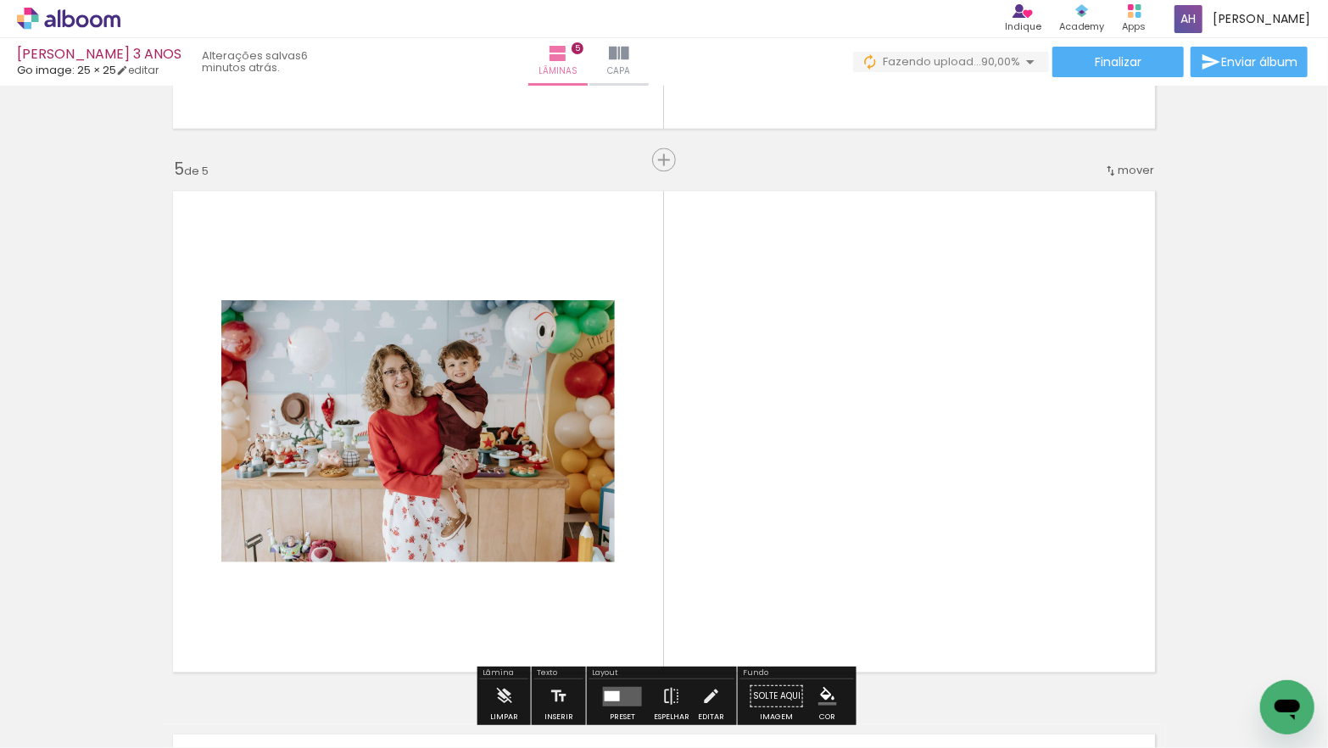
scroll to position [2195, 0]
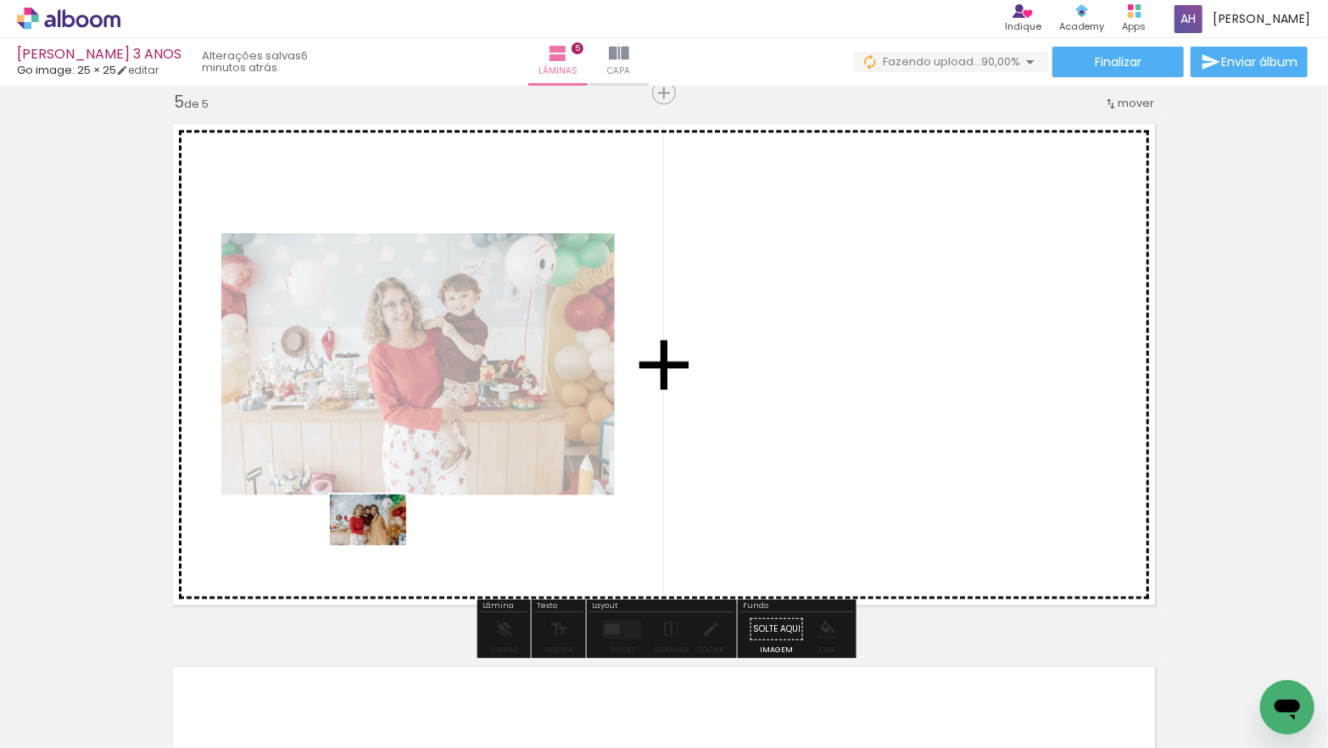
drag, startPoint x: 382, startPoint y: 651, endPoint x: 380, endPoint y: 545, distance: 106.0
click at [380, 545] on quentale-workspace at bounding box center [664, 374] width 1328 height 748
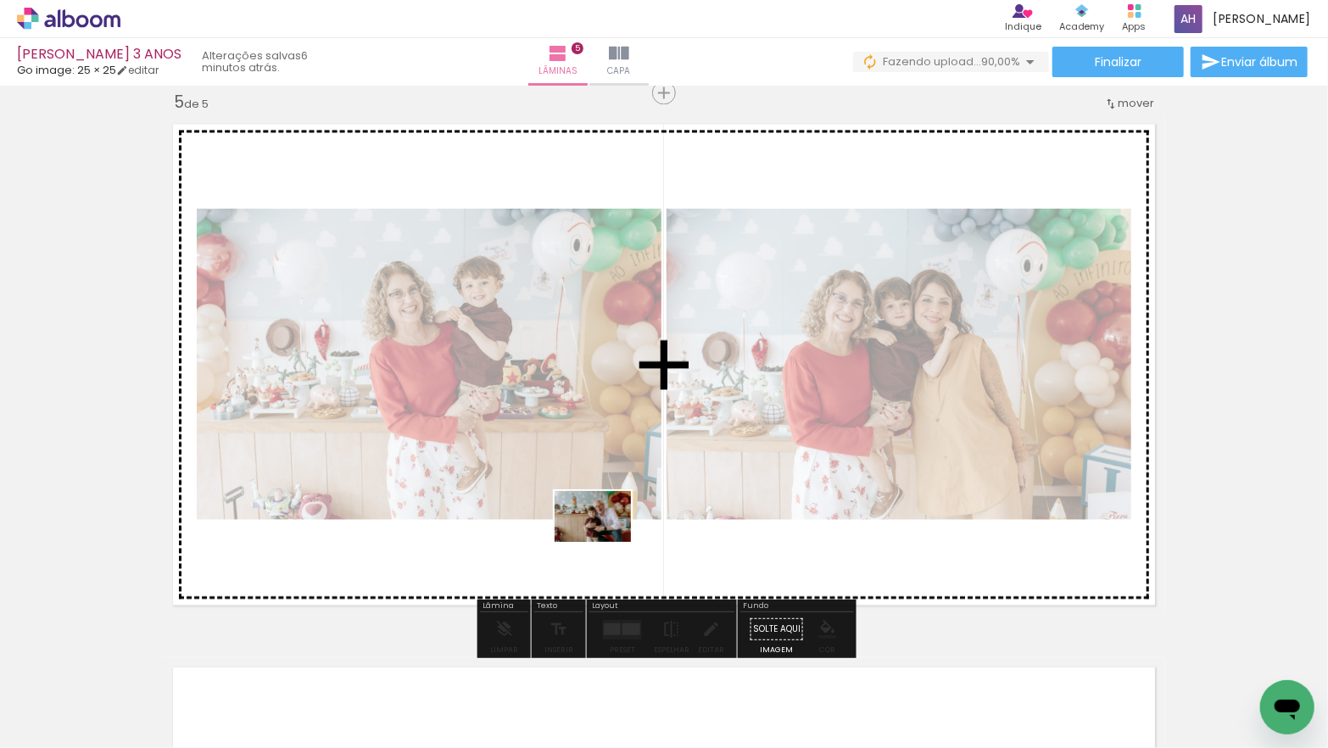
drag, startPoint x: 638, startPoint y: 688, endPoint x: 605, endPoint y: 542, distance: 149.3
click at [605, 542] on quentale-workspace at bounding box center [664, 374] width 1328 height 748
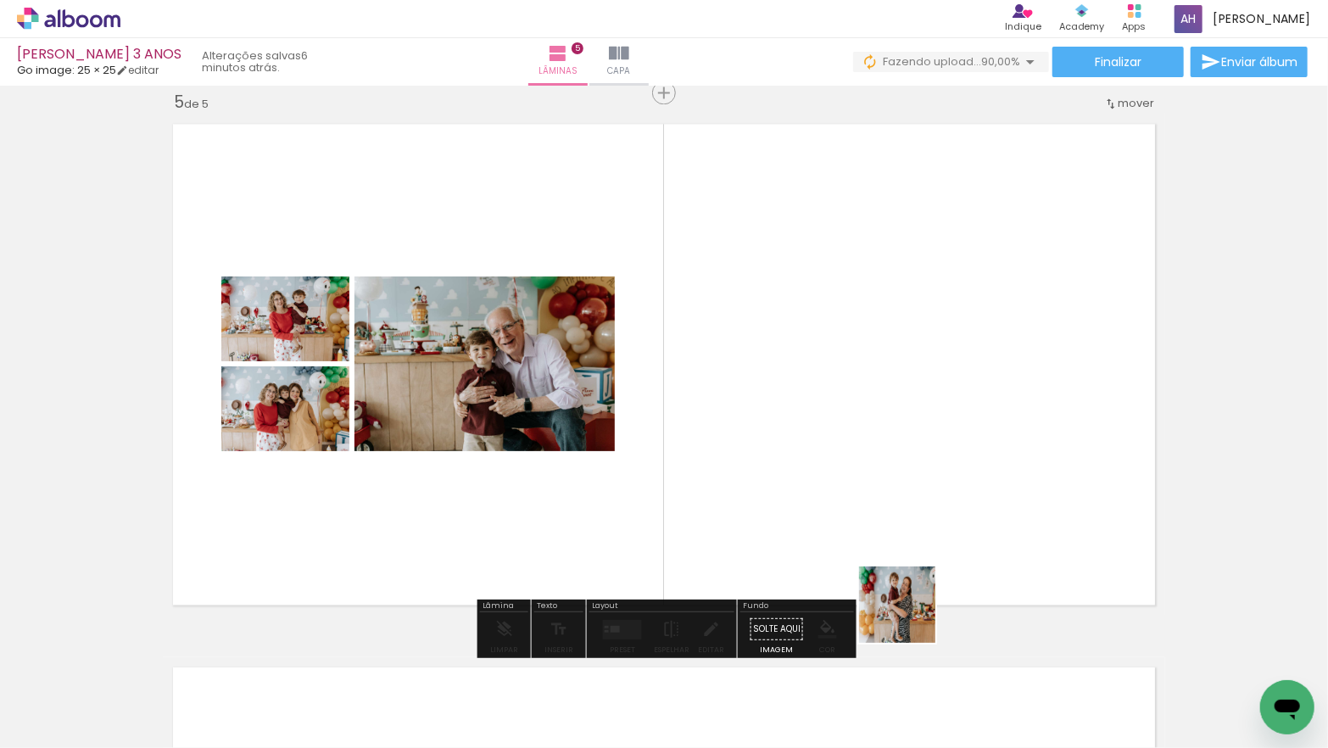
drag, startPoint x: 929, startPoint y: 691, endPoint x: 886, endPoint y: 514, distance: 182.4
click at [886, 514] on quentale-workspace at bounding box center [664, 374] width 1328 height 748
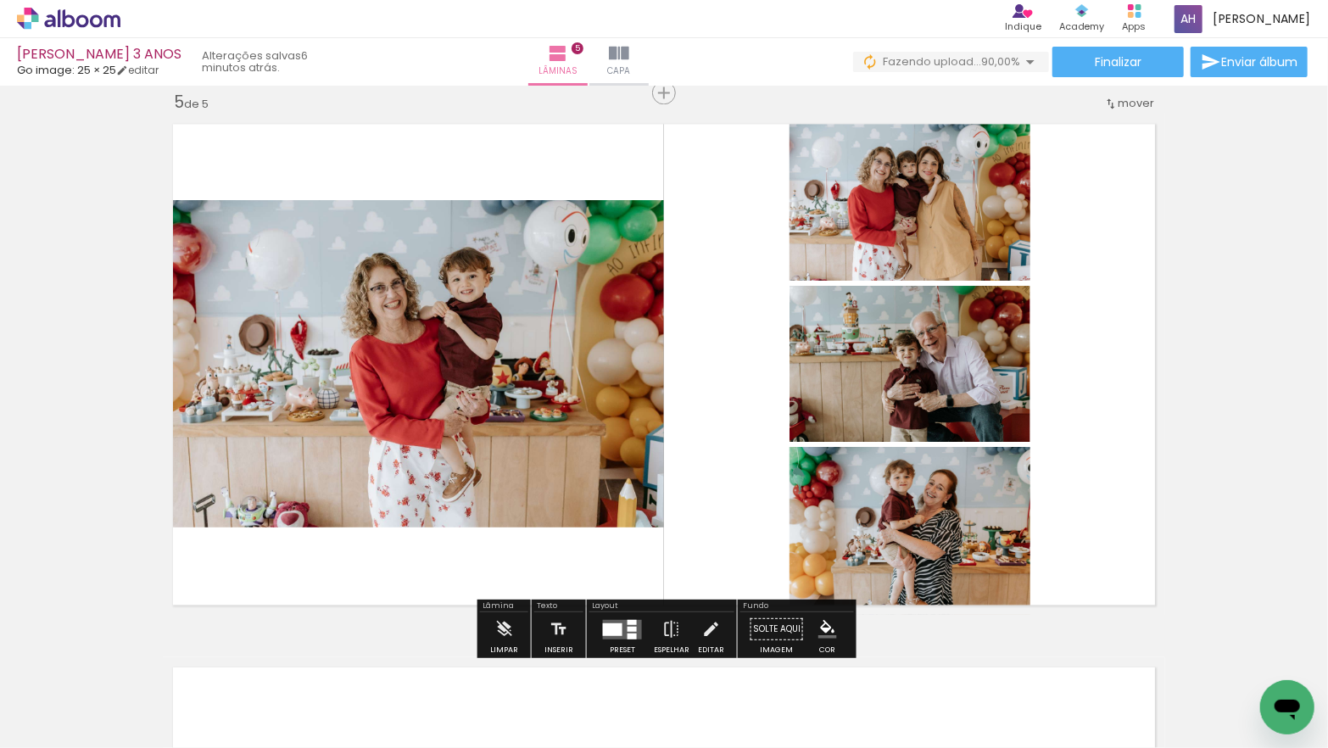
click at [627, 621] on div at bounding box center [631, 621] width 9 height 5
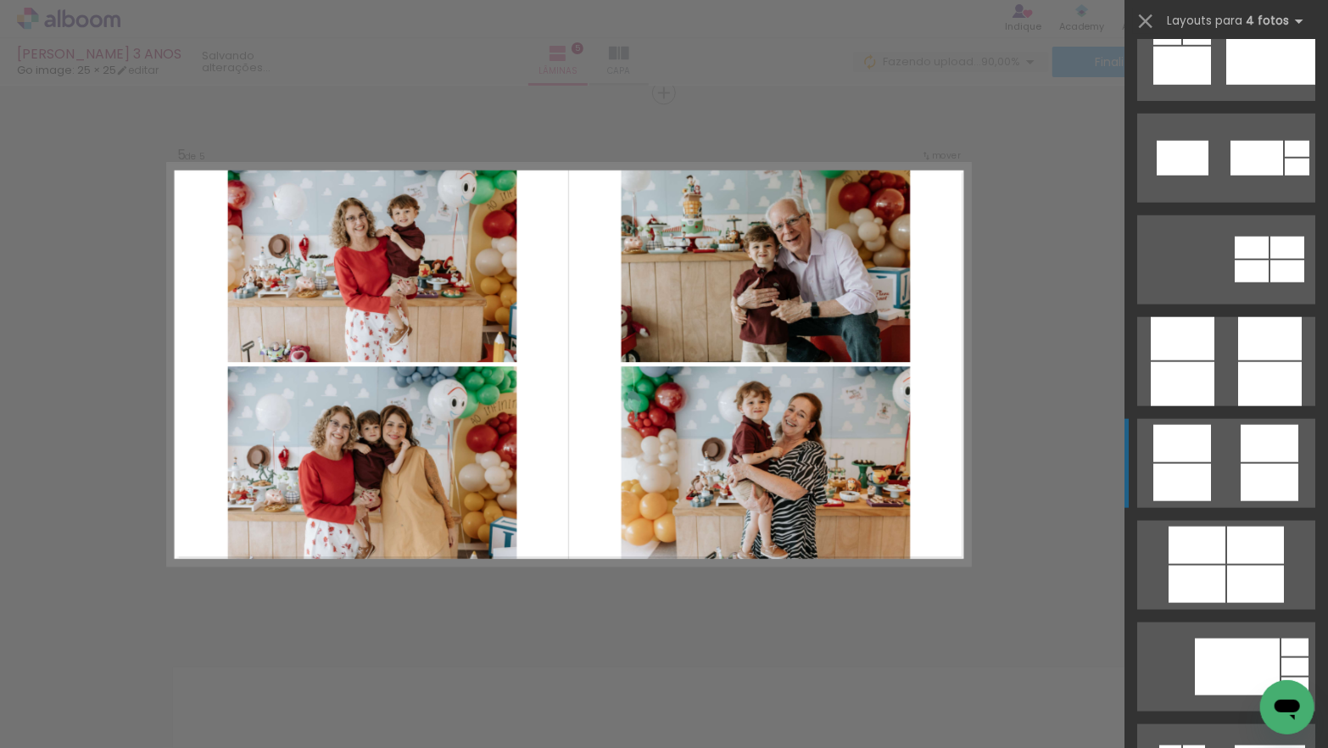
scroll to position [4578, 0]
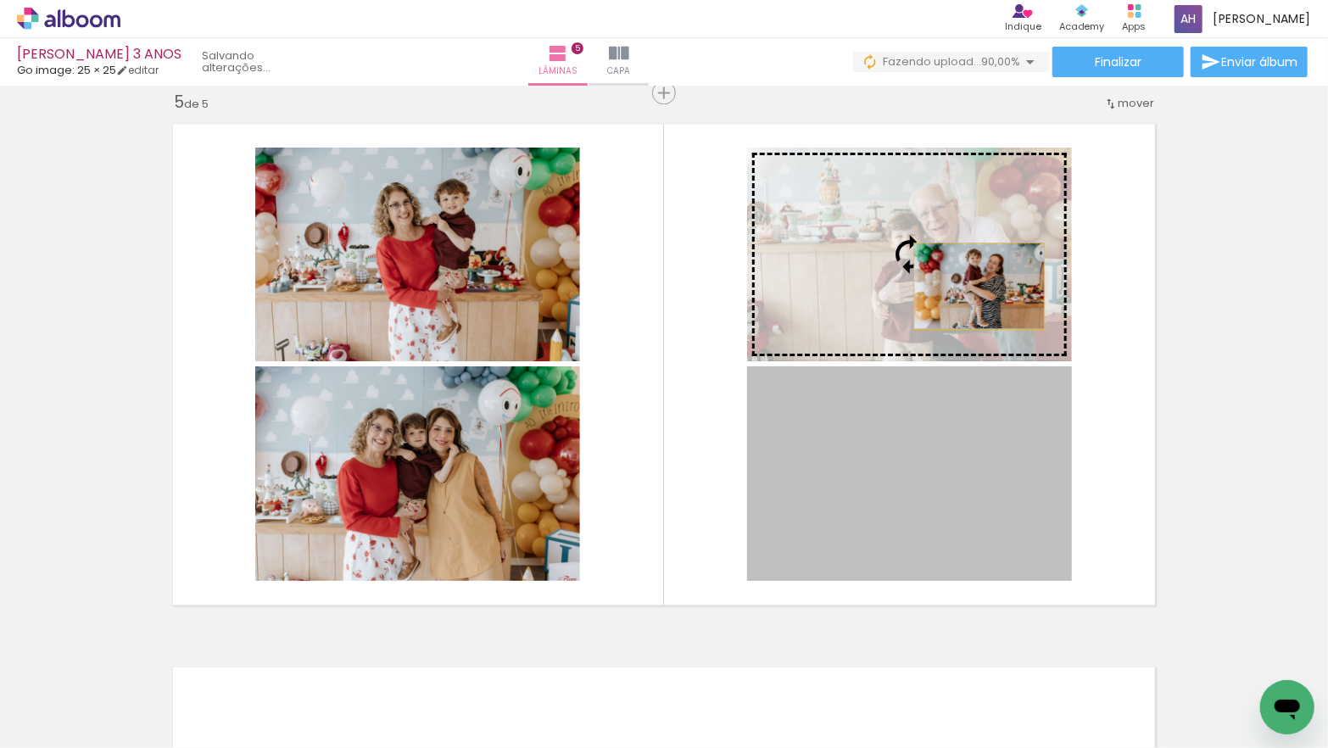
drag, startPoint x: 975, startPoint y: 409, endPoint x: 978, endPoint y: 286, distance: 123.8
click at [0, 0] on slot at bounding box center [0, 0] width 0 height 0
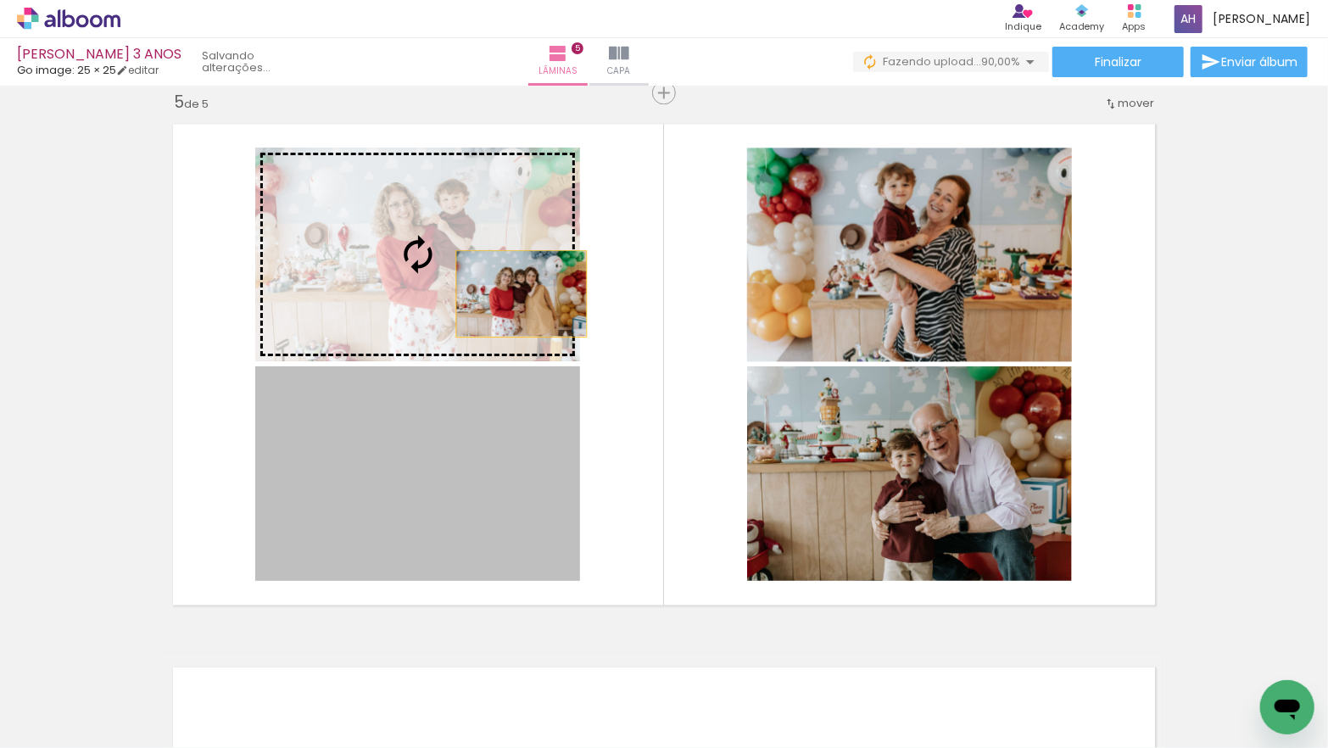
drag, startPoint x: 547, startPoint y: 427, endPoint x: 521, endPoint y: 292, distance: 138.0
click at [0, 0] on slot at bounding box center [0, 0] width 0 height 0
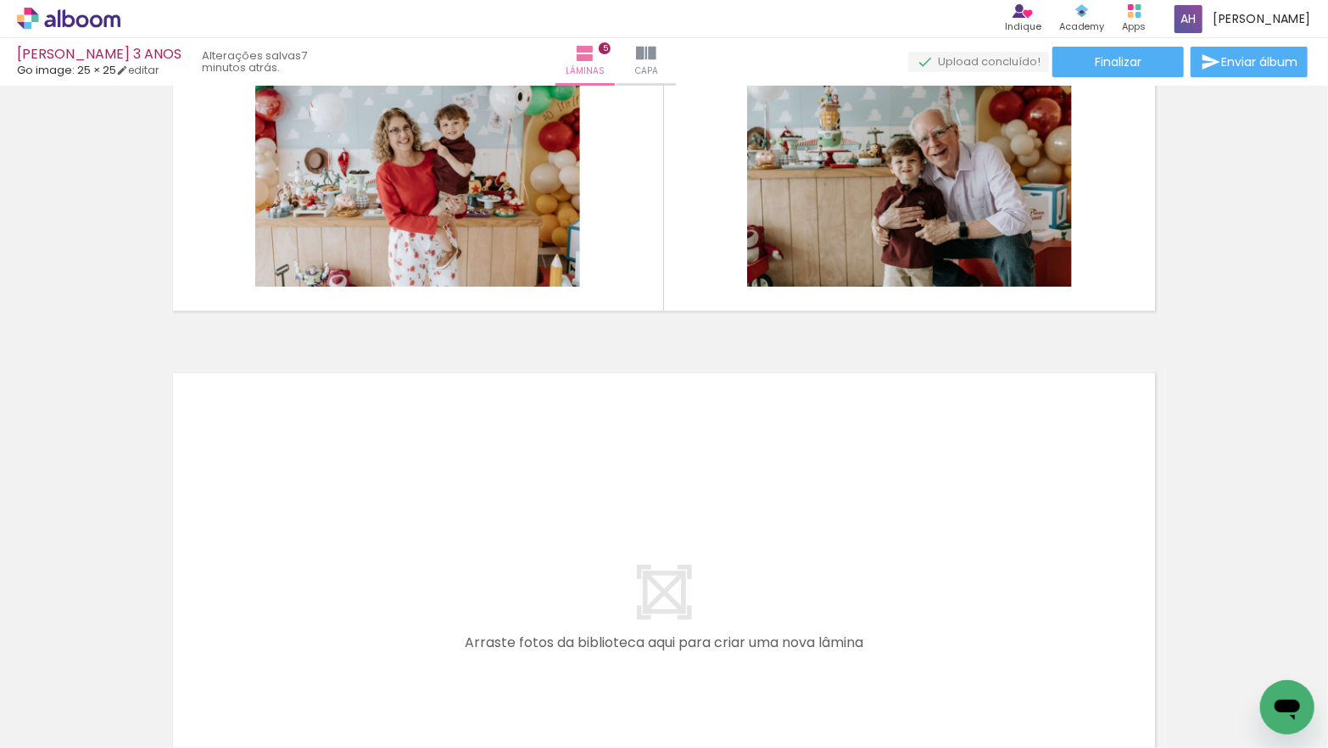
scroll to position [0, 0]
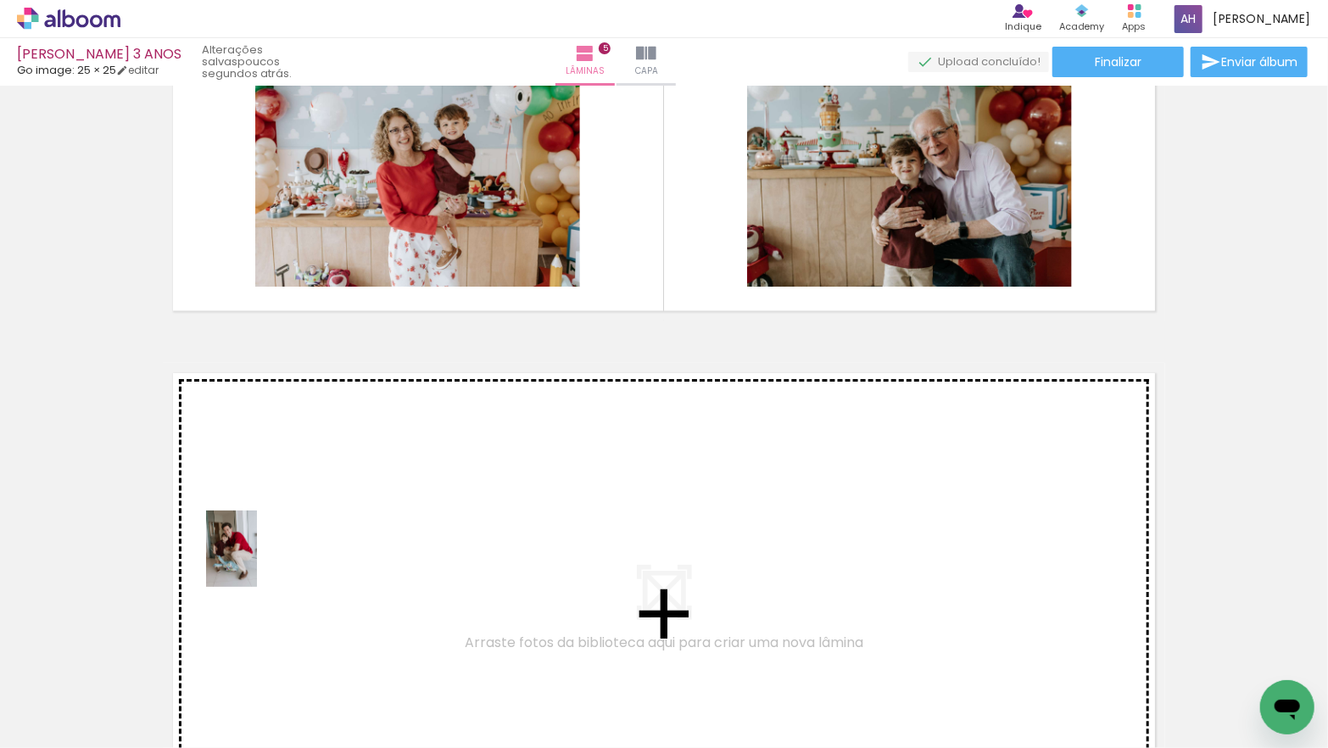
drag, startPoint x: 182, startPoint y: 682, endPoint x: 257, endPoint y: 561, distance: 142.3
click at [257, 561] on quentale-workspace at bounding box center [664, 374] width 1328 height 748
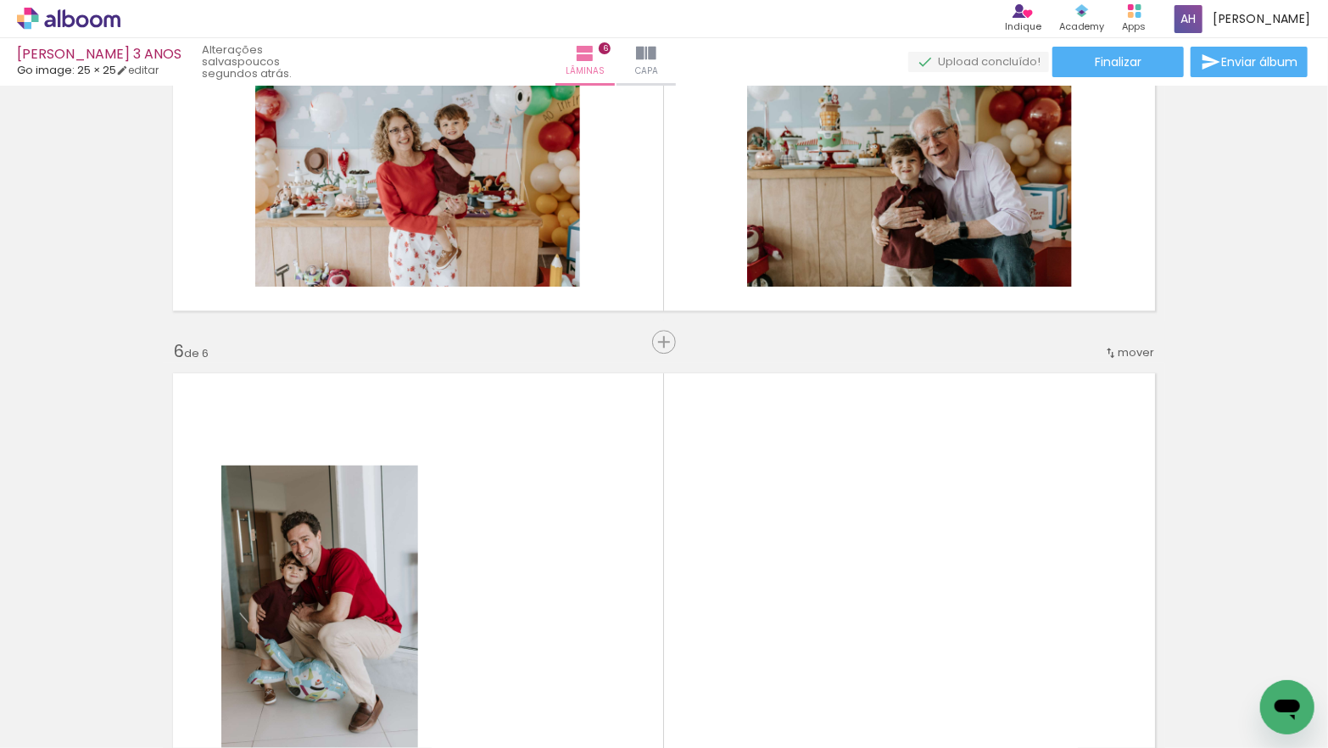
scroll to position [2738, 0]
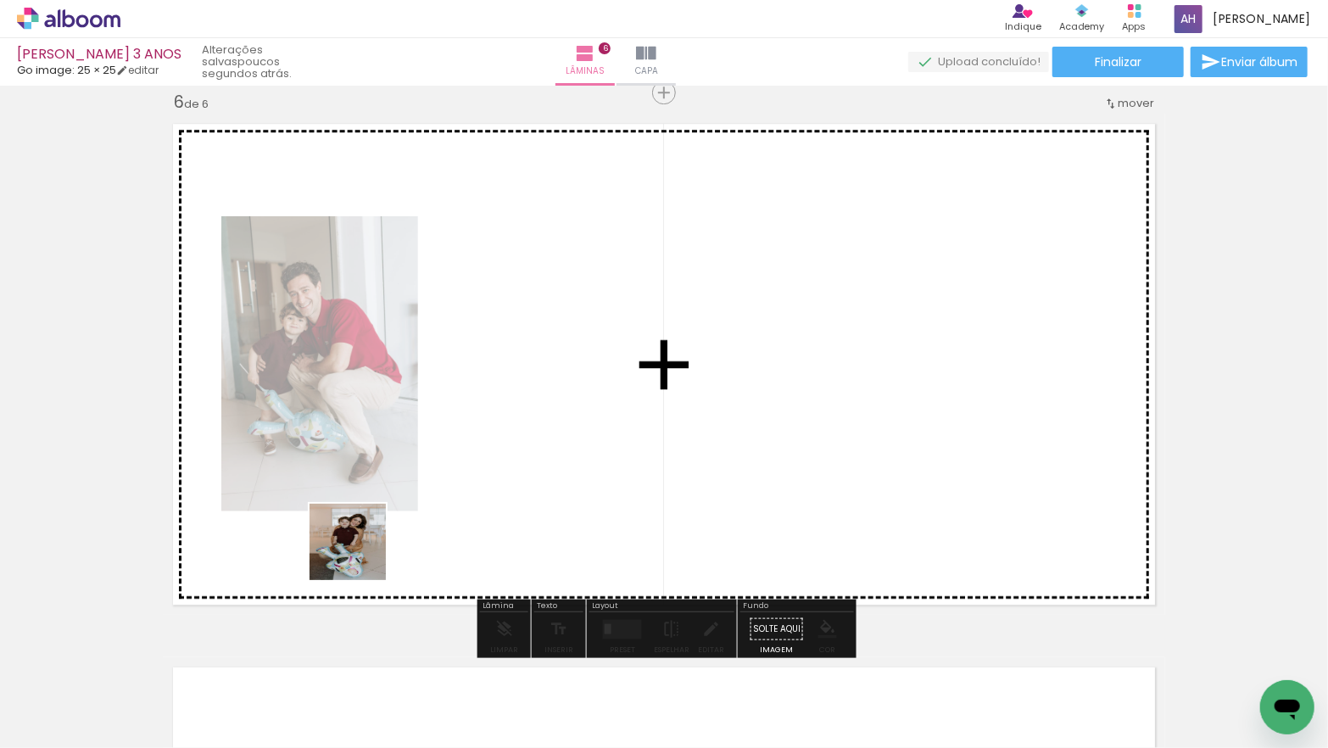
drag, startPoint x: 306, startPoint y: 587, endPoint x: 491, endPoint y: 511, distance: 199.6
click at [498, 506] on quentale-workspace at bounding box center [664, 374] width 1328 height 748
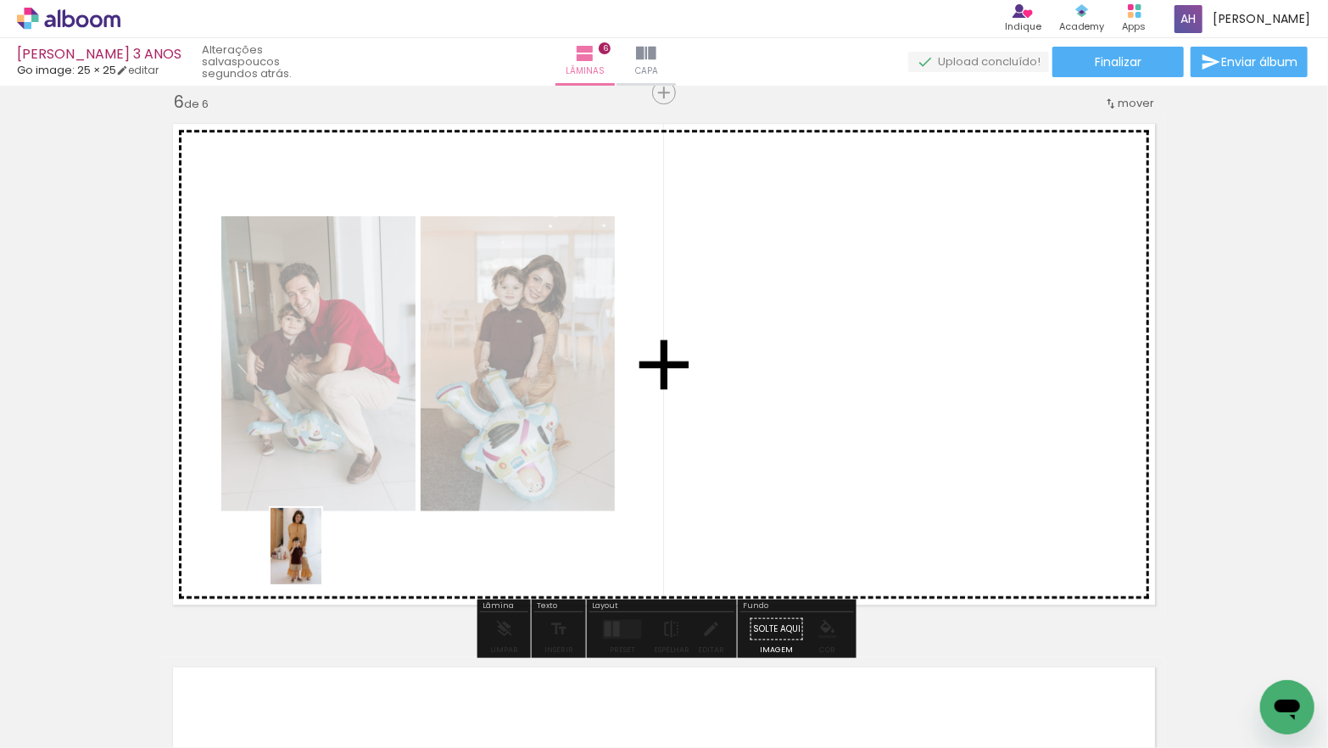
drag, startPoint x: 276, startPoint y: 677, endPoint x: 321, endPoint y: 557, distance: 128.8
click at [321, 557] on quentale-workspace at bounding box center [664, 374] width 1328 height 748
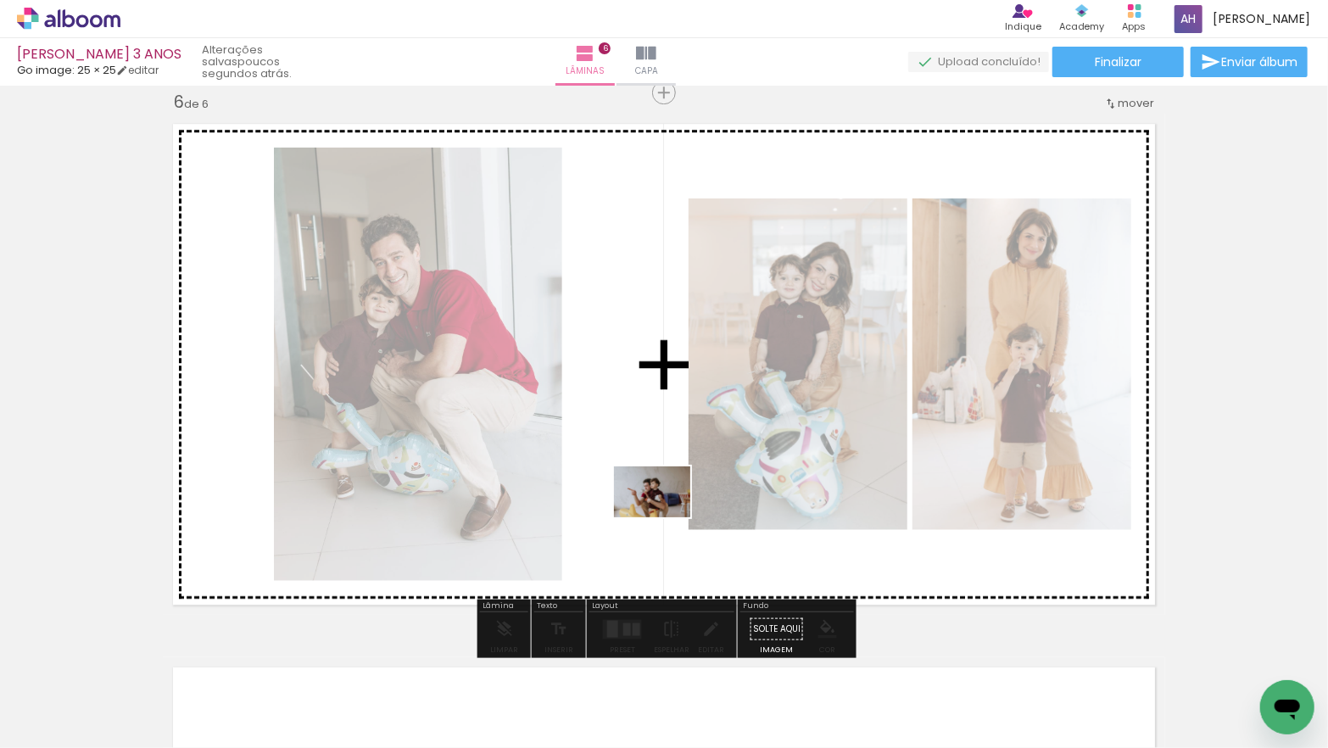
drag, startPoint x: 288, startPoint y: 694, endPoint x: 665, endPoint y: 517, distance: 416.0
click at [665, 517] on quentale-workspace at bounding box center [664, 374] width 1328 height 748
